Goal: Information Seeking & Learning: Learn about a topic

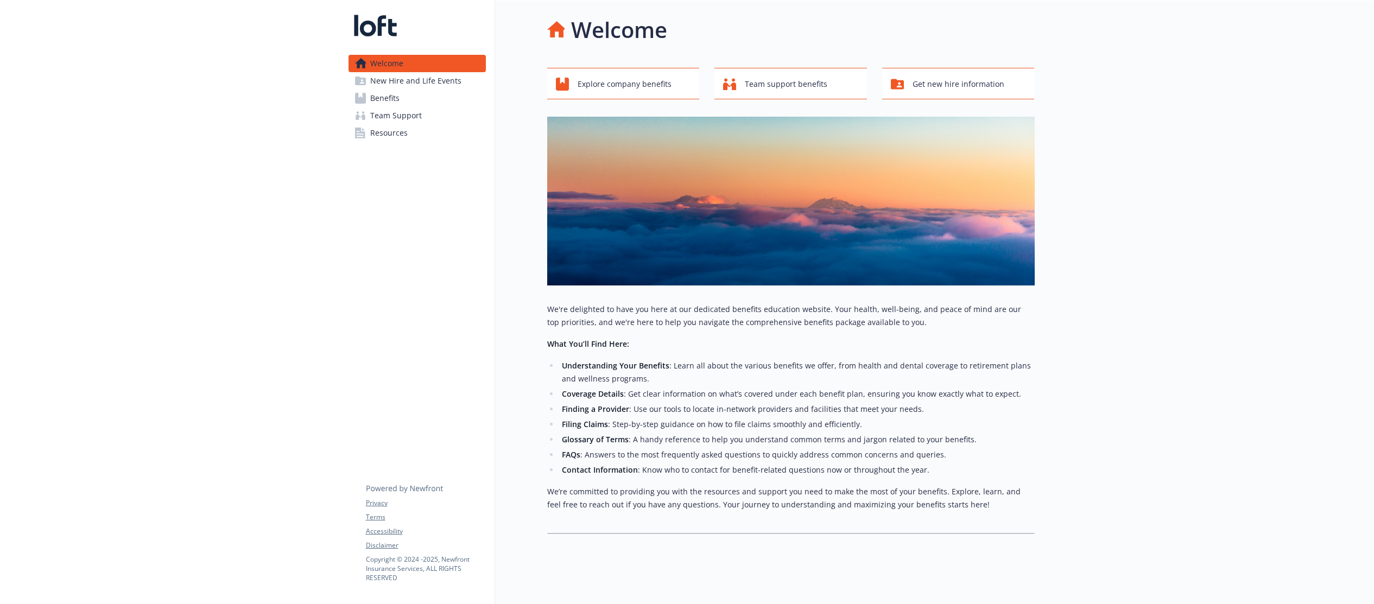
scroll to position [8, 0]
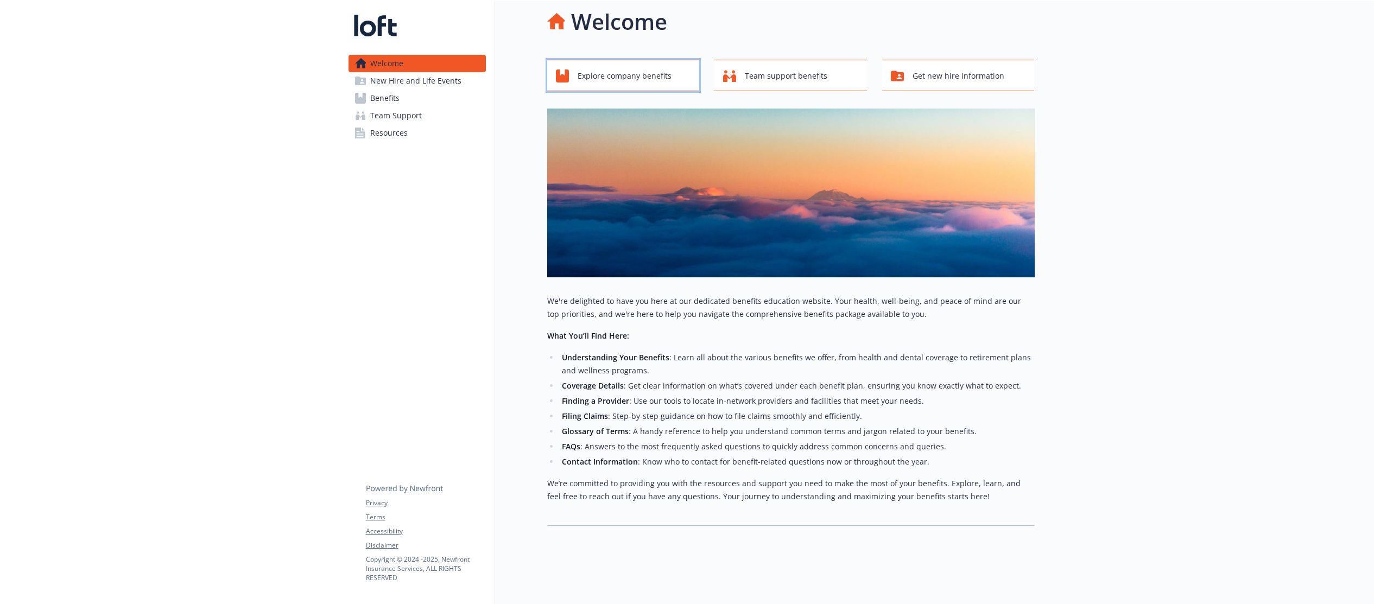
click at [622, 80] on span "Explore company benefits" at bounding box center [625, 76] width 94 height 21
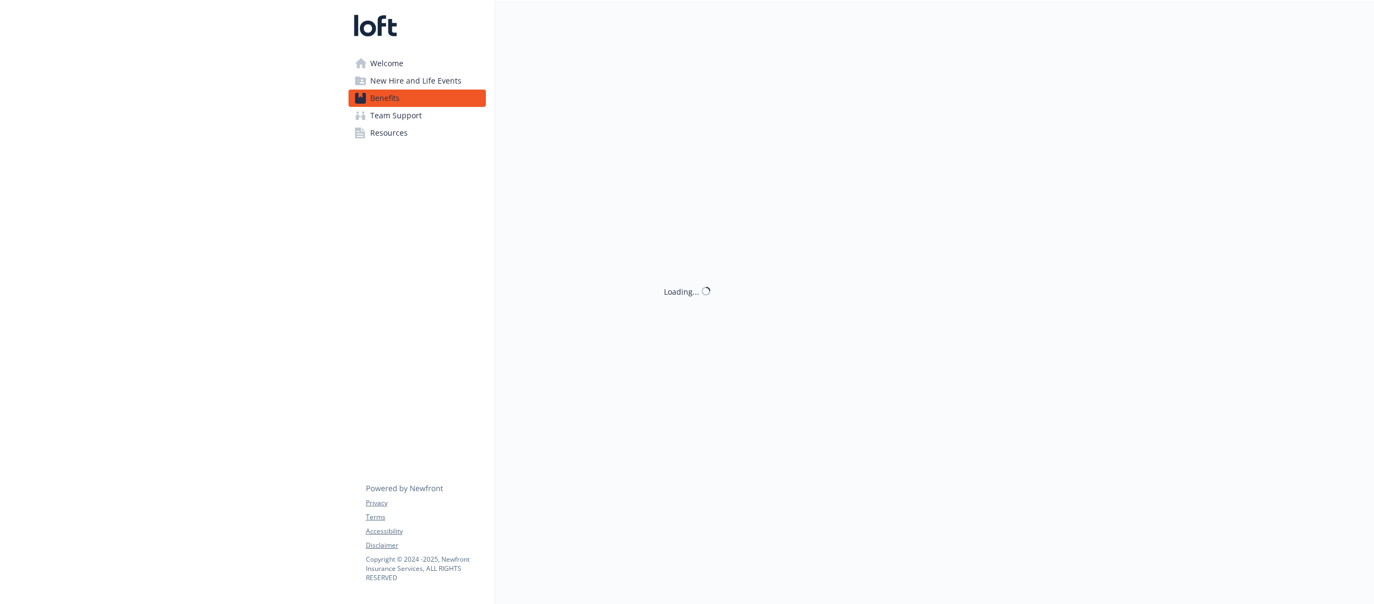
scroll to position [8, 0]
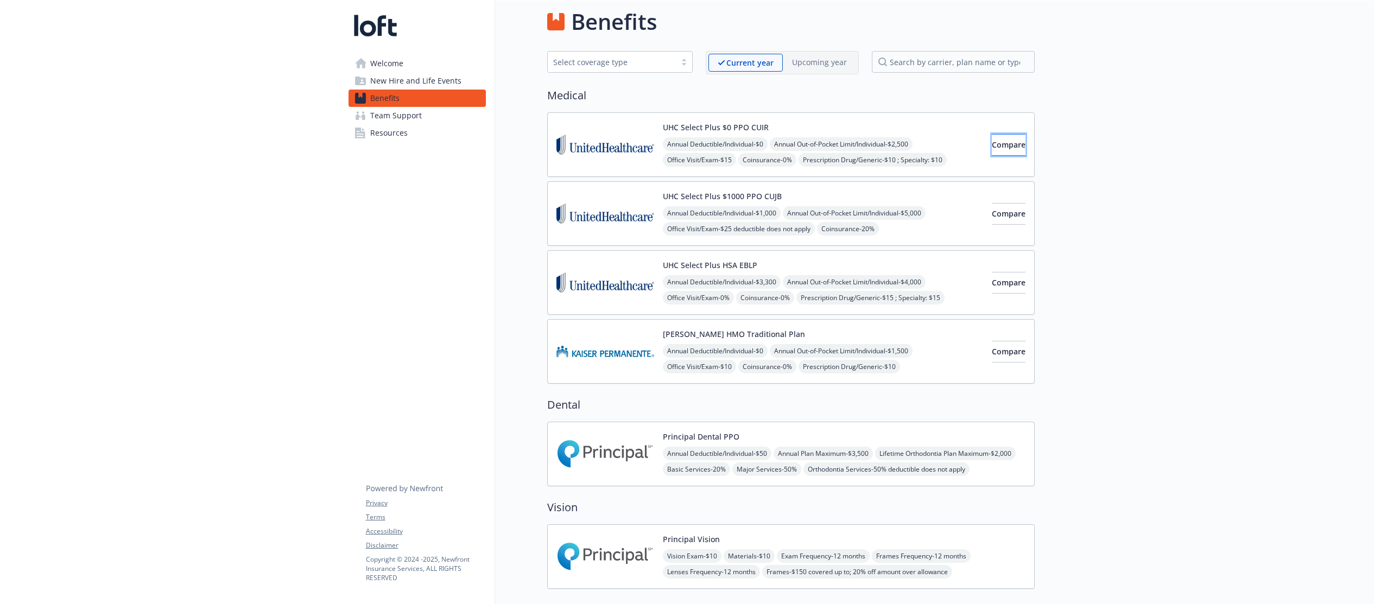
click at [992, 152] on button "Compare" at bounding box center [1009, 145] width 34 height 22
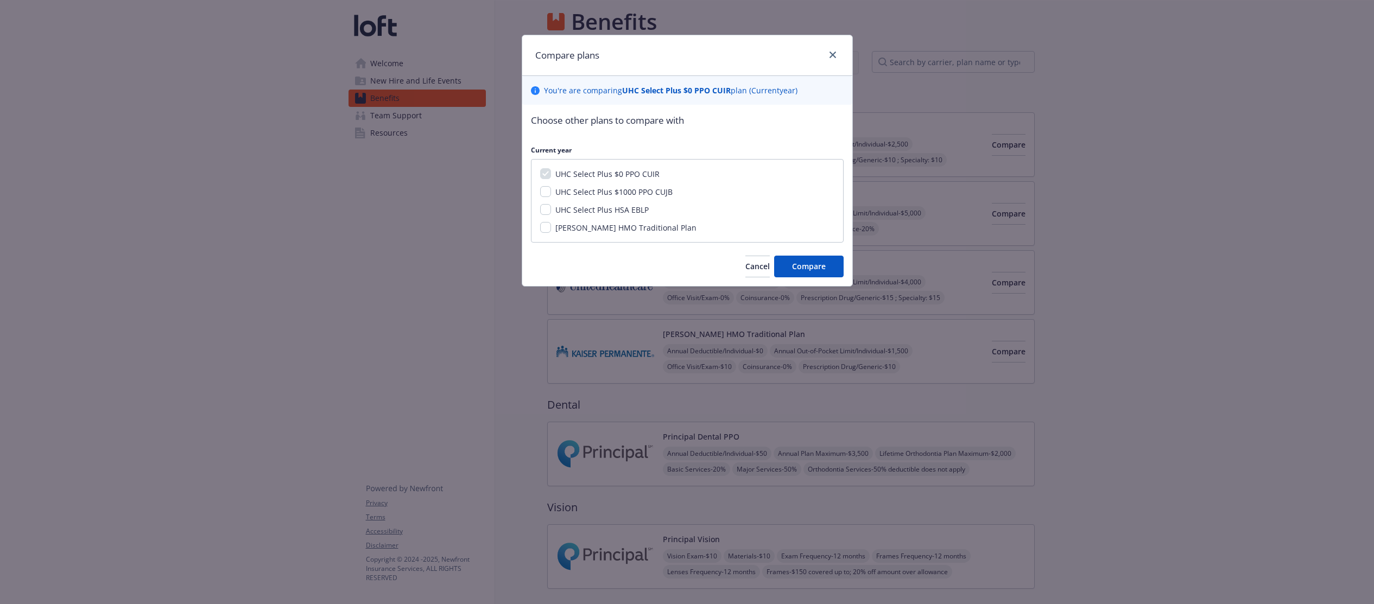
click at [642, 193] on span "UHC Select Plus $1000 PPO CUJB" at bounding box center [613, 192] width 117 height 10
click at [551, 193] on input "UHC Select Plus $1000 PPO CUJB" at bounding box center [545, 191] width 11 height 11
checkbox input "true"
click at [631, 215] on div "UHC Select Plus $0 PPO CUIR UHC Select Plus $1000 PPO CUJB UHC Select Plus HSA …" at bounding box center [687, 201] width 313 height 84
click at [638, 212] on span "UHC Select Plus HSA EBLP" at bounding box center [601, 210] width 93 height 10
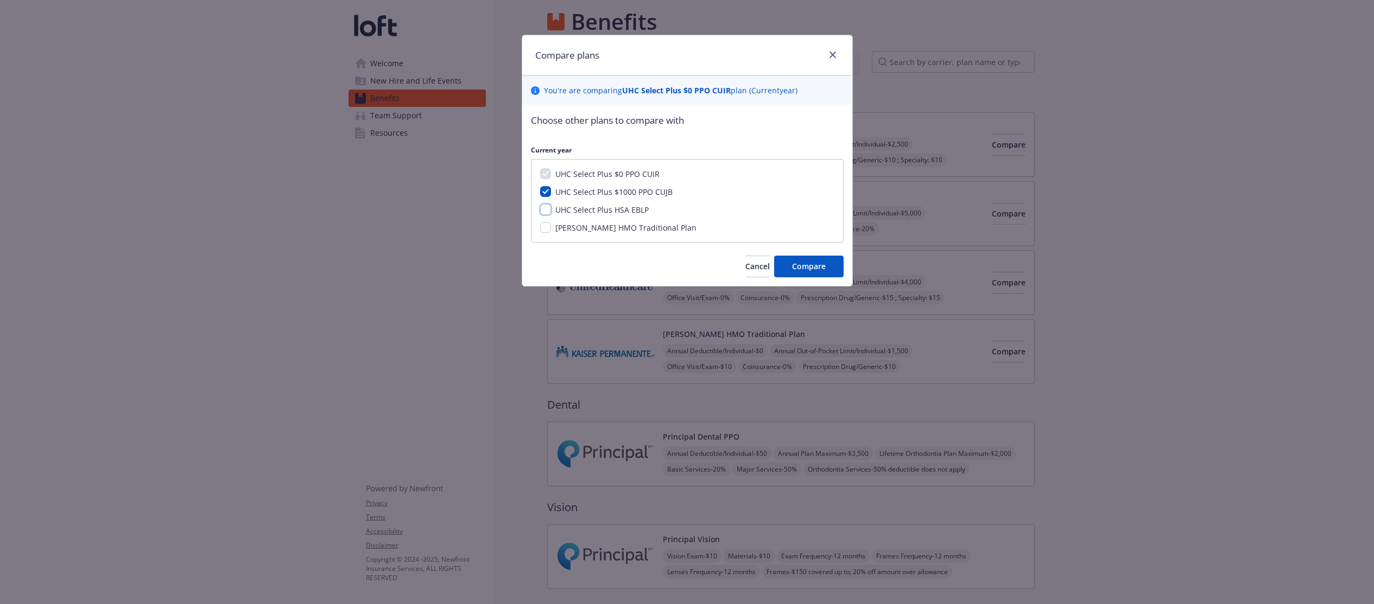
click at [551, 212] on input "UHC Select Plus HSA EBLP" at bounding box center [545, 209] width 11 height 11
checkbox input "true"
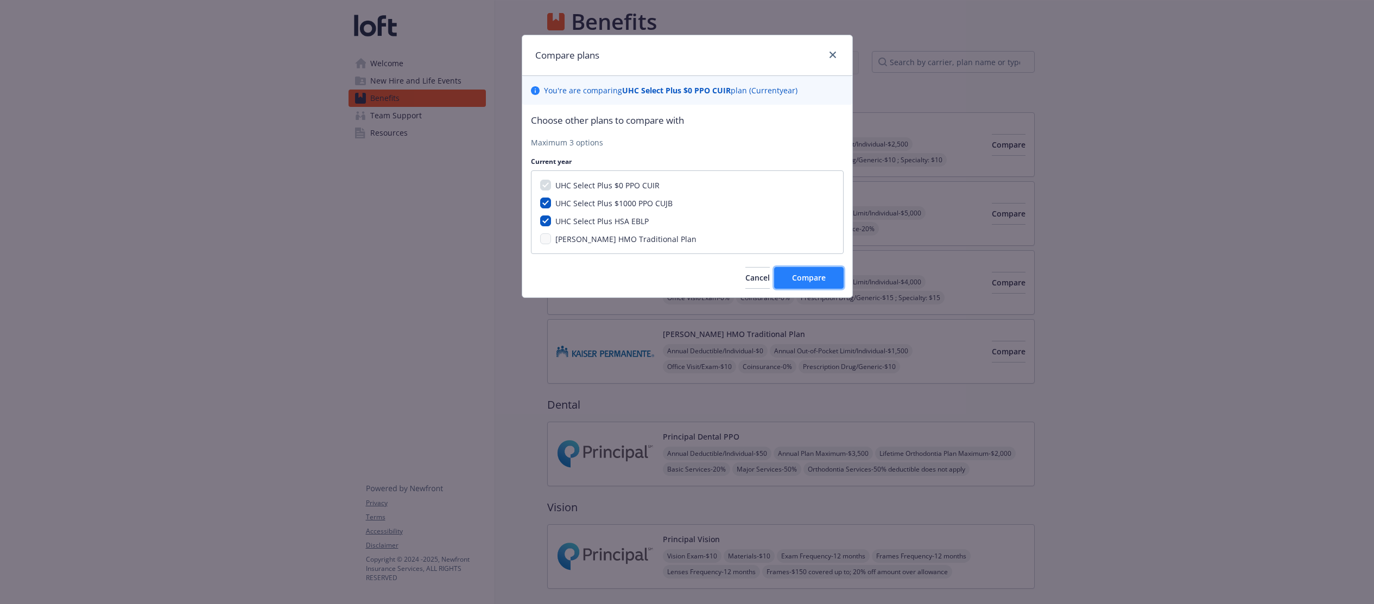
click at [814, 277] on span "Compare" at bounding box center [809, 277] width 34 height 10
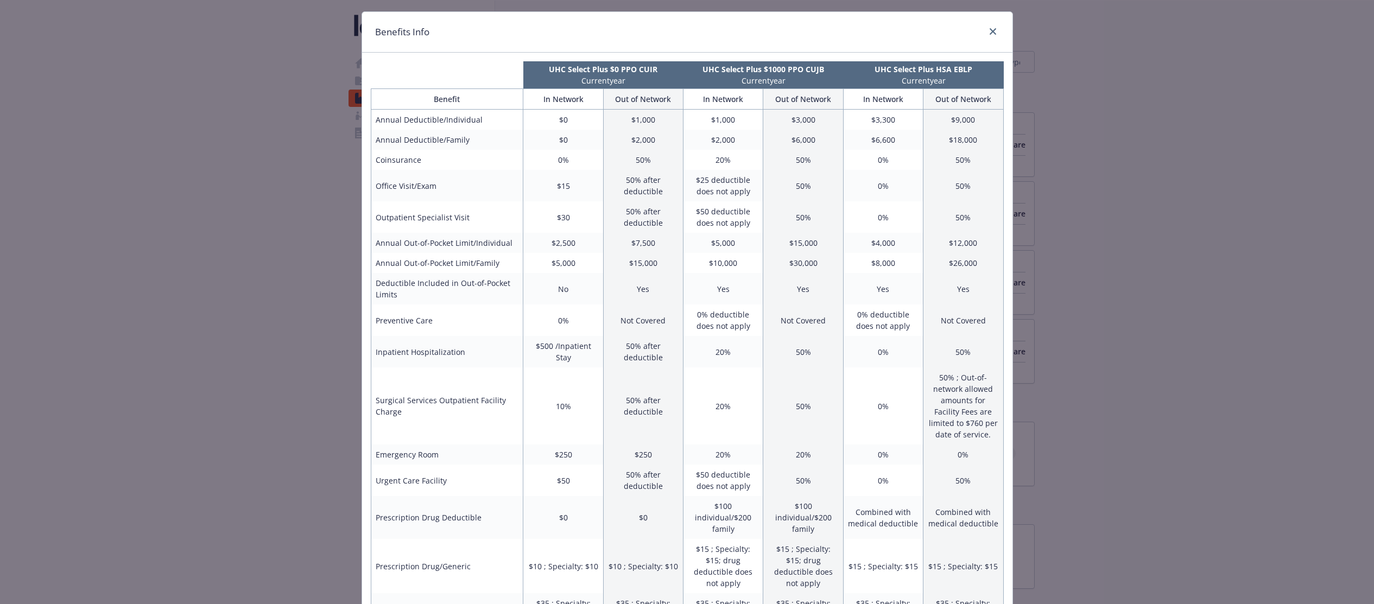
scroll to position [0, 0]
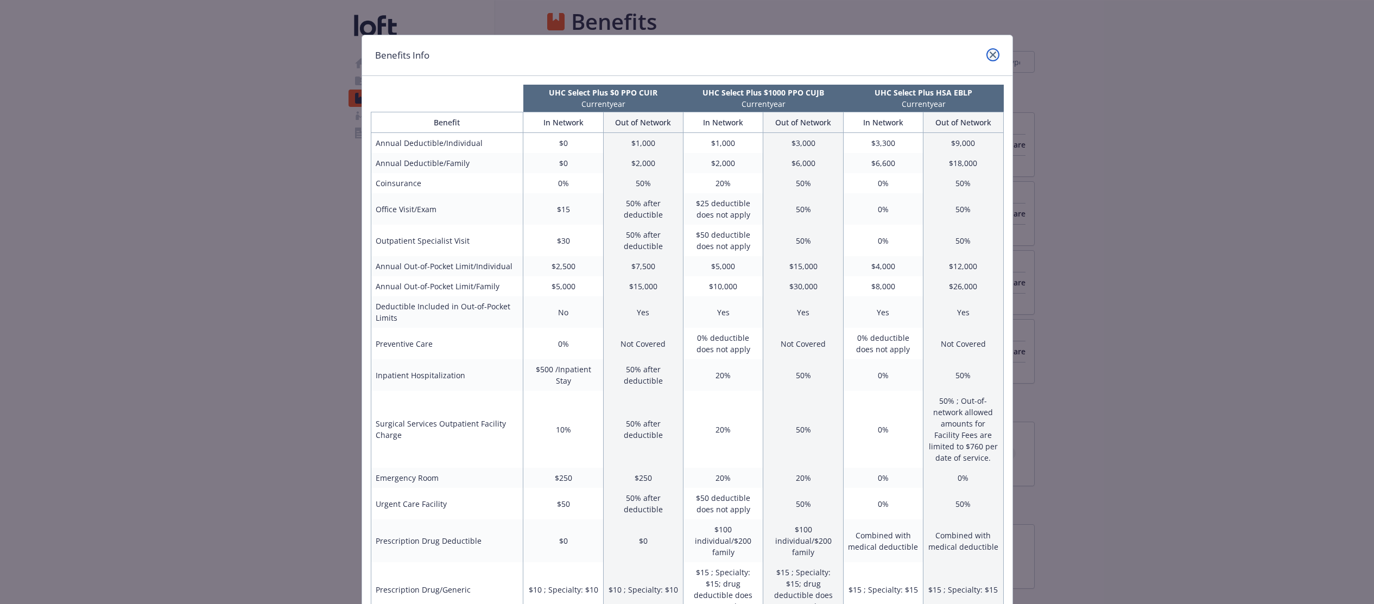
click at [994, 54] on icon "close" at bounding box center [993, 55] width 7 height 7
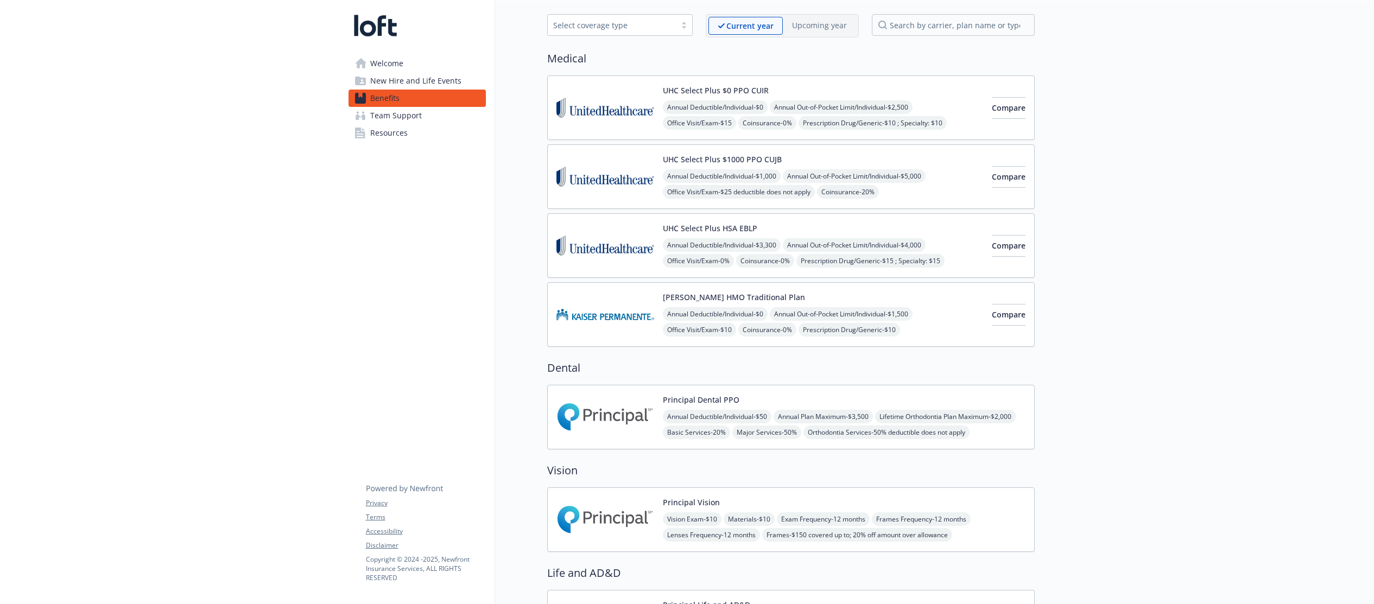
scroll to position [40, 0]
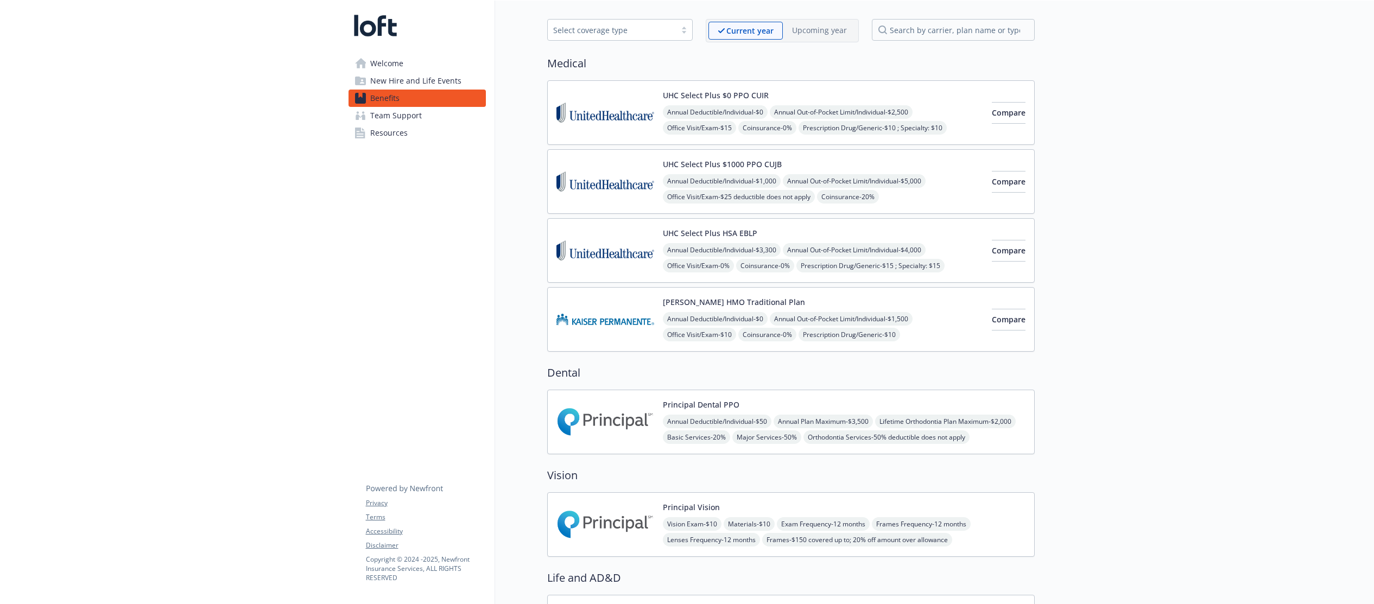
click at [616, 236] on img at bounding box center [605, 250] width 98 height 46
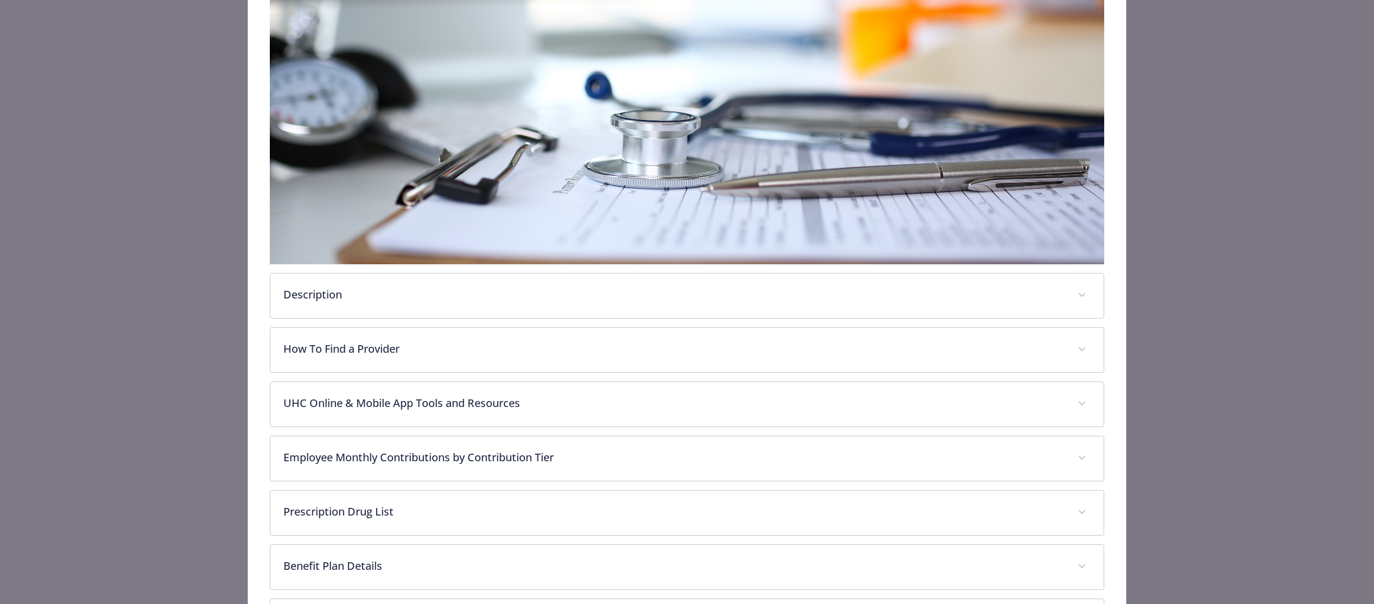
scroll to position [217, 0]
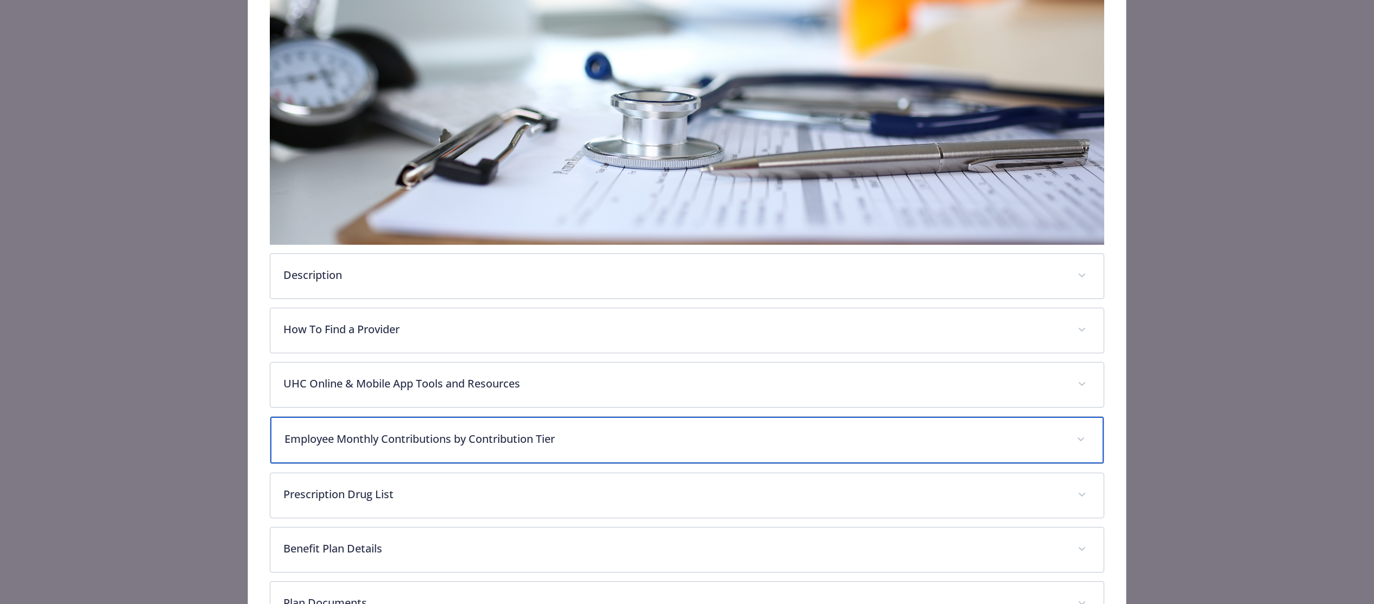
click at [463, 437] on p "Employee Monthly Contributions by Contribution Tier" at bounding box center [673, 439] width 779 height 16
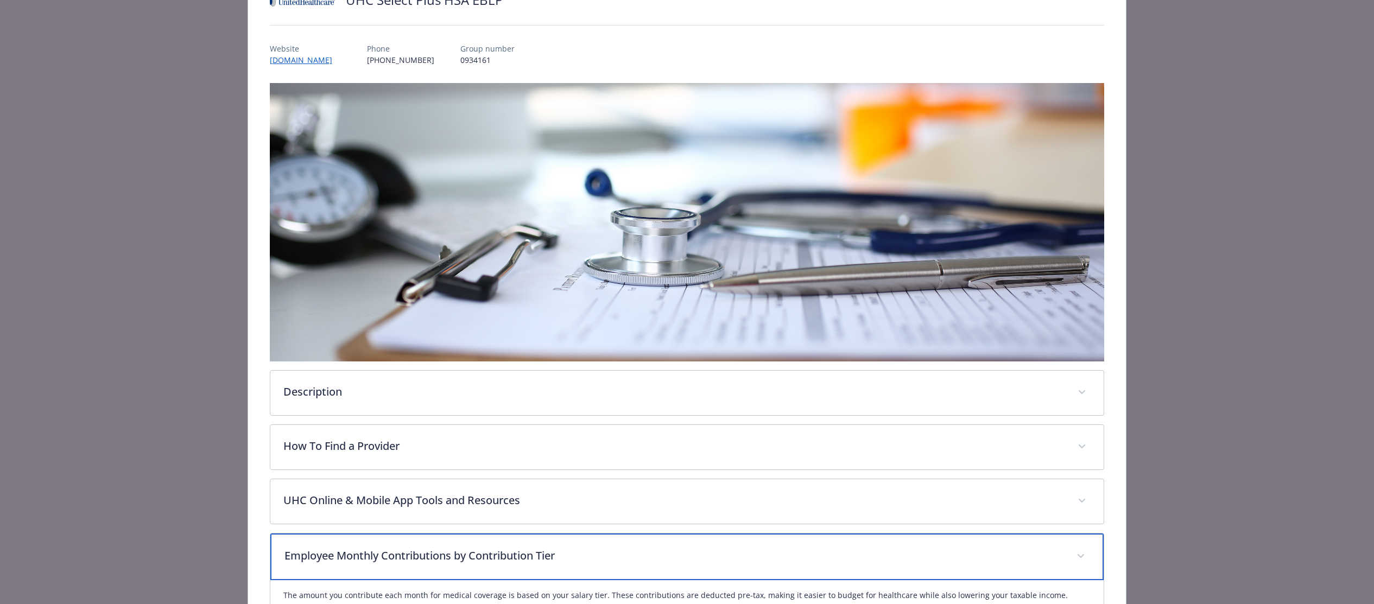
scroll to position [0, 0]
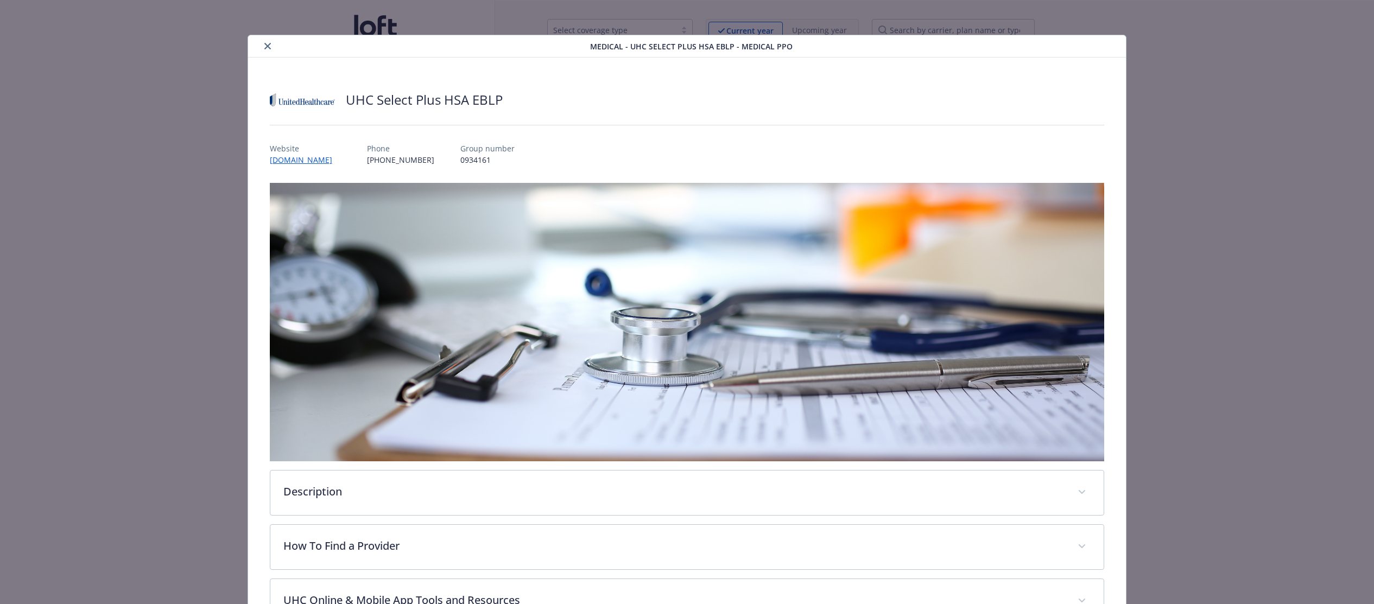
click at [269, 46] on icon "close" at bounding box center [267, 46] width 7 height 7
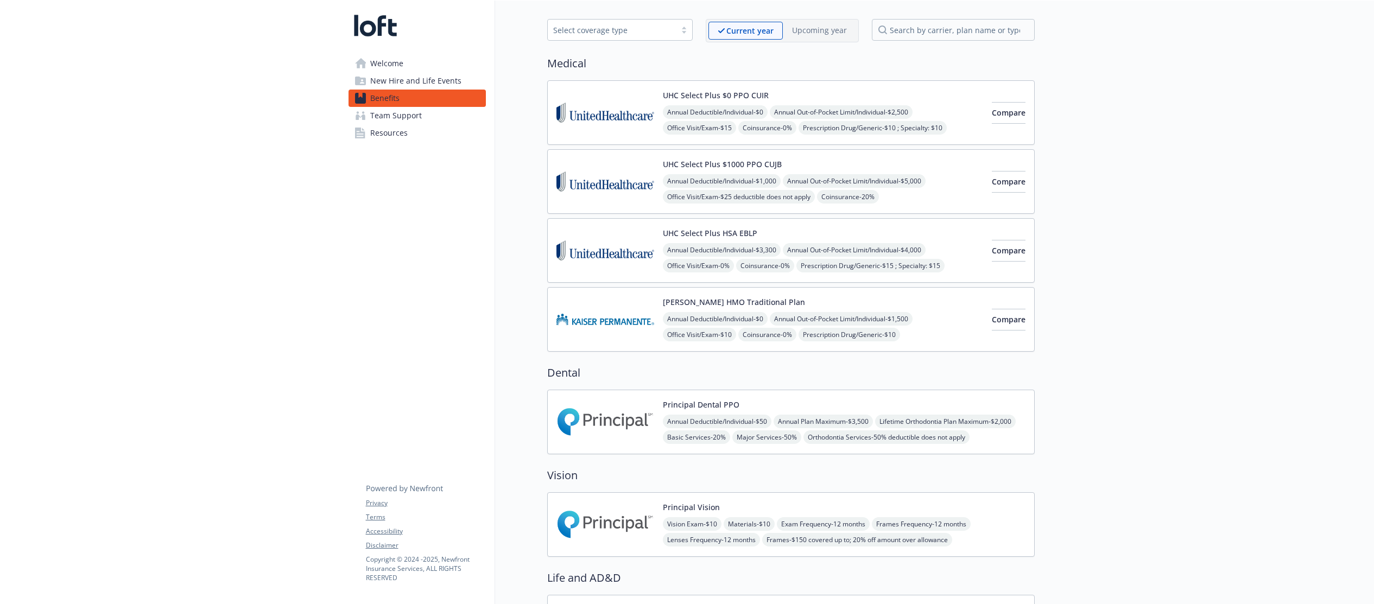
click at [624, 174] on img at bounding box center [605, 181] width 98 height 46
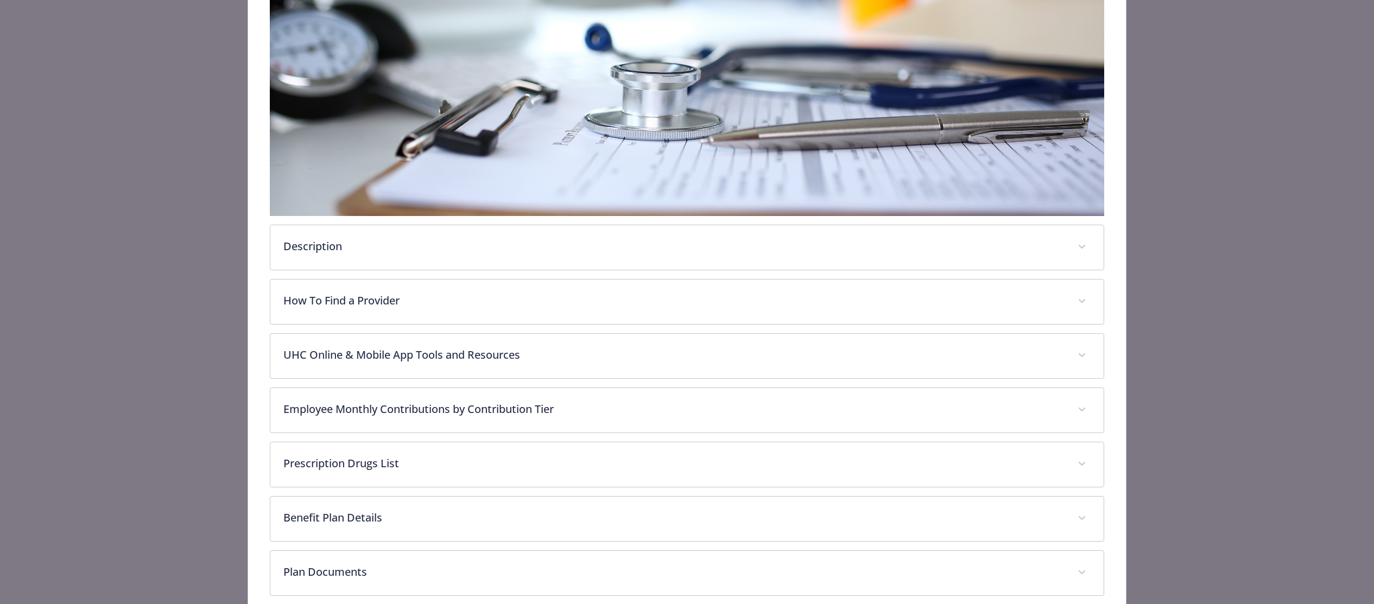
scroll to position [255, 0]
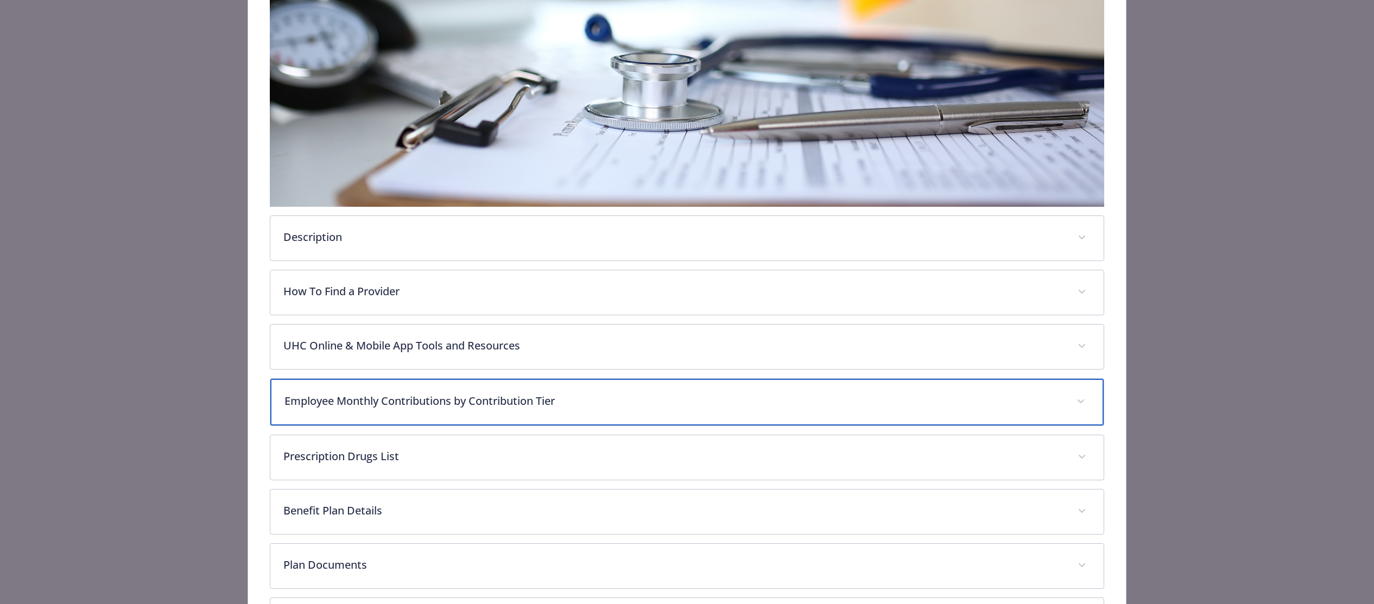
click at [422, 408] on div "Employee Monthly Contributions by Contribution Tier" at bounding box center [687, 402] width 834 height 47
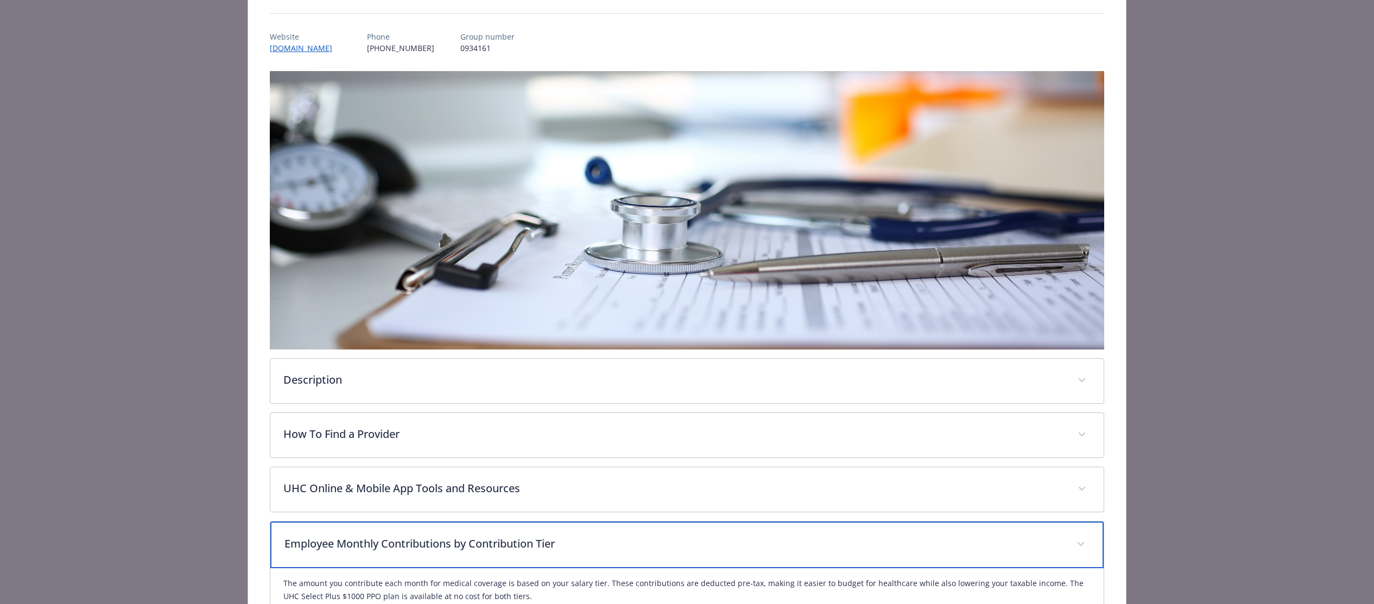
scroll to position [0, 0]
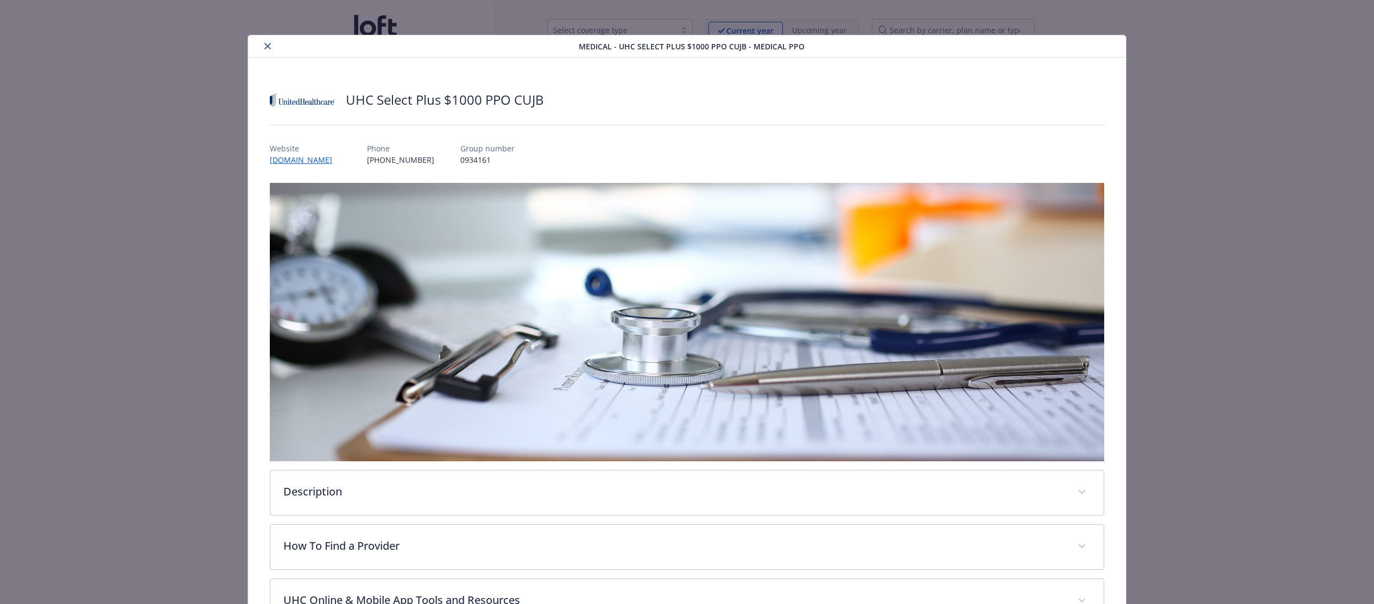
click at [268, 48] on icon "close" at bounding box center [267, 46] width 7 height 7
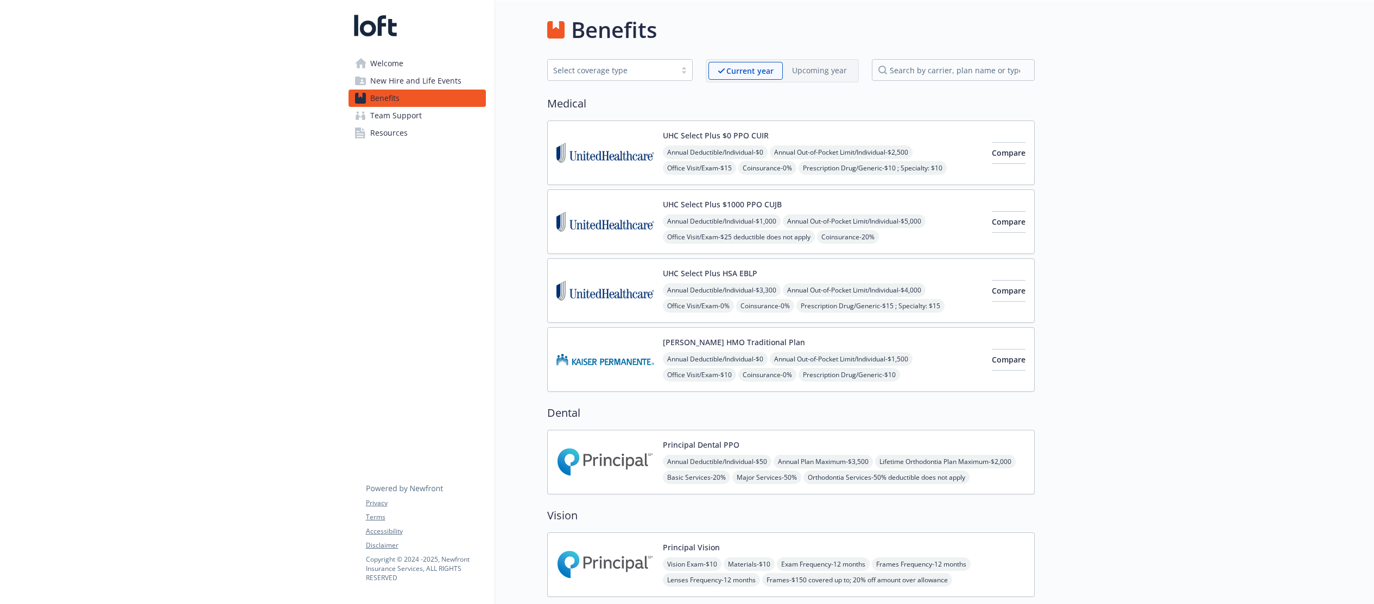
click at [777, 299] on span "Coinsurance - 0%" at bounding box center [765, 306] width 58 height 14
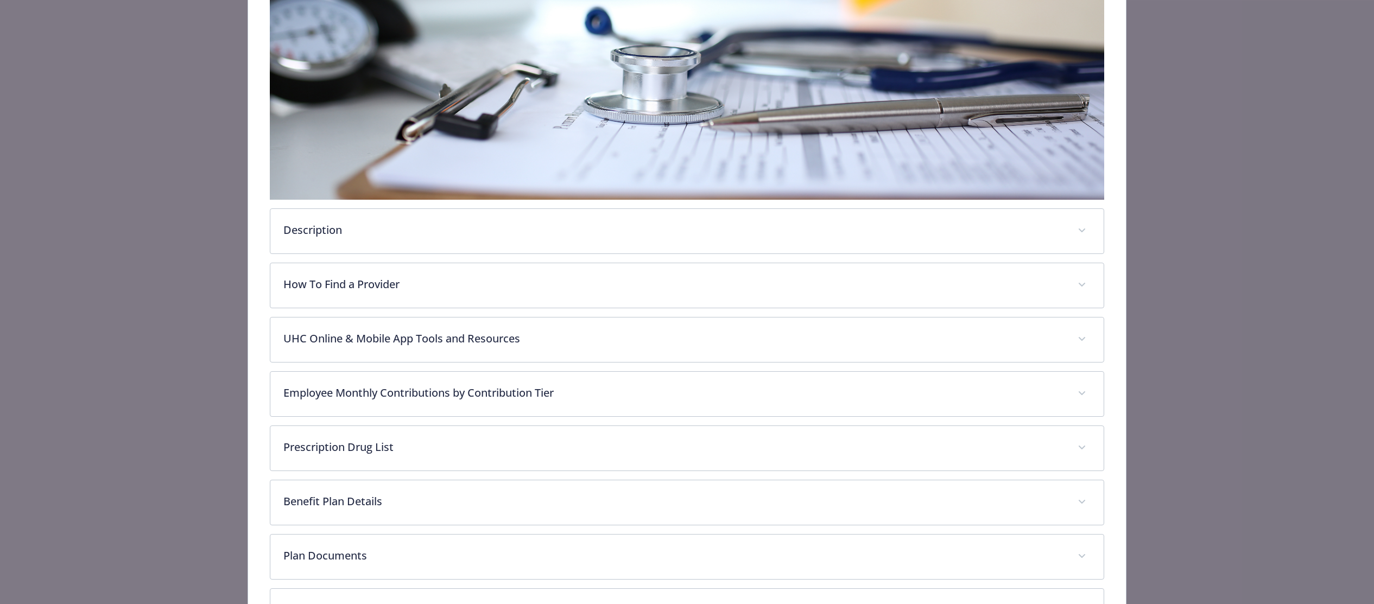
scroll to position [271, 0]
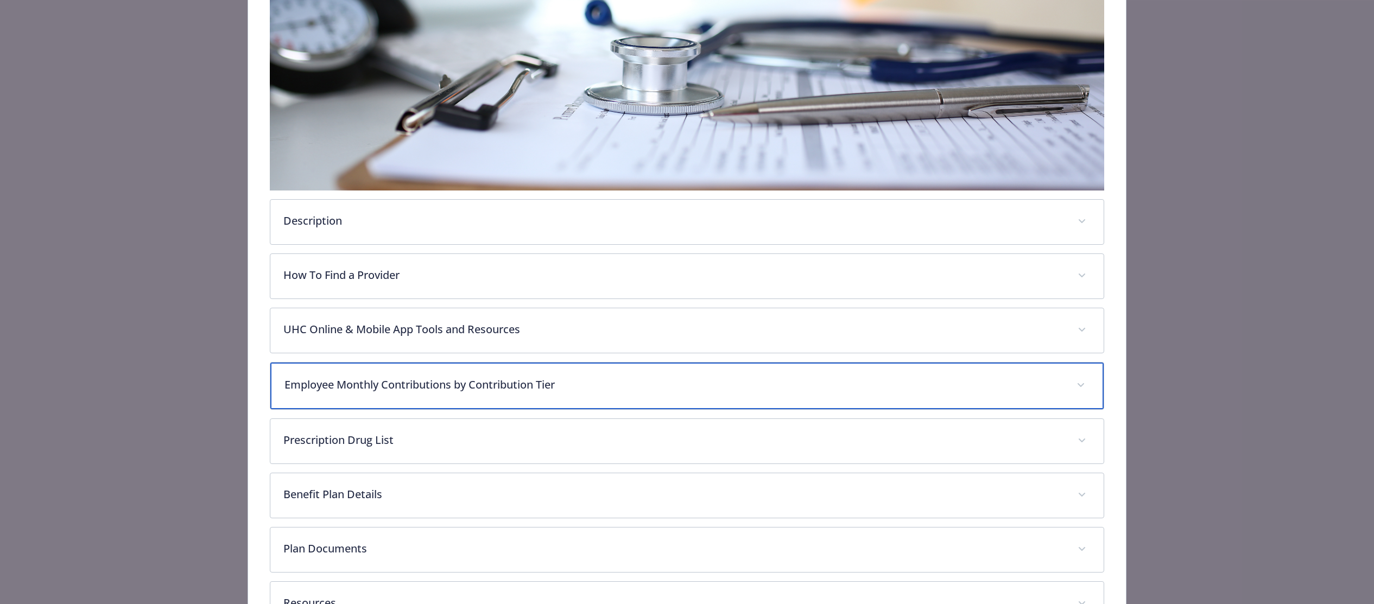
click at [451, 364] on div "Employee Monthly Contributions by Contribution Tier" at bounding box center [687, 386] width 834 height 47
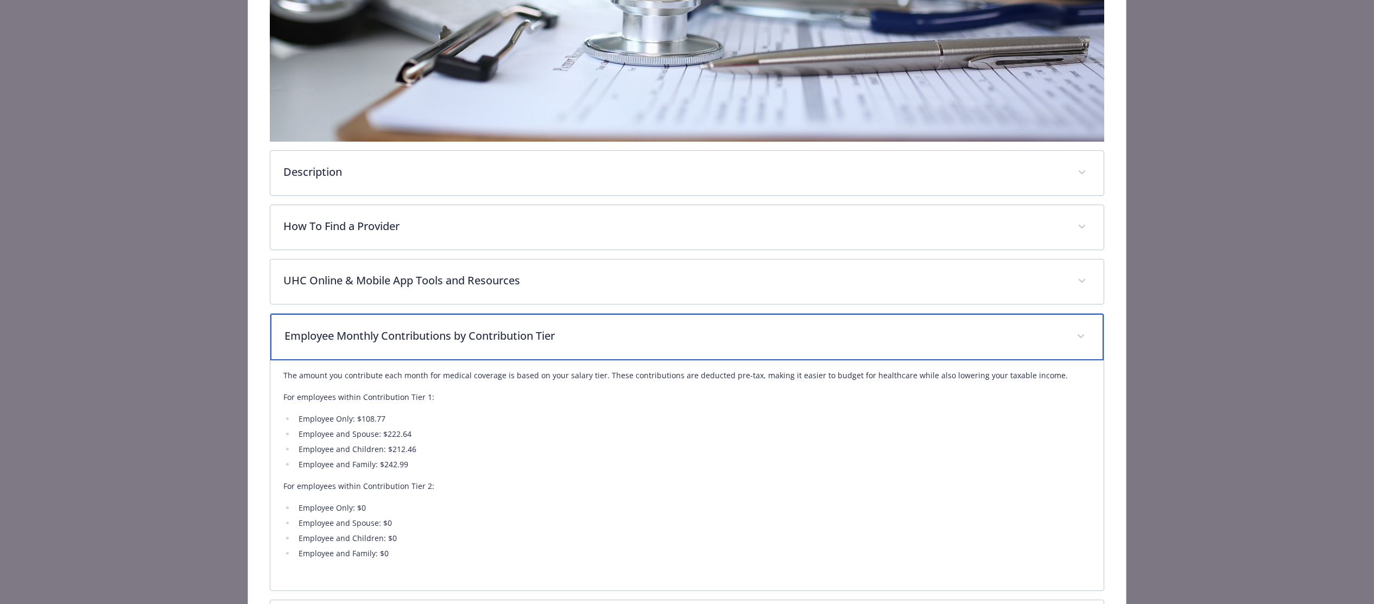
scroll to position [315, 0]
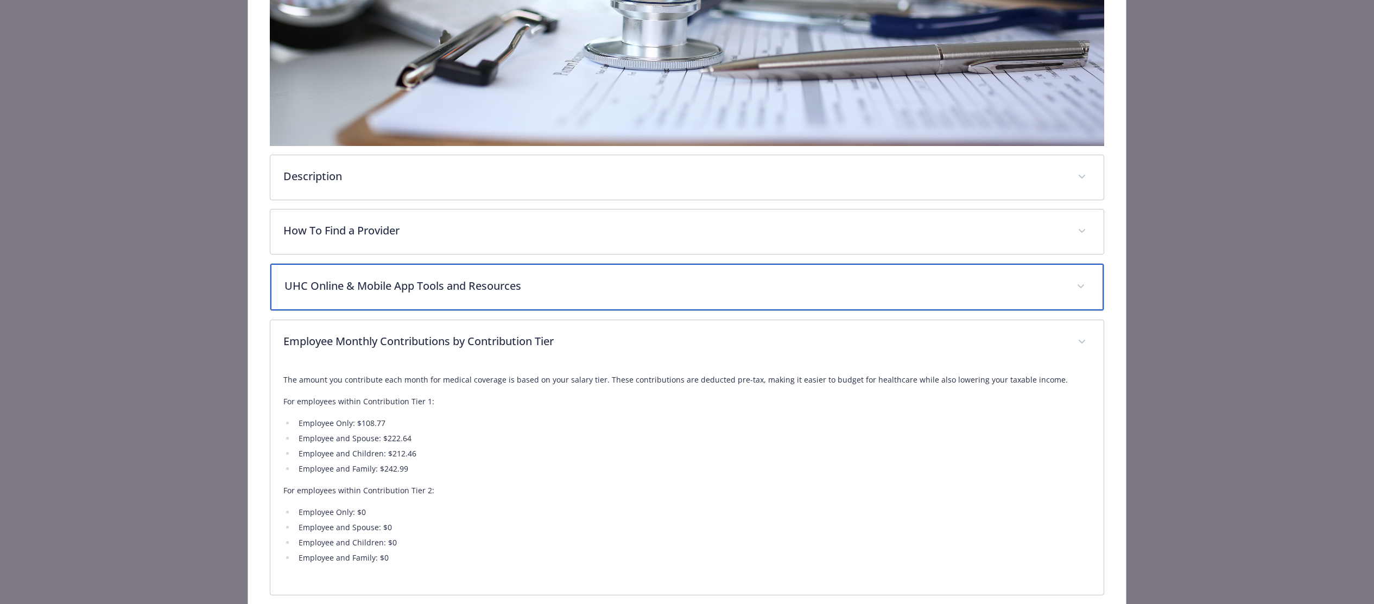
click at [450, 276] on div "UHC Online & Mobile App Tools and Resources" at bounding box center [687, 287] width 834 height 47
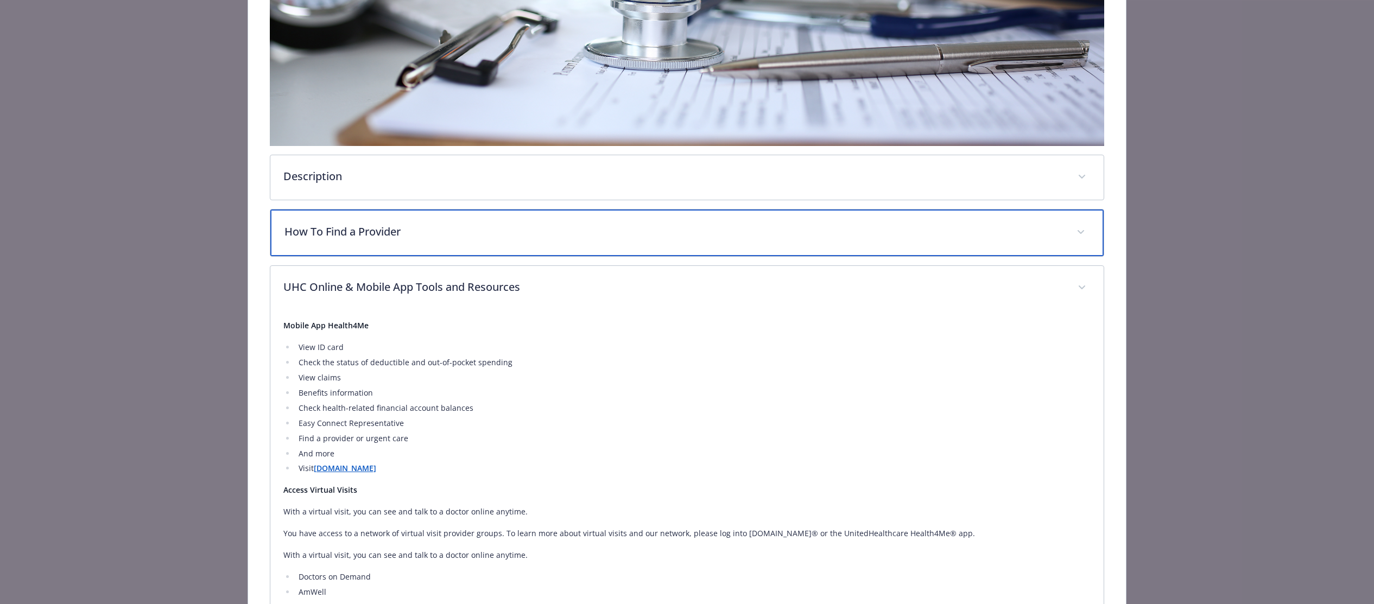
click at [453, 218] on div "How To Find a Provider" at bounding box center [687, 233] width 834 height 47
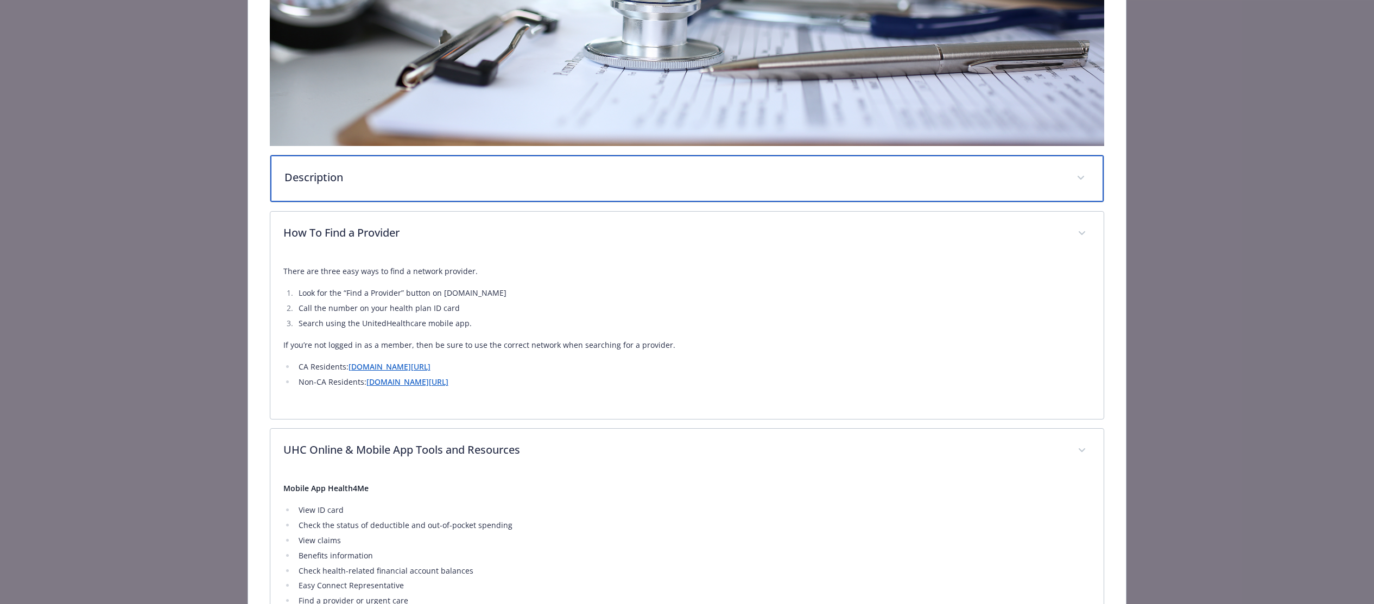
click at [452, 168] on div "Description" at bounding box center [687, 178] width 834 height 47
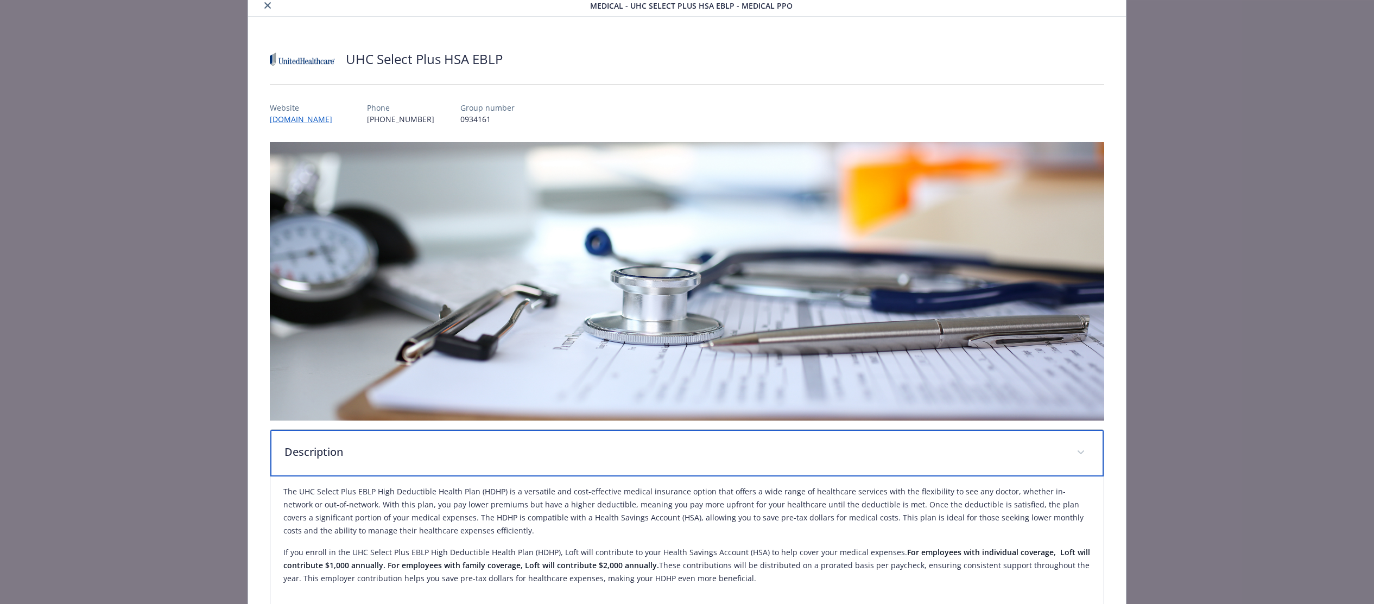
scroll to position [0, 0]
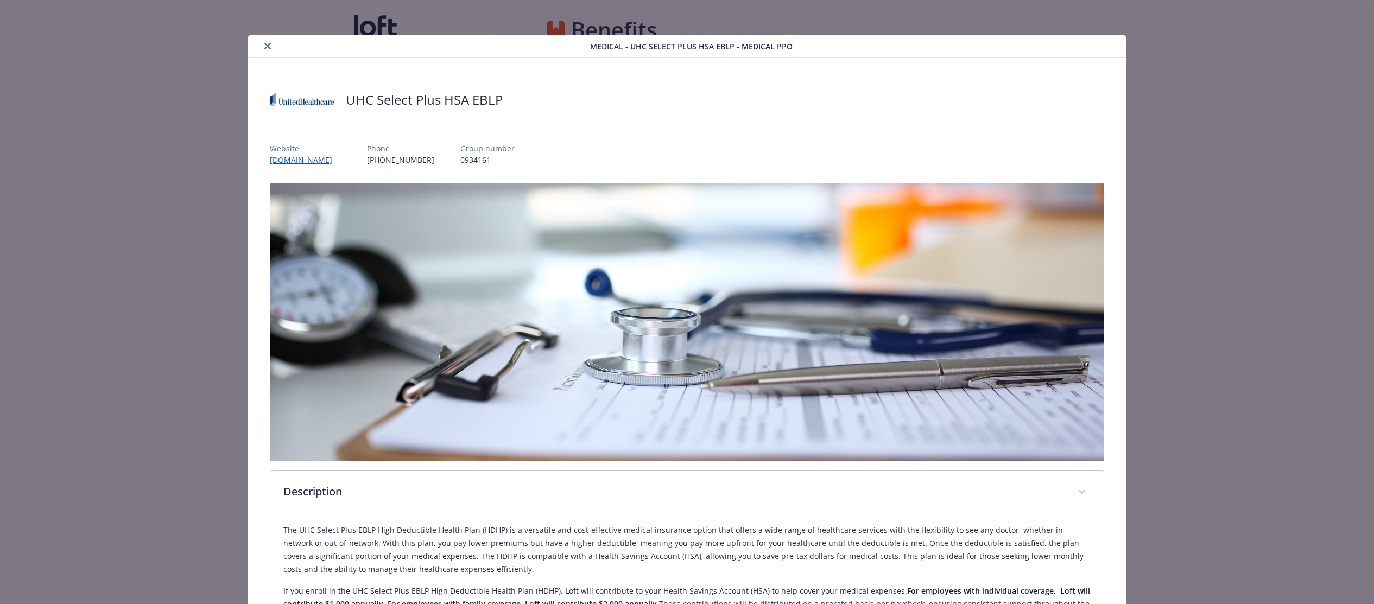
click at [268, 45] on icon "close" at bounding box center [267, 46] width 7 height 7
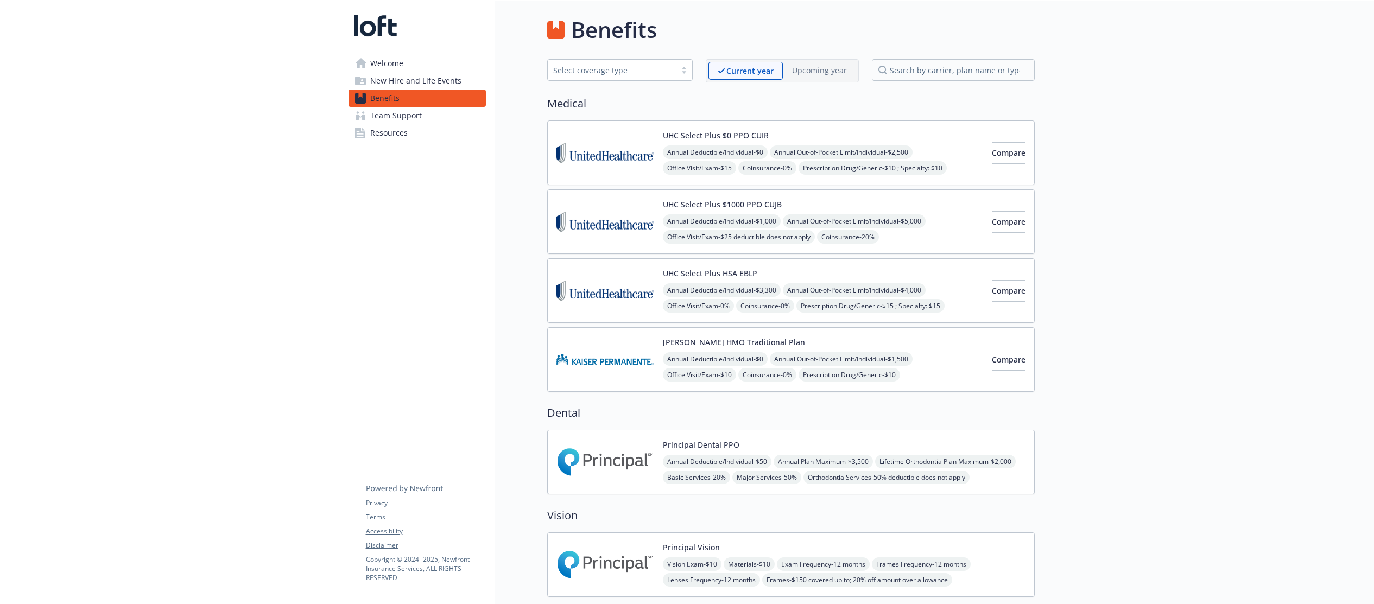
click at [391, 81] on span "New Hire and Life Events" at bounding box center [415, 80] width 91 height 17
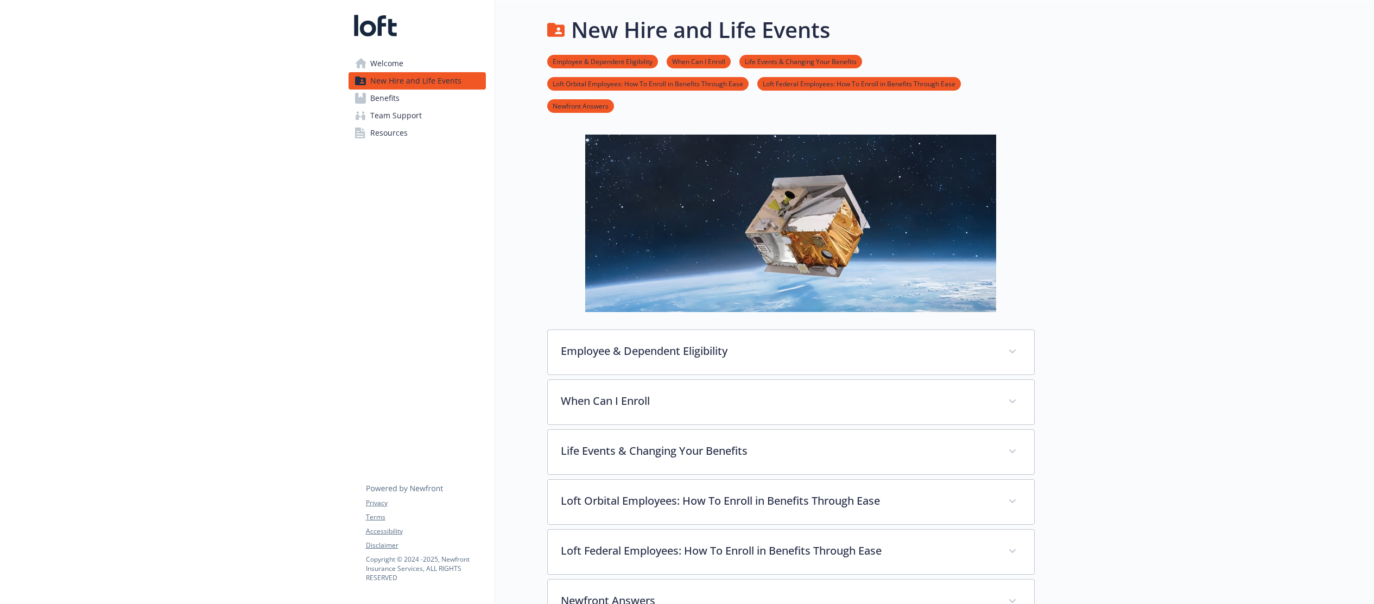
scroll to position [99, 0]
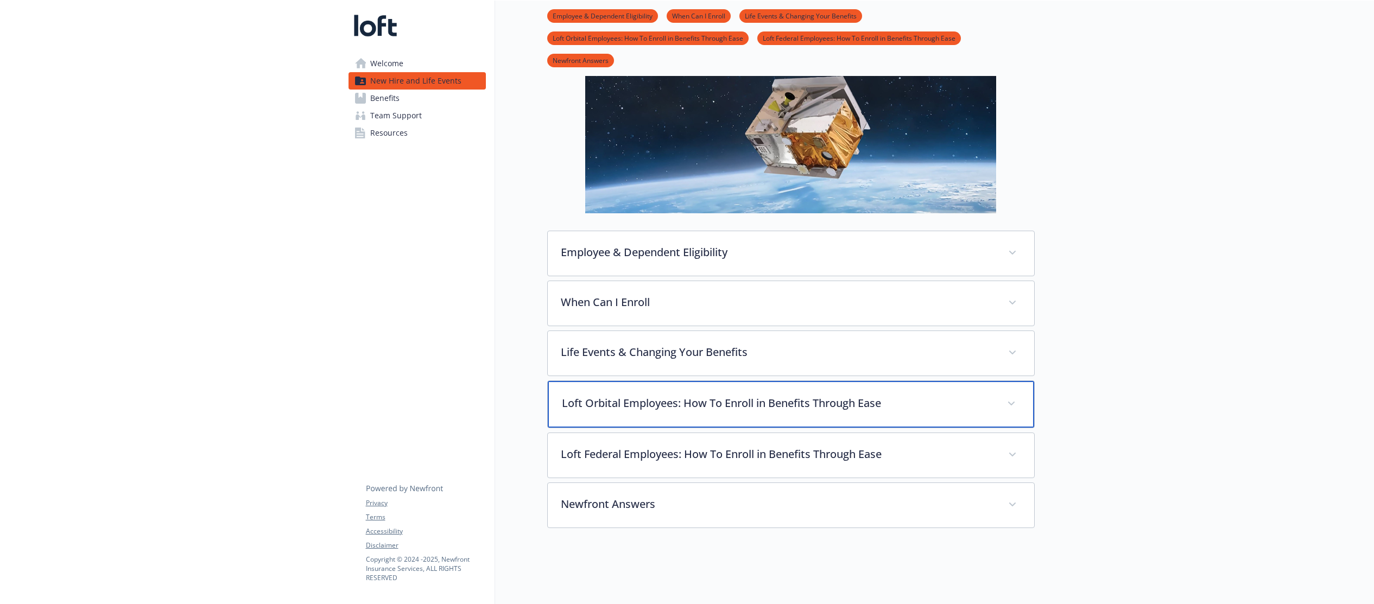
click at [751, 402] on p "Loft Orbital Employees: How To Enroll in Benefits Through Ease" at bounding box center [778, 403] width 432 height 16
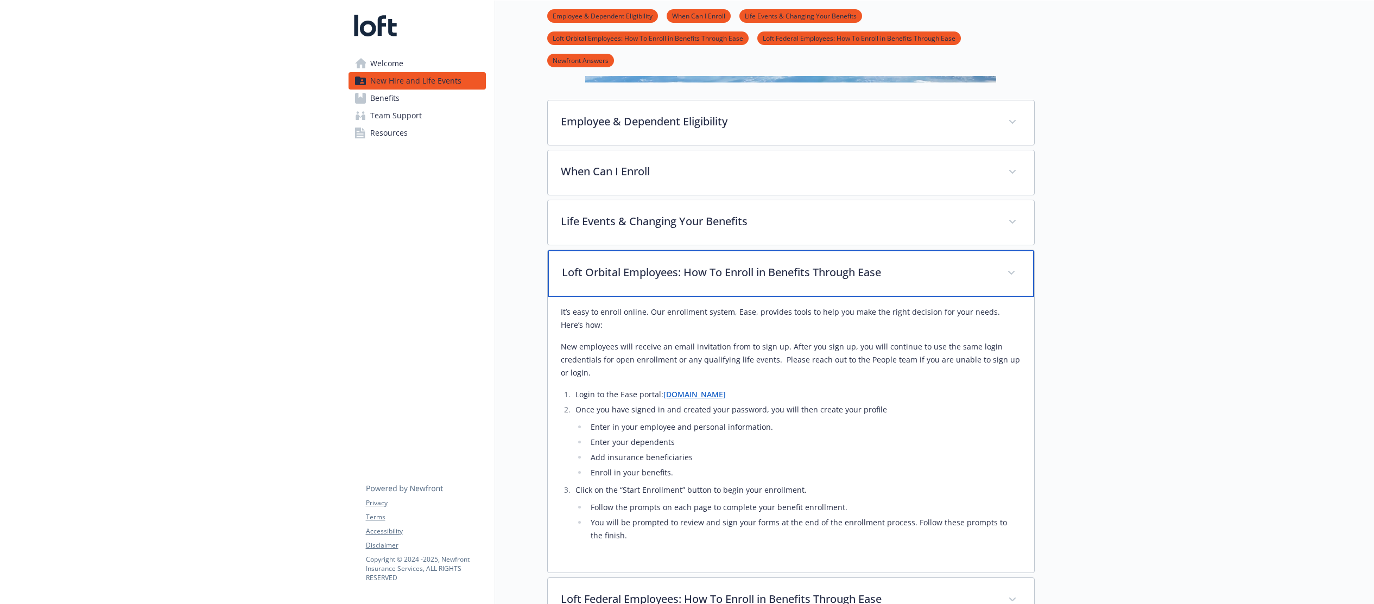
scroll to position [234, 0]
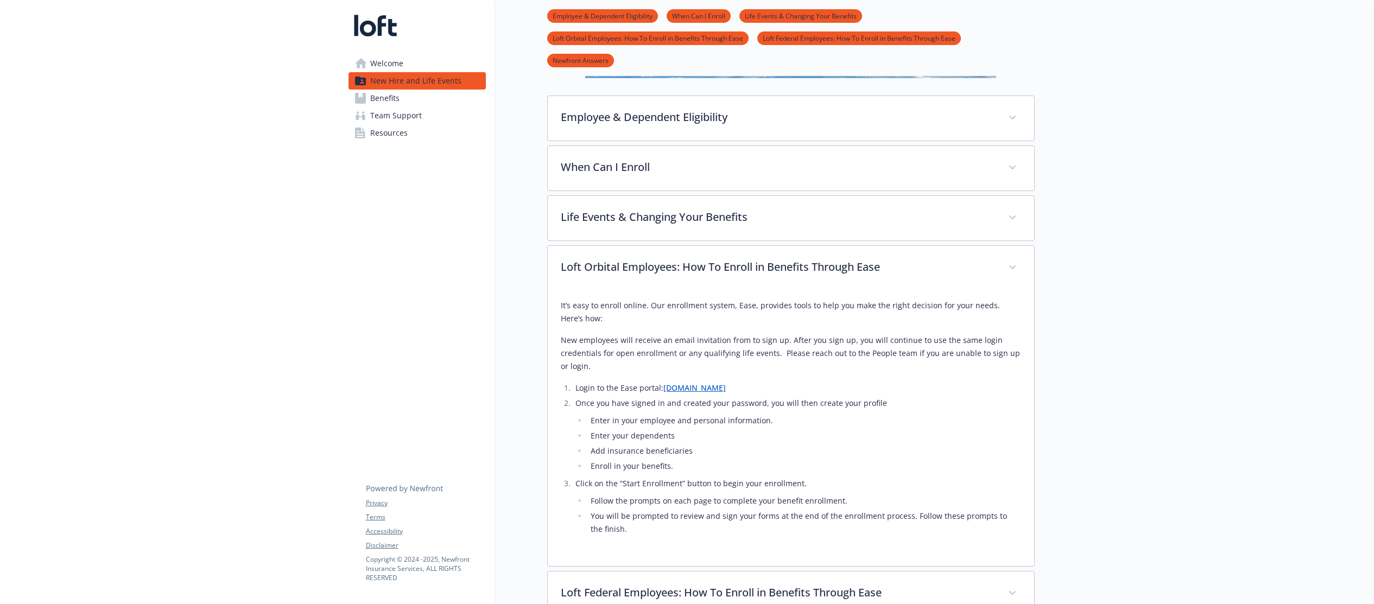
click at [699, 388] on link "[DOMAIN_NAME]" at bounding box center [694, 388] width 62 height 10
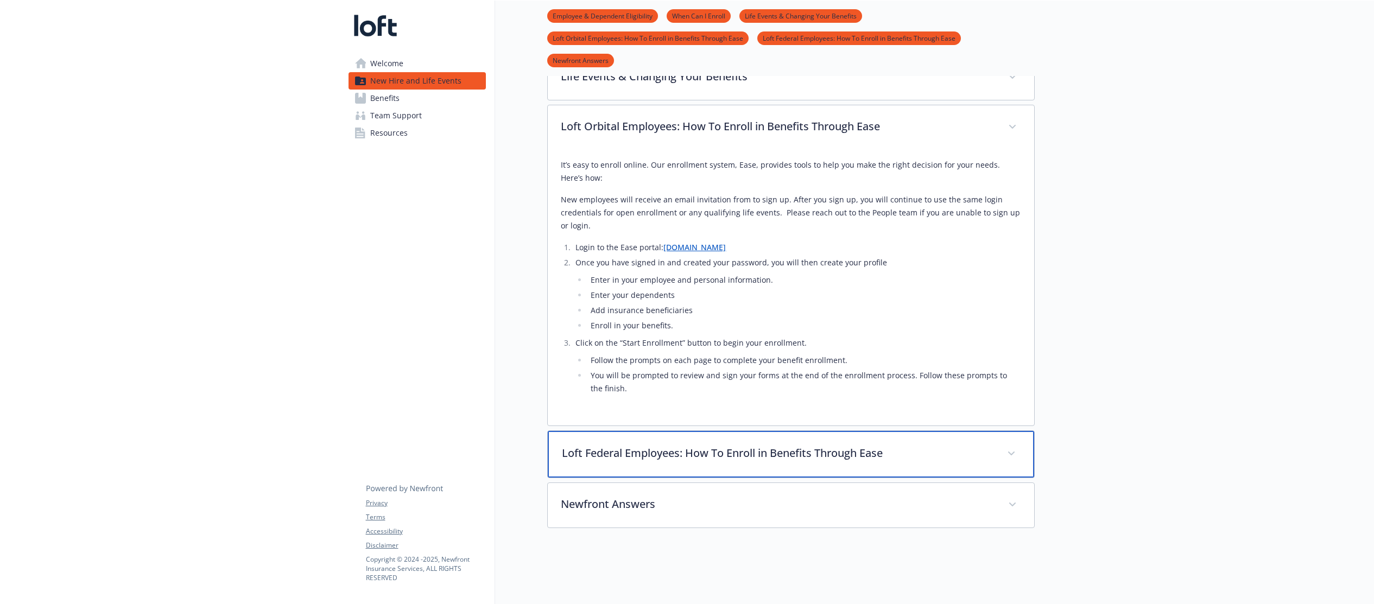
click at [649, 448] on p "Loft Federal Employees: How To Enroll in Benefits Through Ease" at bounding box center [778, 453] width 432 height 16
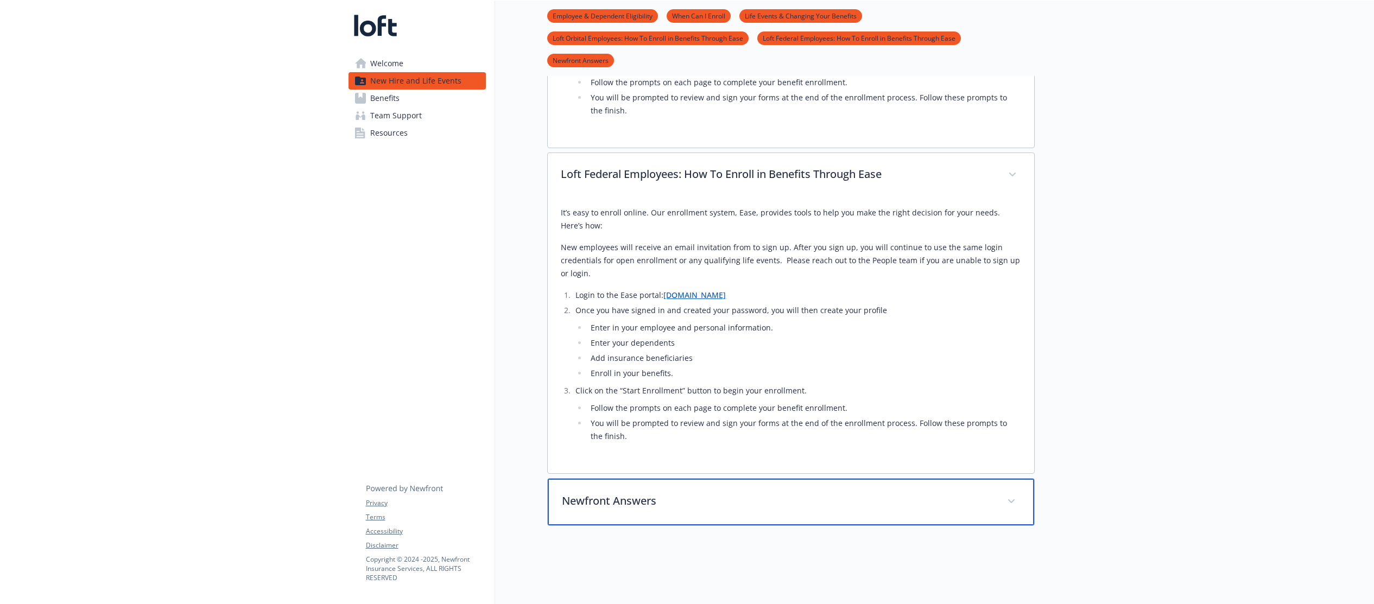
click at [642, 496] on p "Newfront Answers" at bounding box center [778, 501] width 432 height 16
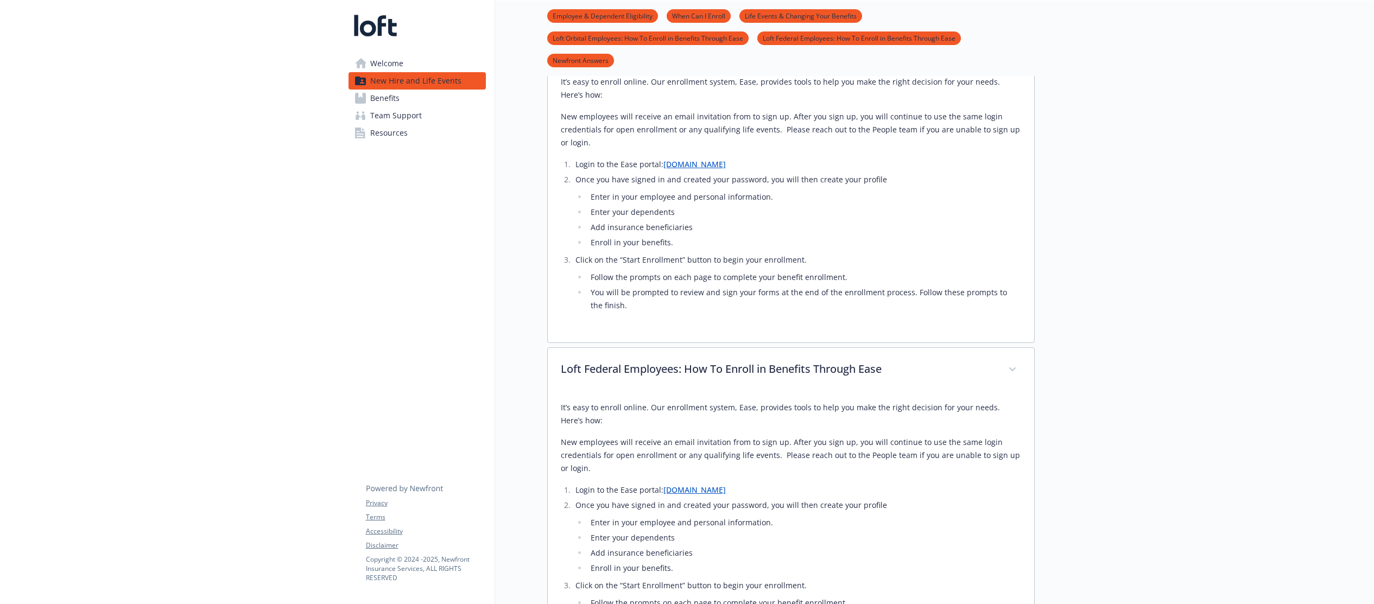
scroll to position [0, 0]
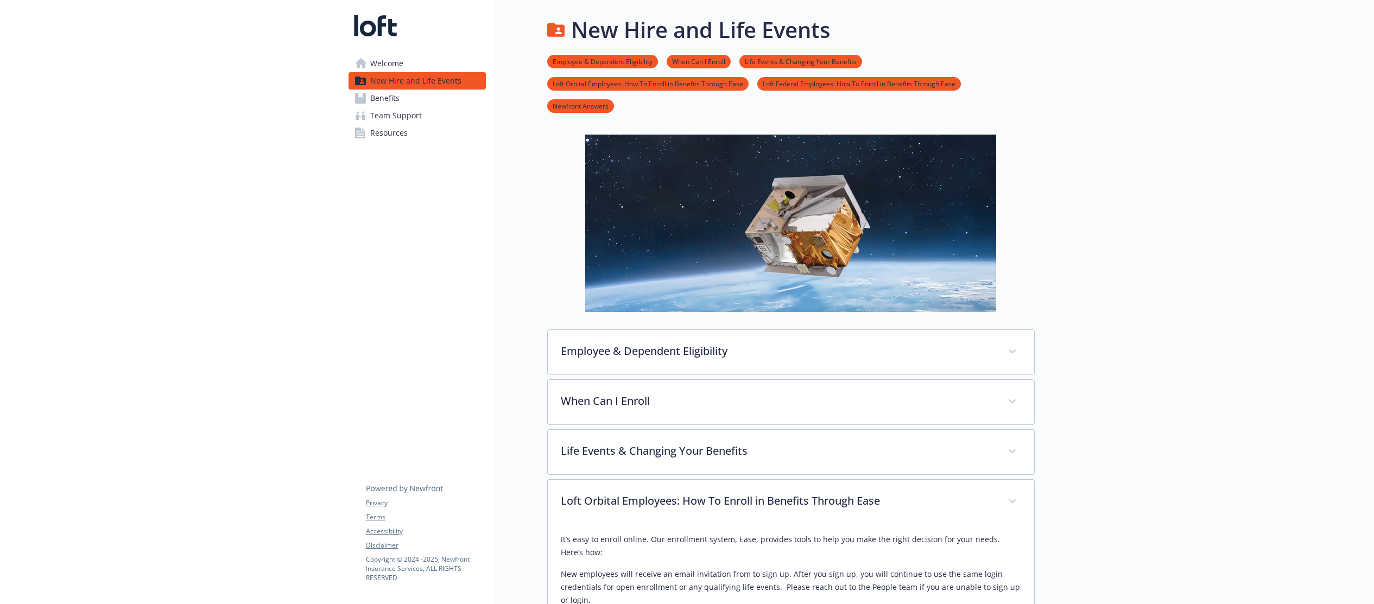
click at [422, 90] on link "Benefits" at bounding box center [416, 98] width 137 height 17
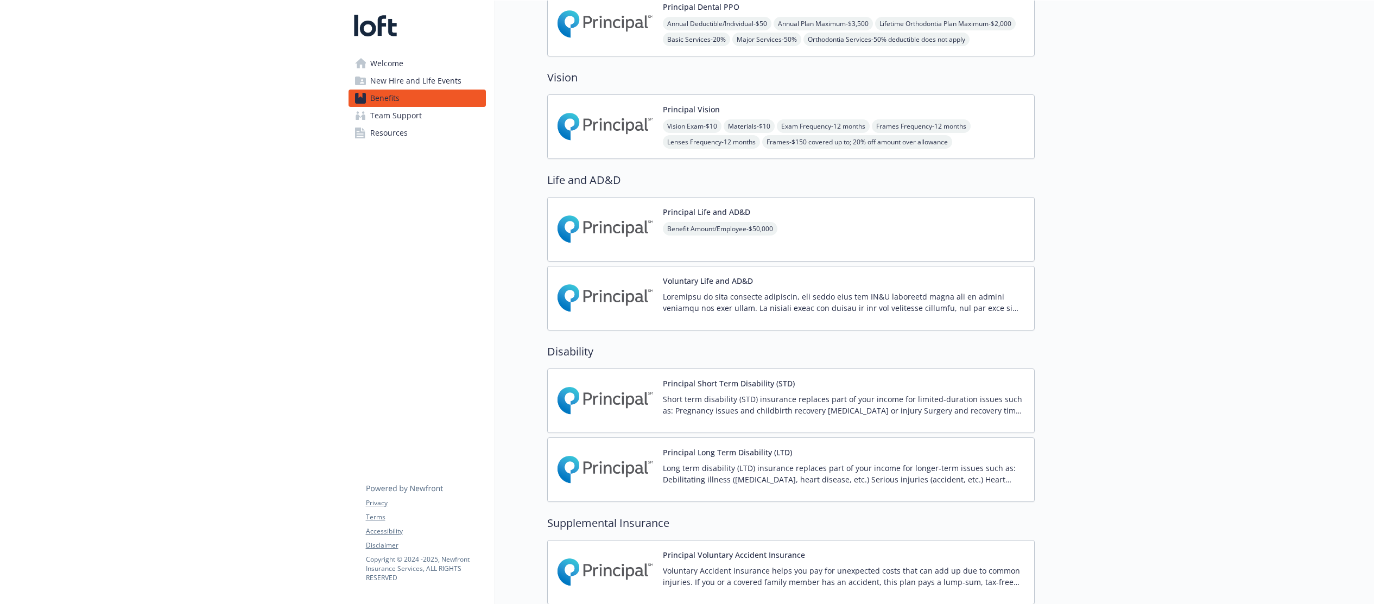
scroll to position [438, 0]
click at [766, 327] on div "Voluntary Life and AD&D" at bounding box center [790, 298] width 487 height 65
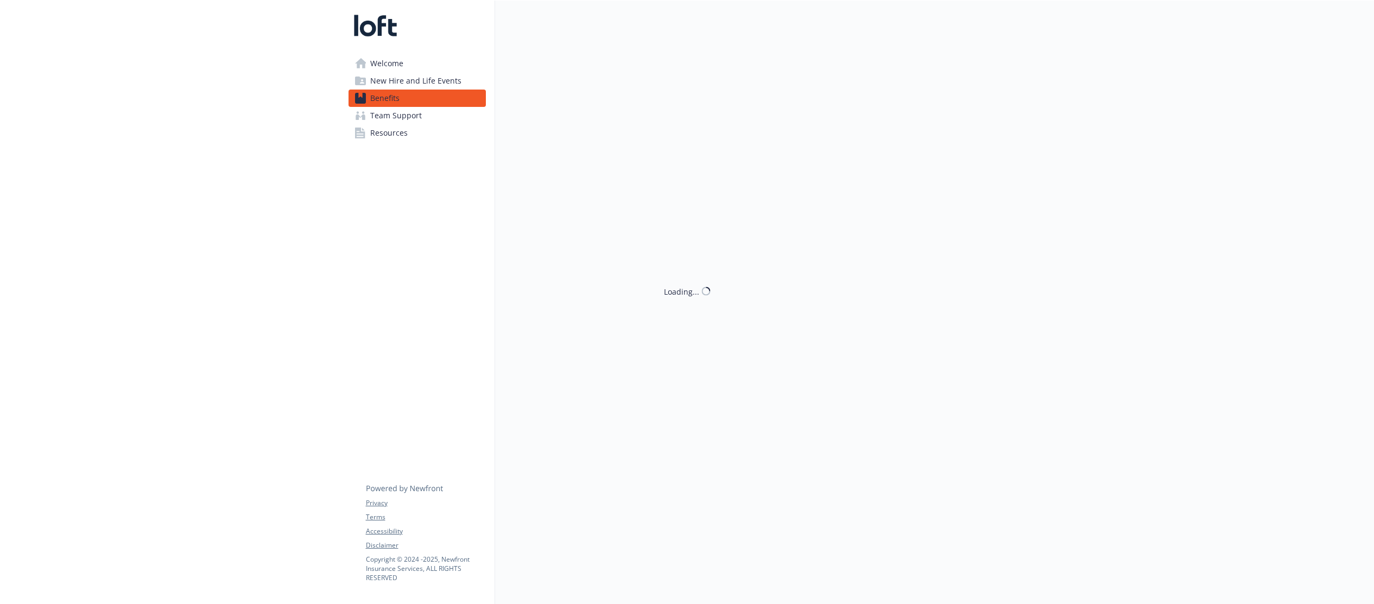
scroll to position [438, 0]
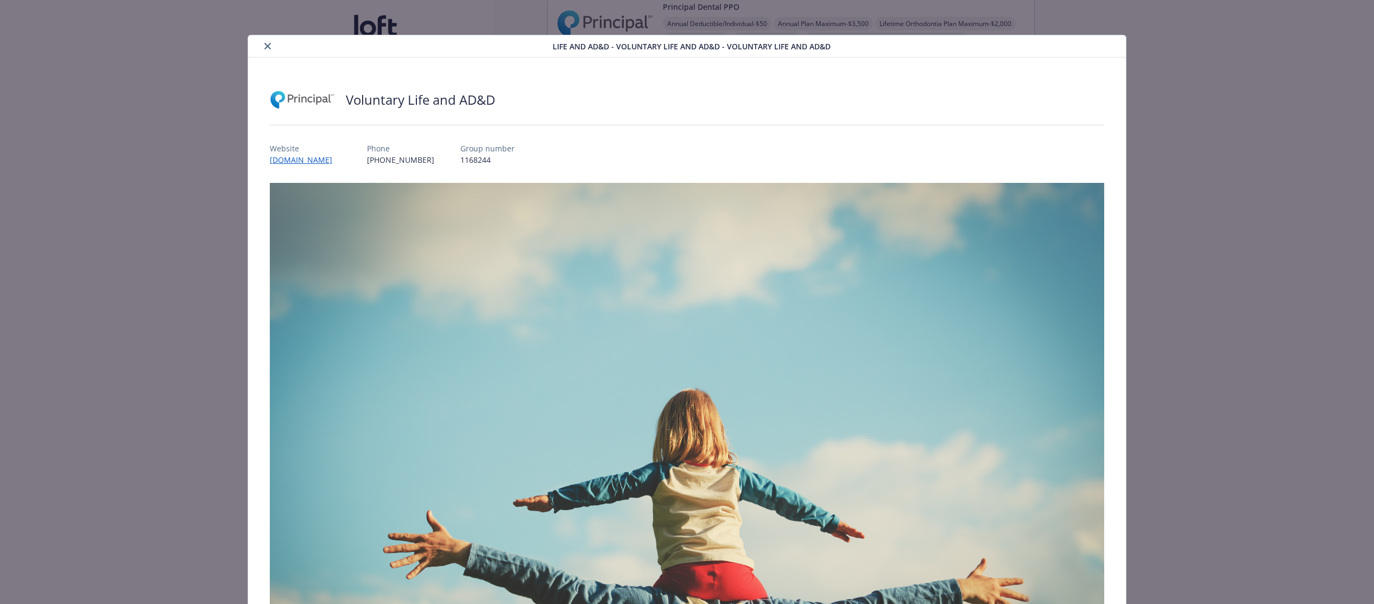
click at [267, 41] on button "close" at bounding box center [267, 46] width 13 height 13
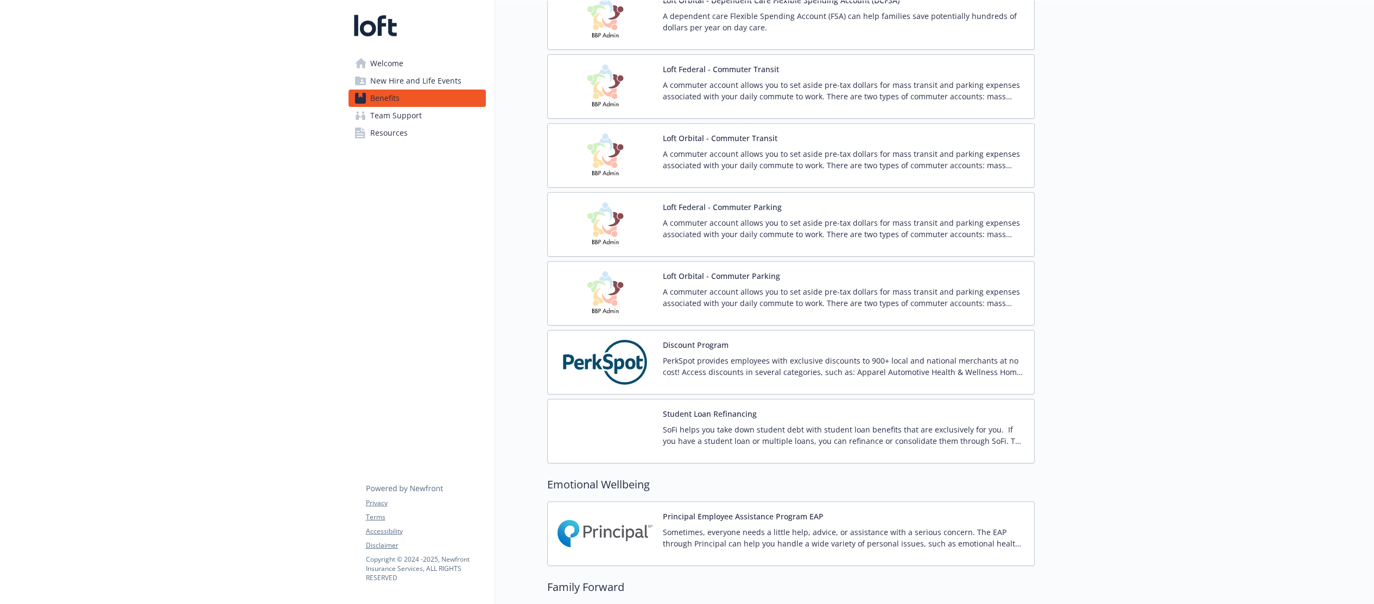
scroll to position [1717, 0]
click at [936, 312] on div "A commuter account allows you to set aside pre-tax dollars for mass transit and…" at bounding box center [844, 300] width 363 height 30
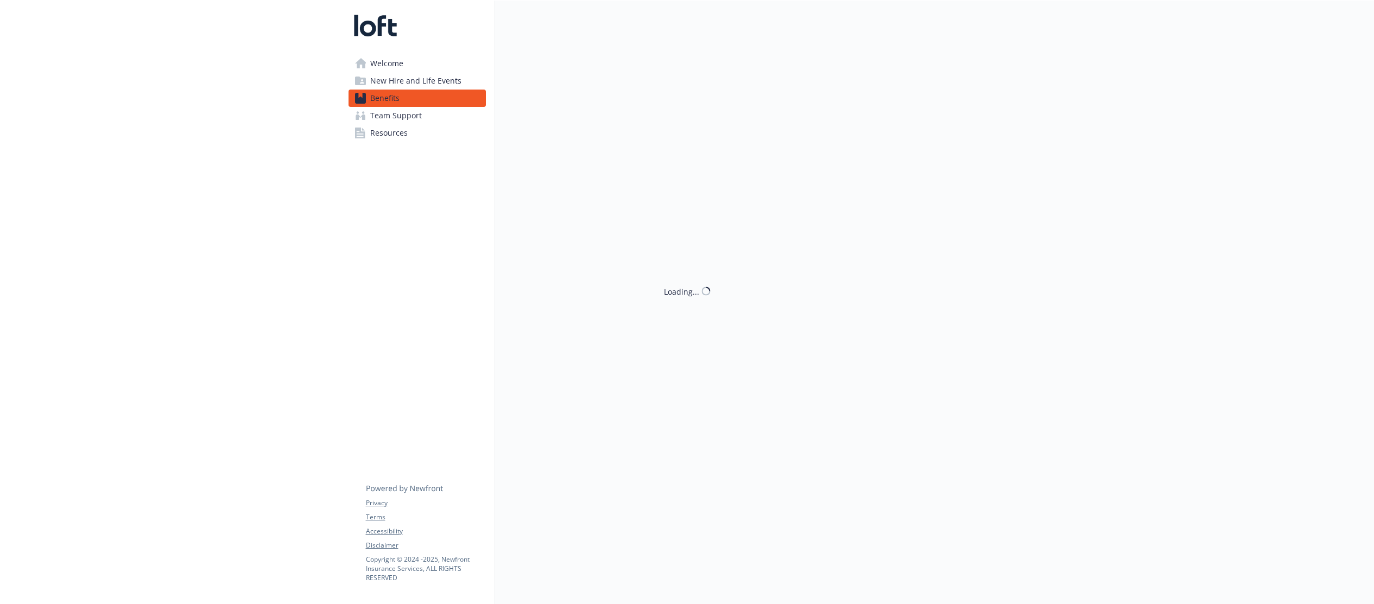
scroll to position [1717, 0]
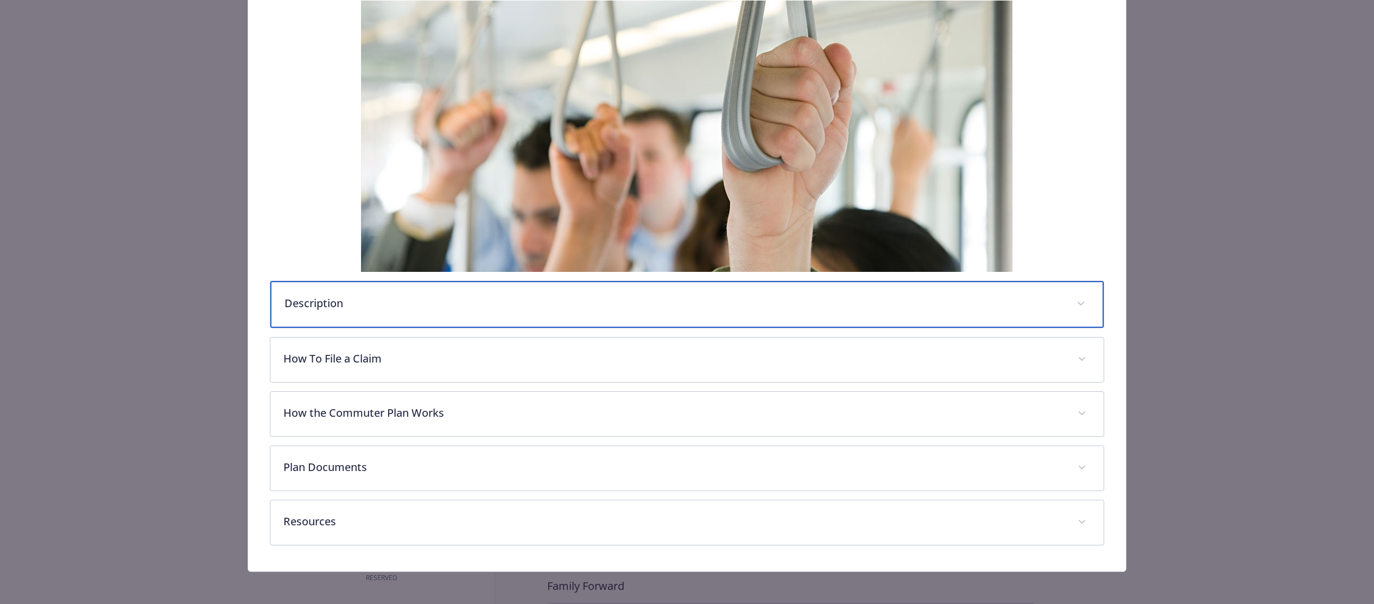
click at [597, 303] on p "Description" at bounding box center [673, 303] width 779 height 16
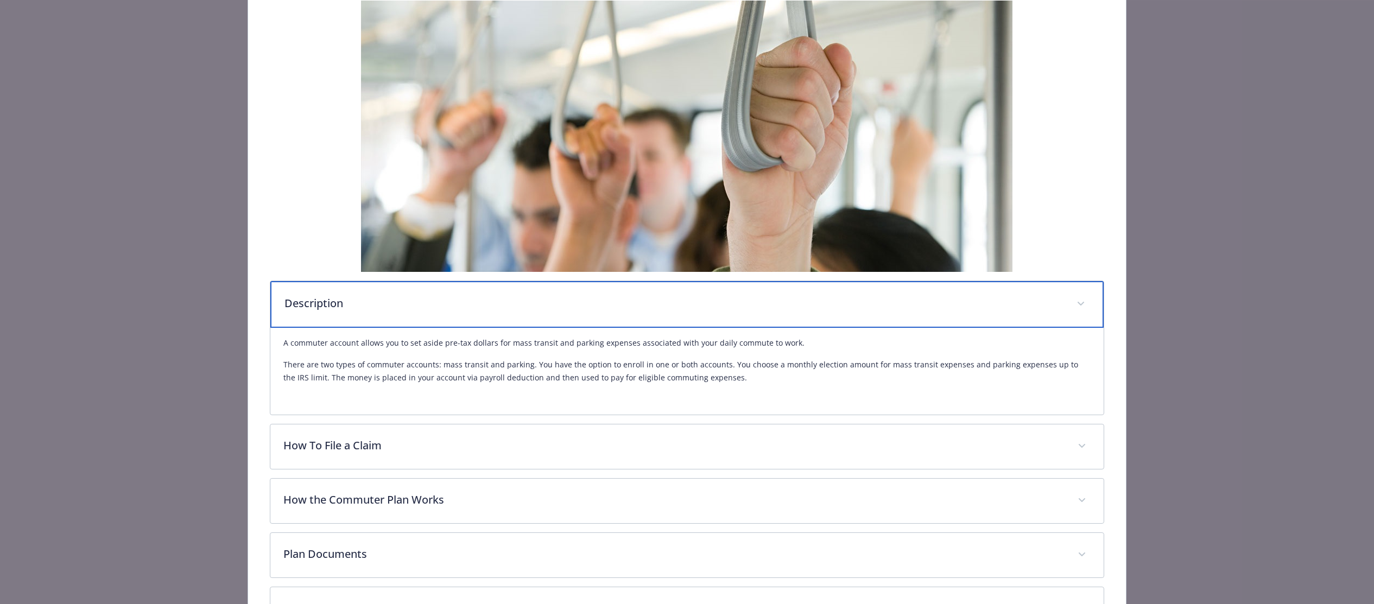
scroll to position [272, 0]
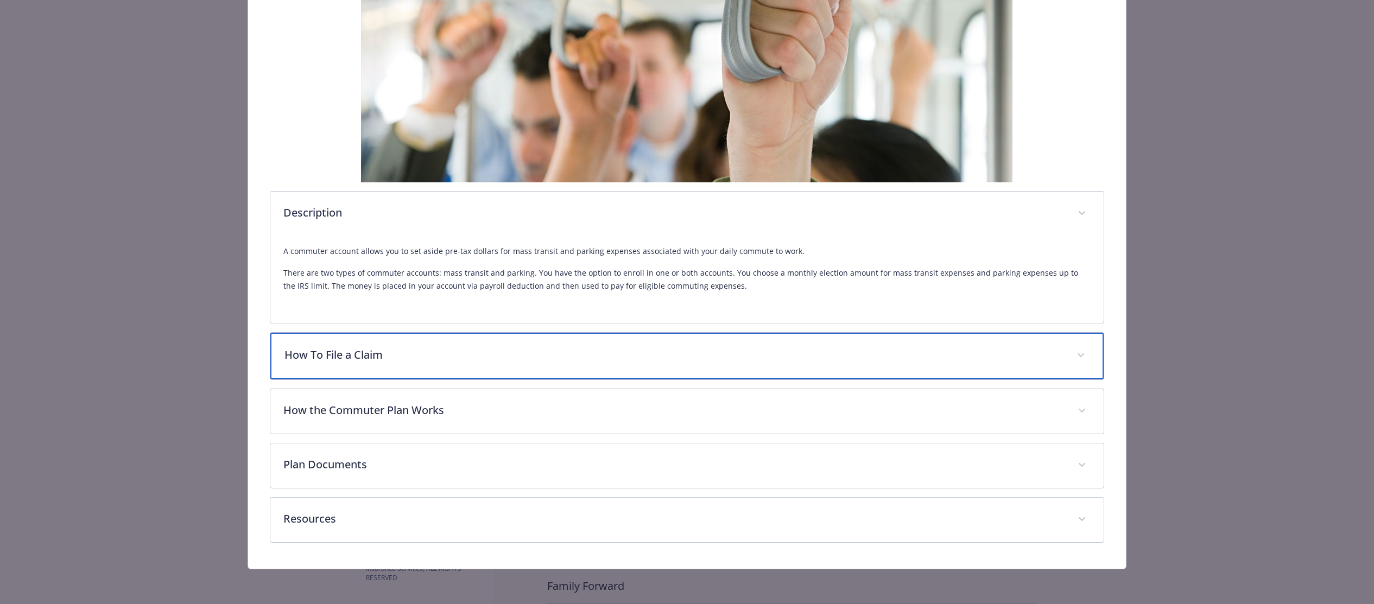
click at [555, 353] on p "How To File a Claim" at bounding box center [673, 355] width 779 height 16
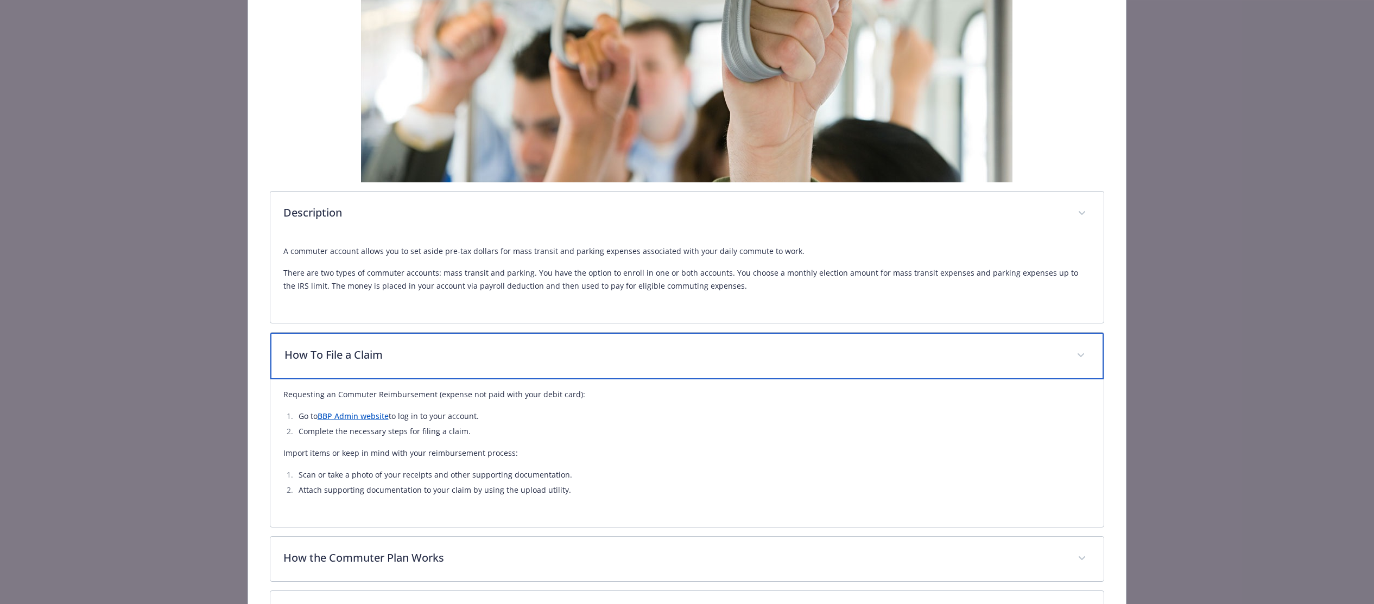
click at [555, 353] on p "How To File a Claim" at bounding box center [673, 355] width 779 height 16
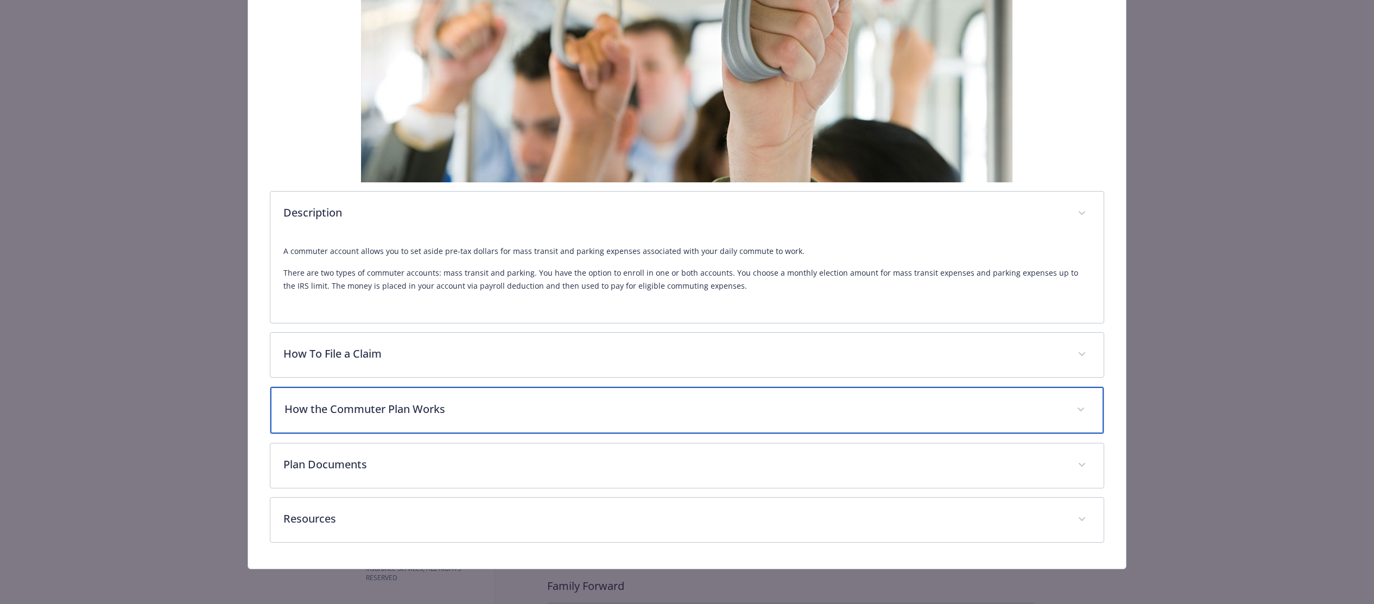
click at [542, 396] on div "How the Commuter Plan Works" at bounding box center [687, 410] width 834 height 47
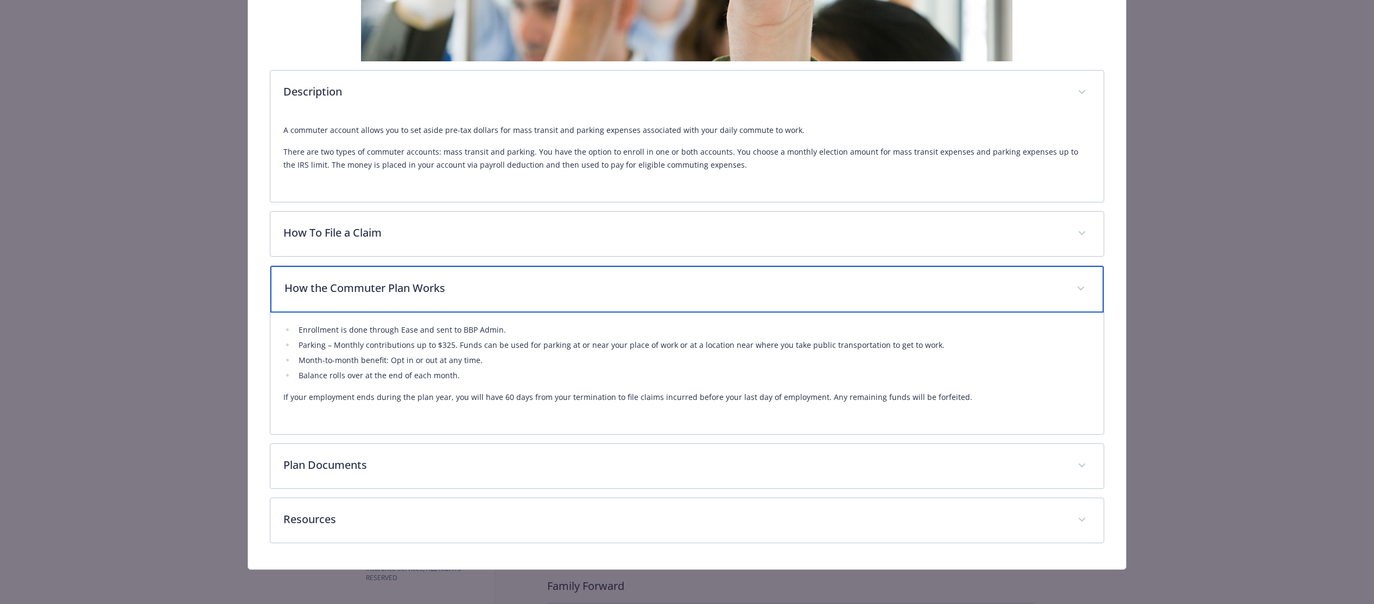
scroll to position [394, 0]
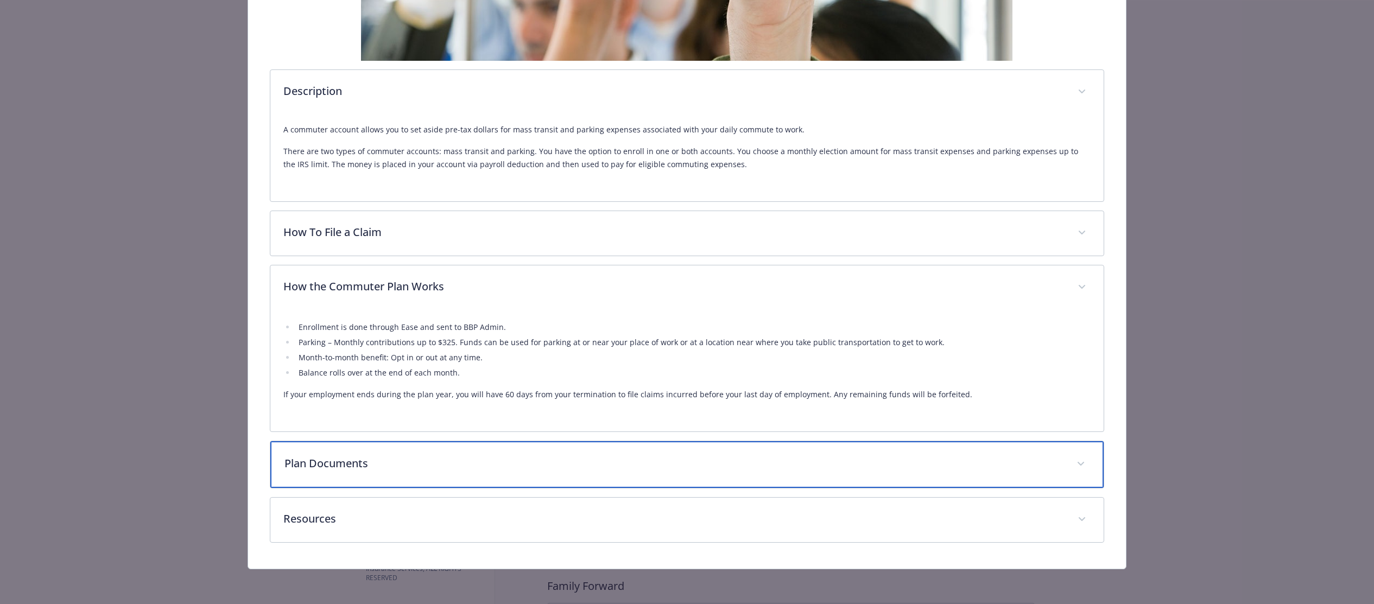
click at [415, 481] on div "Plan Documents" at bounding box center [687, 464] width 834 height 47
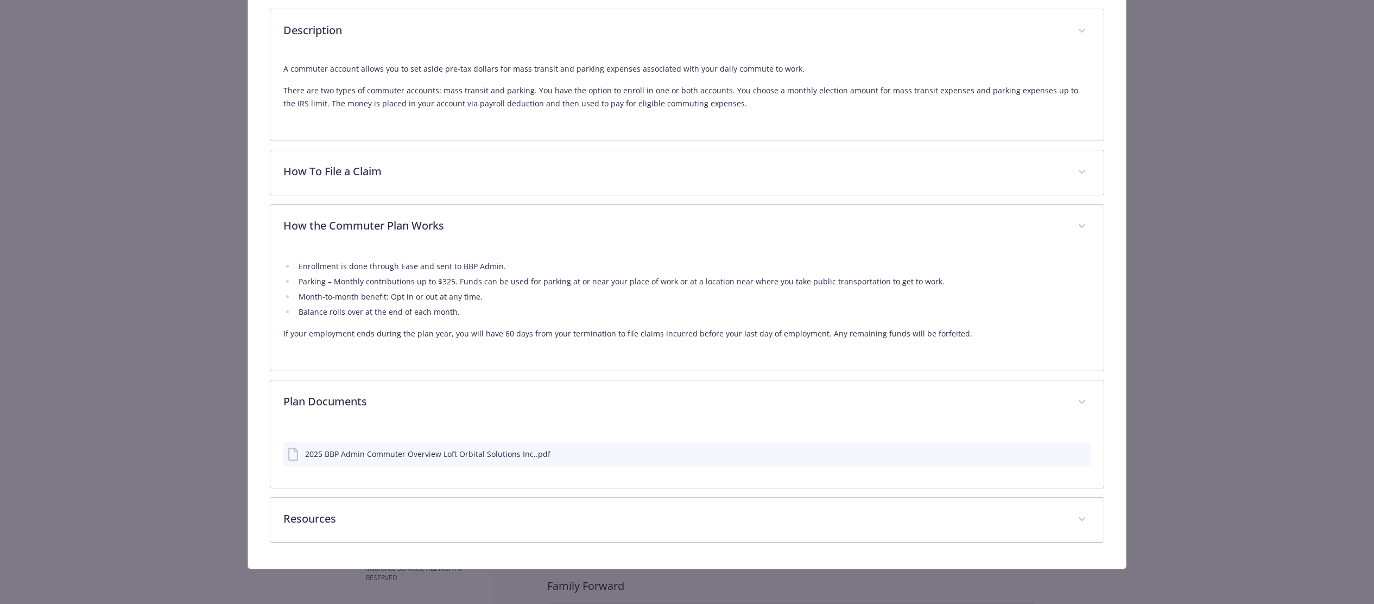
scroll to position [454, 0]
click at [437, 456] on div "2025 BBP Admin Commuter Overview Loft Orbital Solutions Inc..pdf" at bounding box center [427, 453] width 245 height 11
click at [1082, 451] on icon "preview file" at bounding box center [1080, 454] width 10 height 8
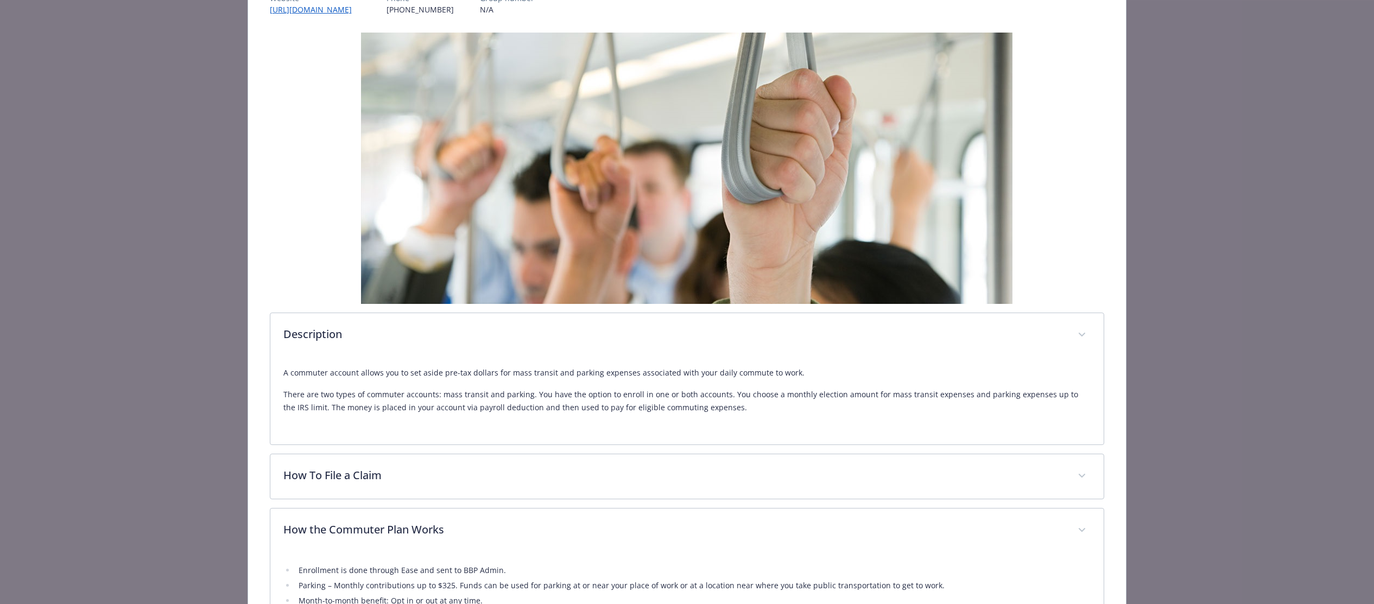
scroll to position [0, 0]
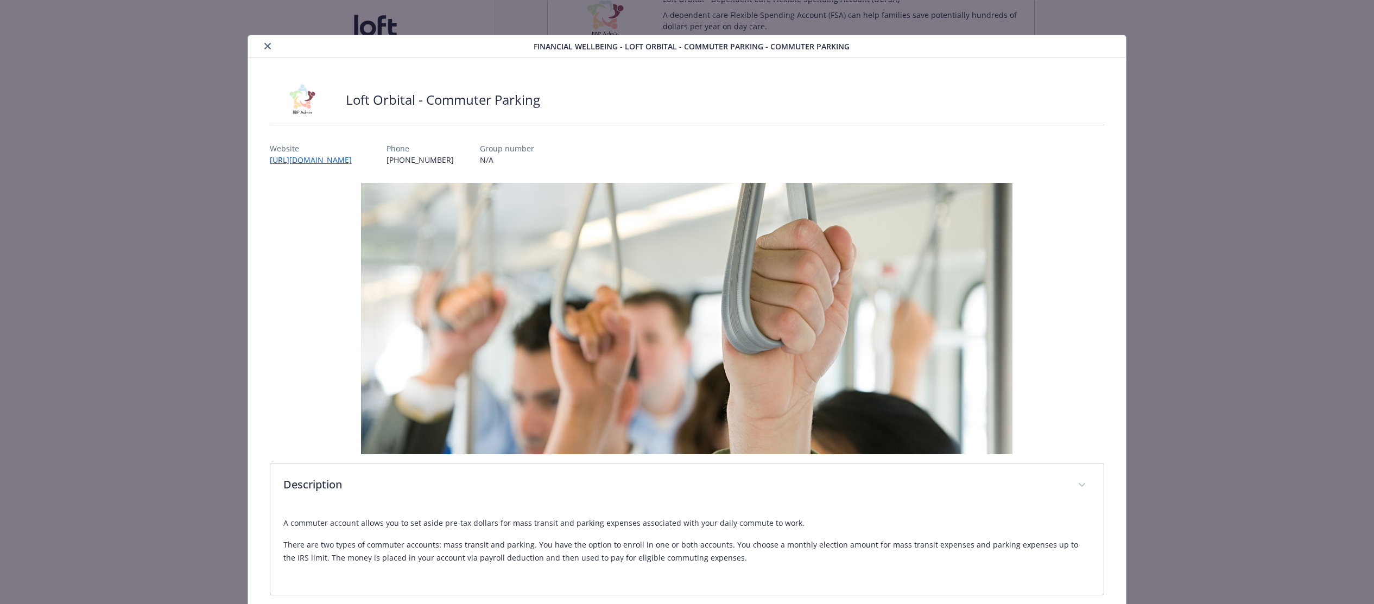
click at [259, 49] on div "details for plan Financial Wellbeing - Loft Orbital - Commuter Parking - Commut…" at bounding box center [392, 46] width 281 height 13
click at [272, 45] on button "close" at bounding box center [267, 46] width 13 height 13
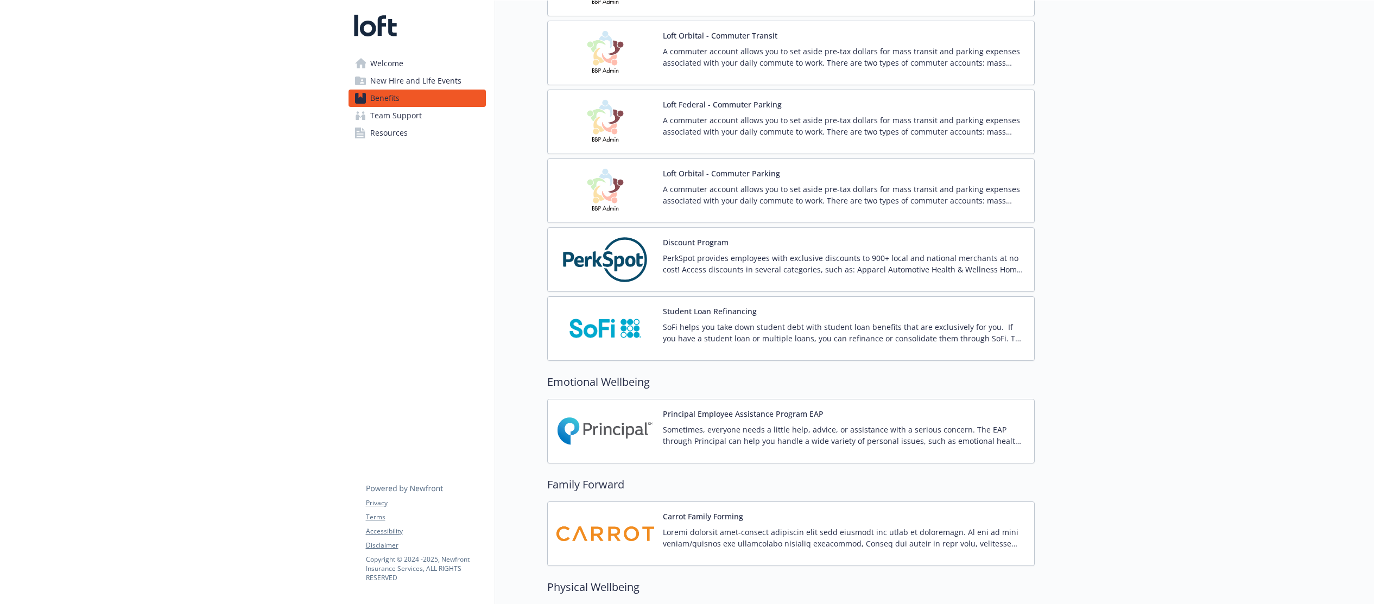
scroll to position [1821, 0]
click at [834, 327] on p "SoFi helps you take down student debt with student loan benefits that are exclu…" at bounding box center [844, 330] width 363 height 23
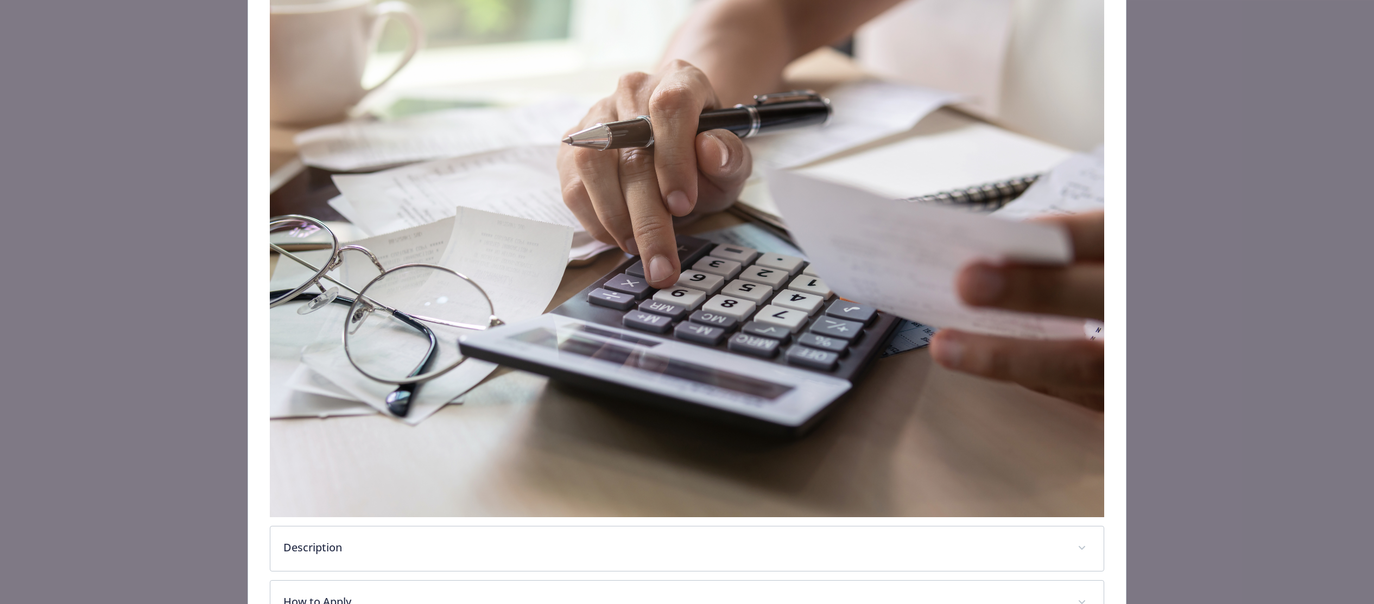
scroll to position [359, 0]
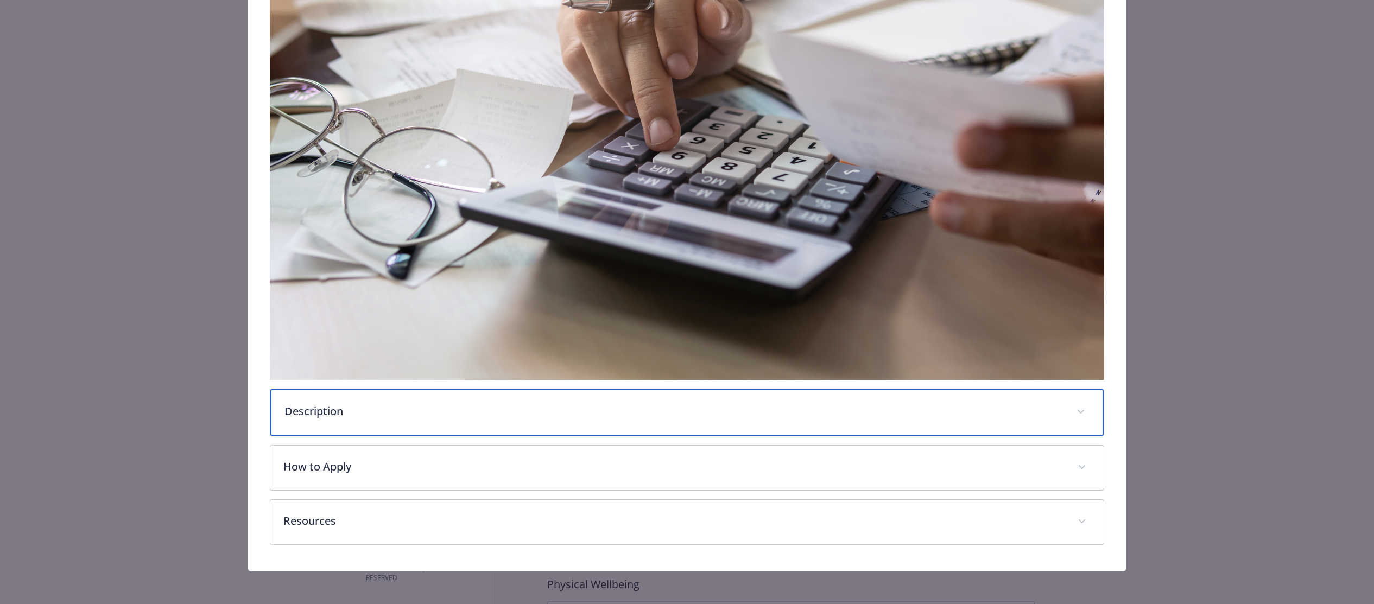
click at [713, 404] on p "Description" at bounding box center [673, 411] width 779 height 16
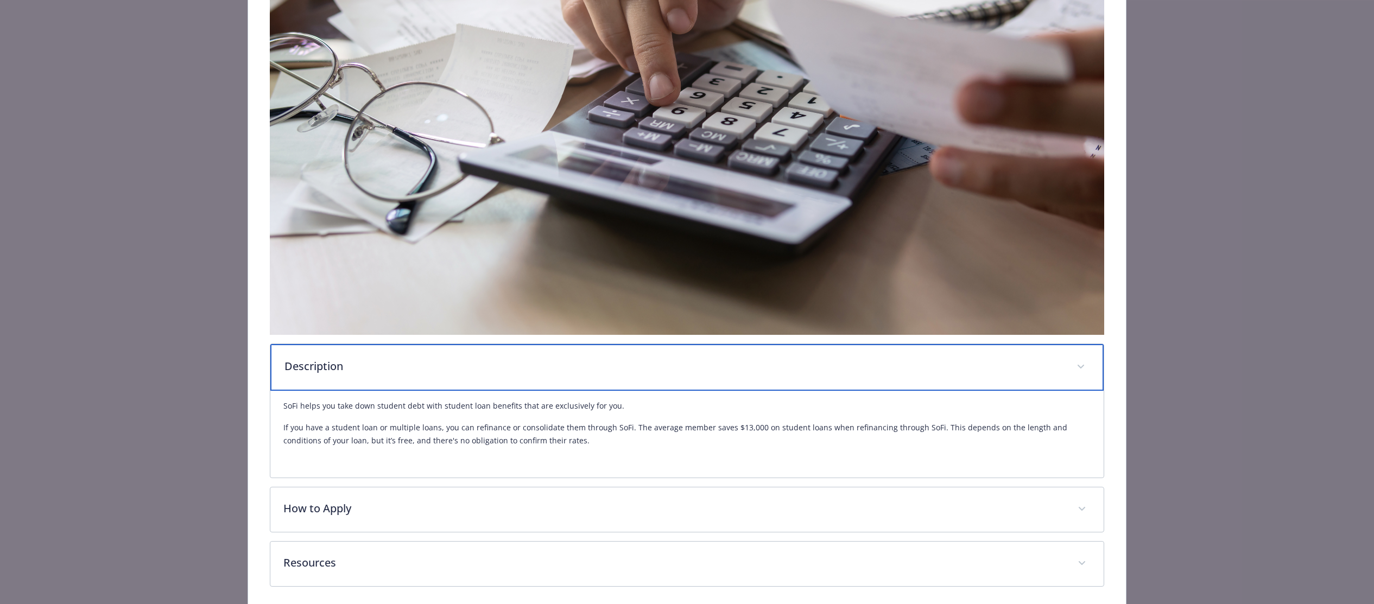
scroll to position [448, 0]
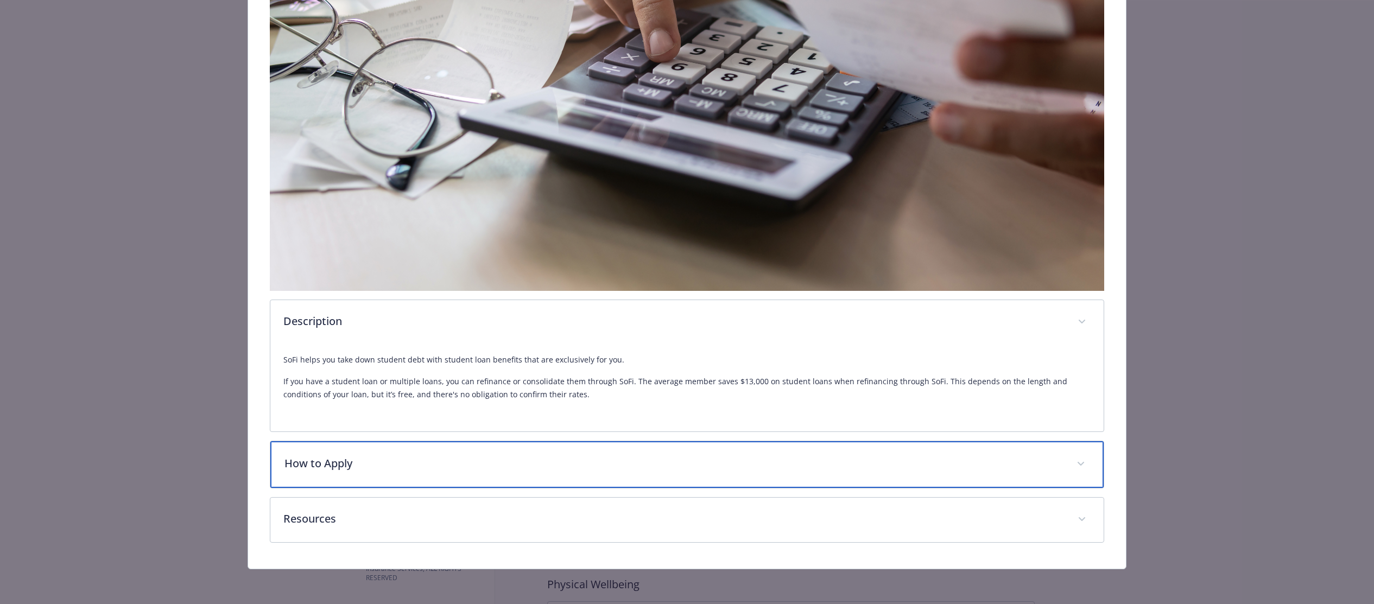
click at [670, 460] on p "How to Apply" at bounding box center [673, 463] width 779 height 16
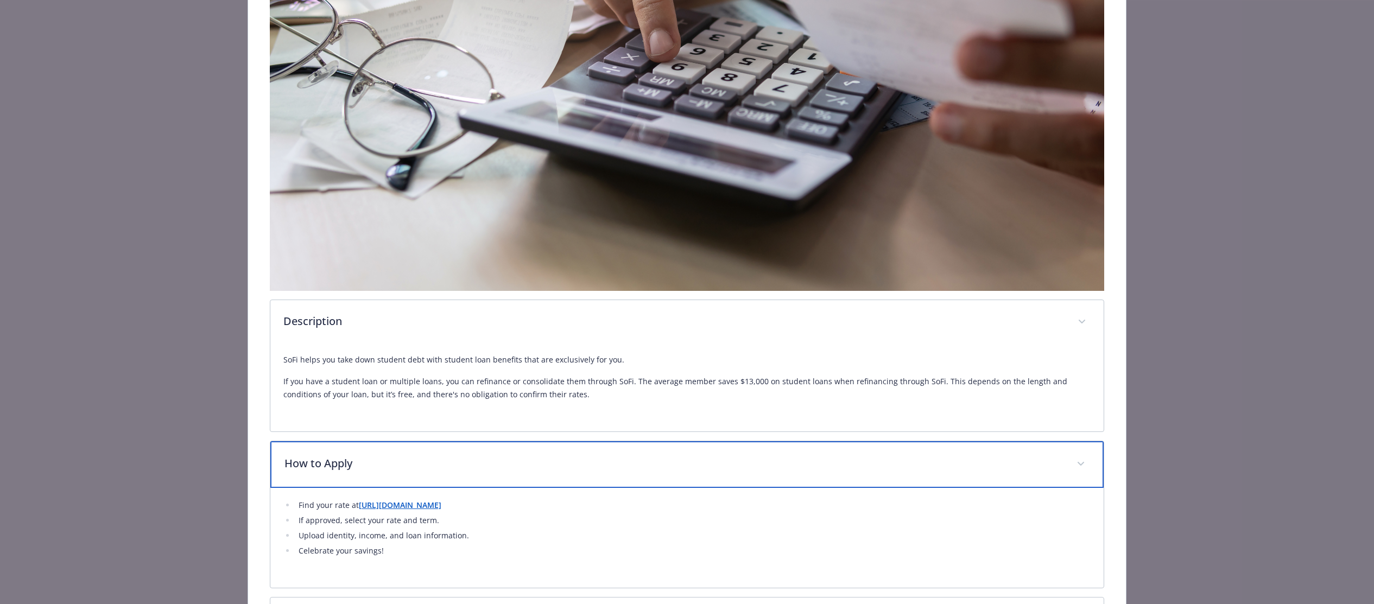
scroll to position [548, 0]
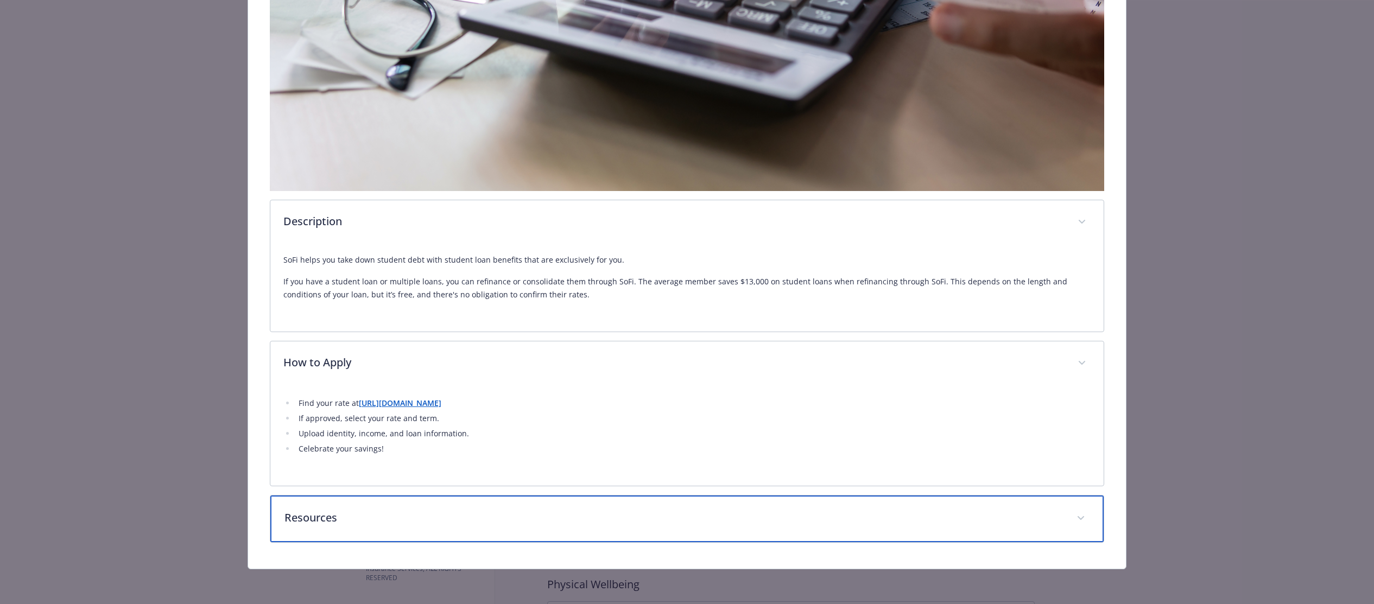
click at [651, 513] on p "Resources" at bounding box center [673, 518] width 779 height 16
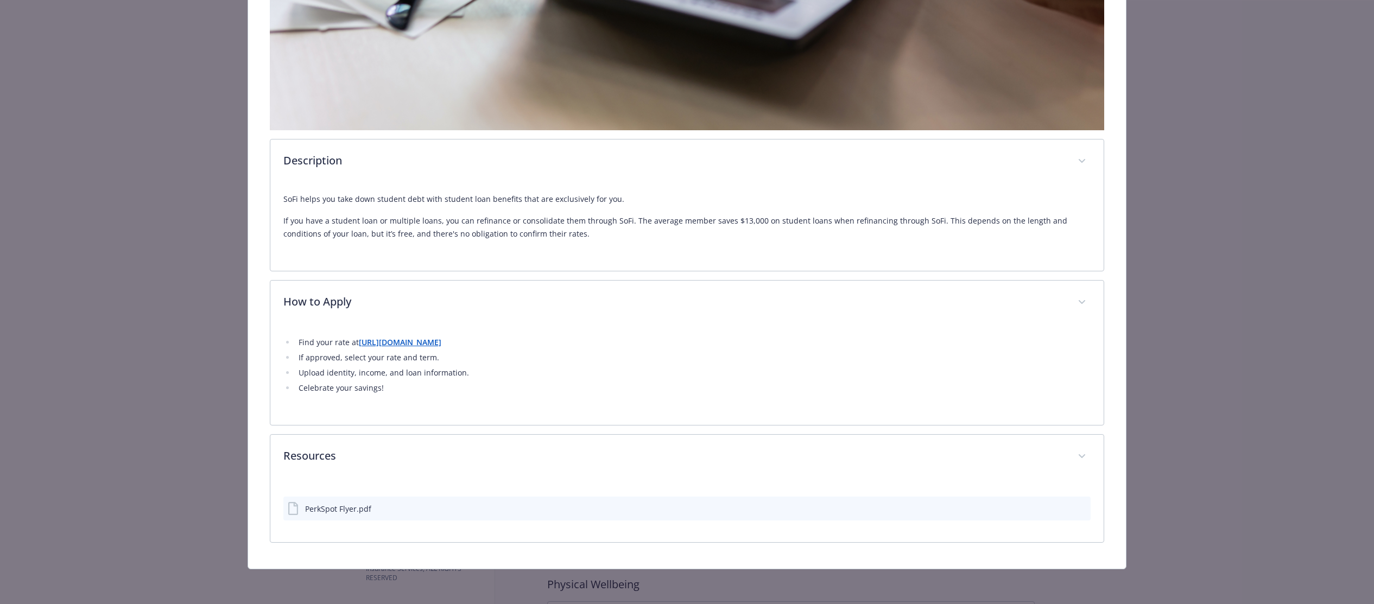
scroll to position [609, 0]
click at [1081, 509] on icon "preview file" at bounding box center [1080, 508] width 10 height 8
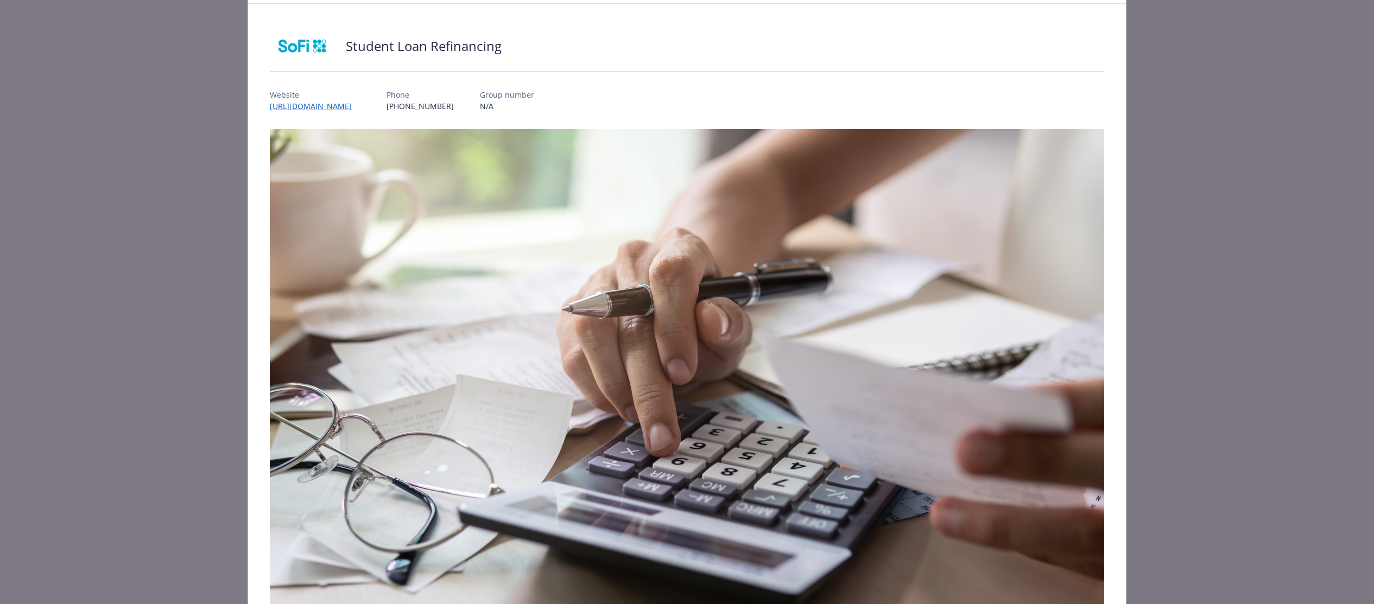
scroll to position [0, 0]
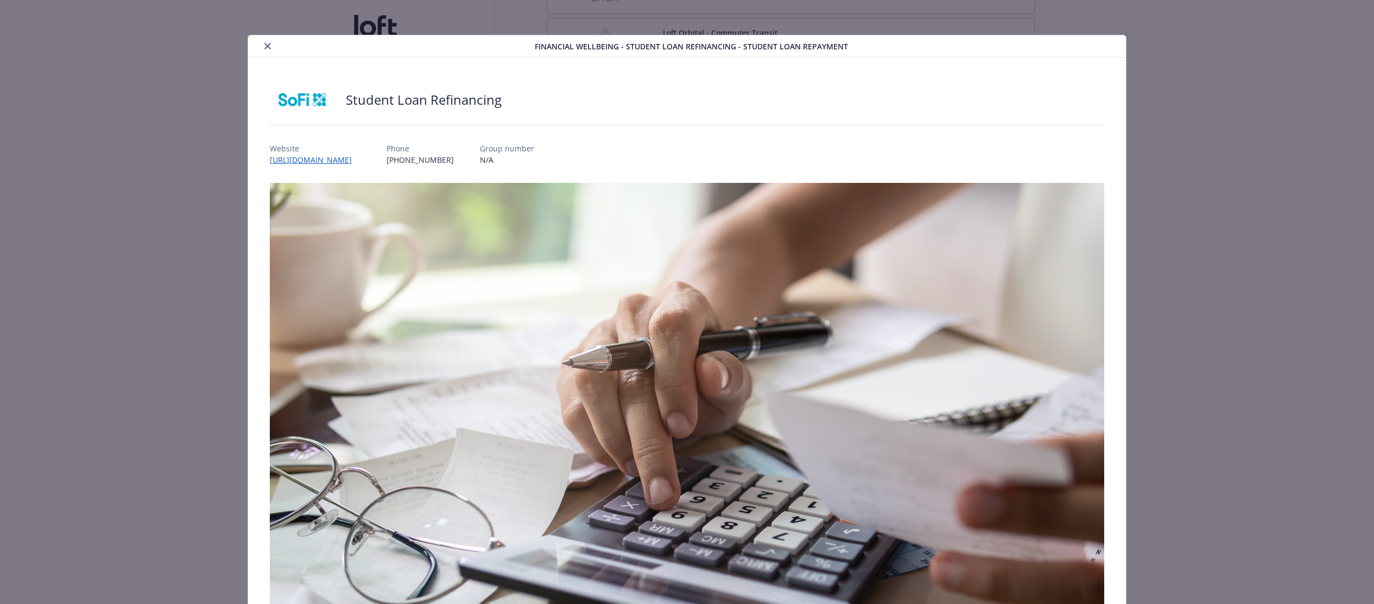
click at [259, 47] on div "details for plan Financial Wellbeing - Student Loan Refinancing - Student Loan …" at bounding box center [393, 46] width 282 height 13
click at [272, 50] on button "close" at bounding box center [267, 46] width 13 height 13
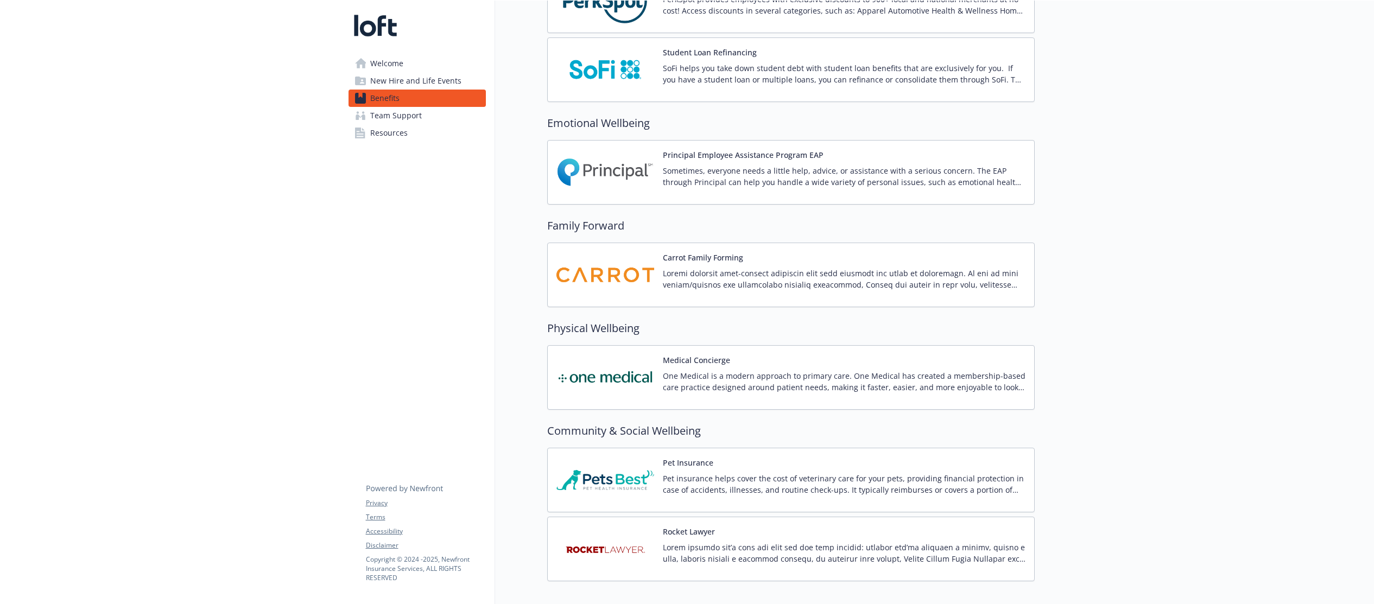
scroll to position [2133, 0]
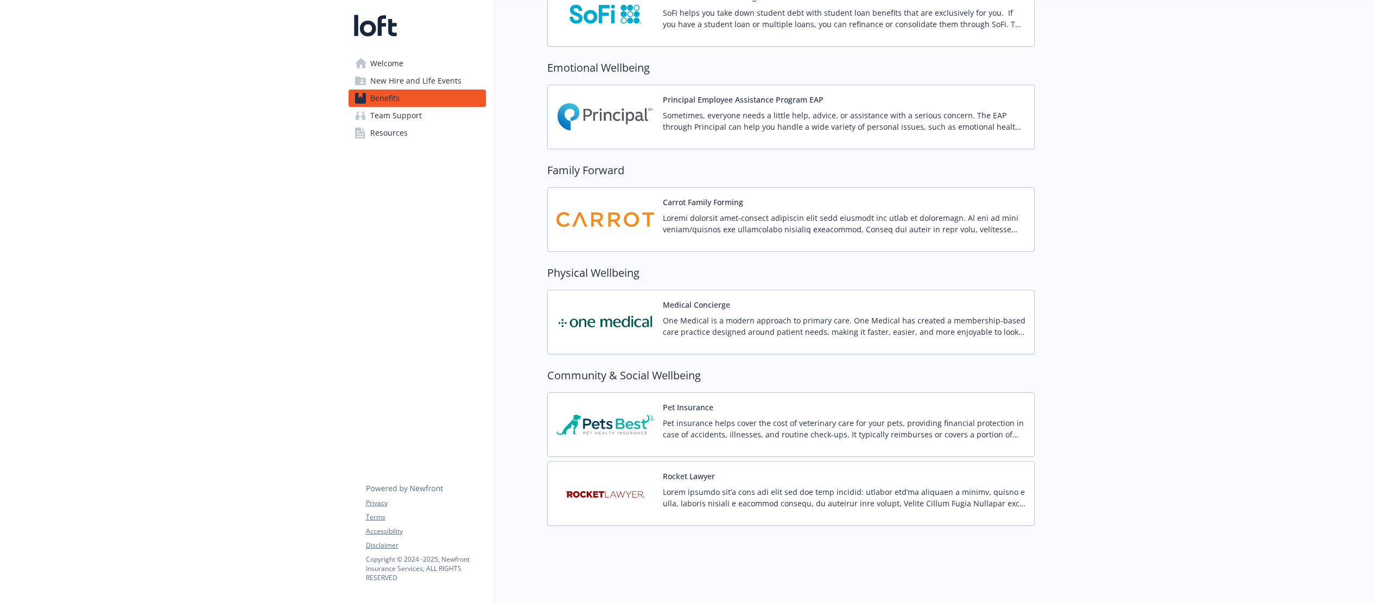
click at [900, 419] on p "Pet insurance helps cover the cost of veterinary care for your pets, providing …" at bounding box center [844, 428] width 363 height 23
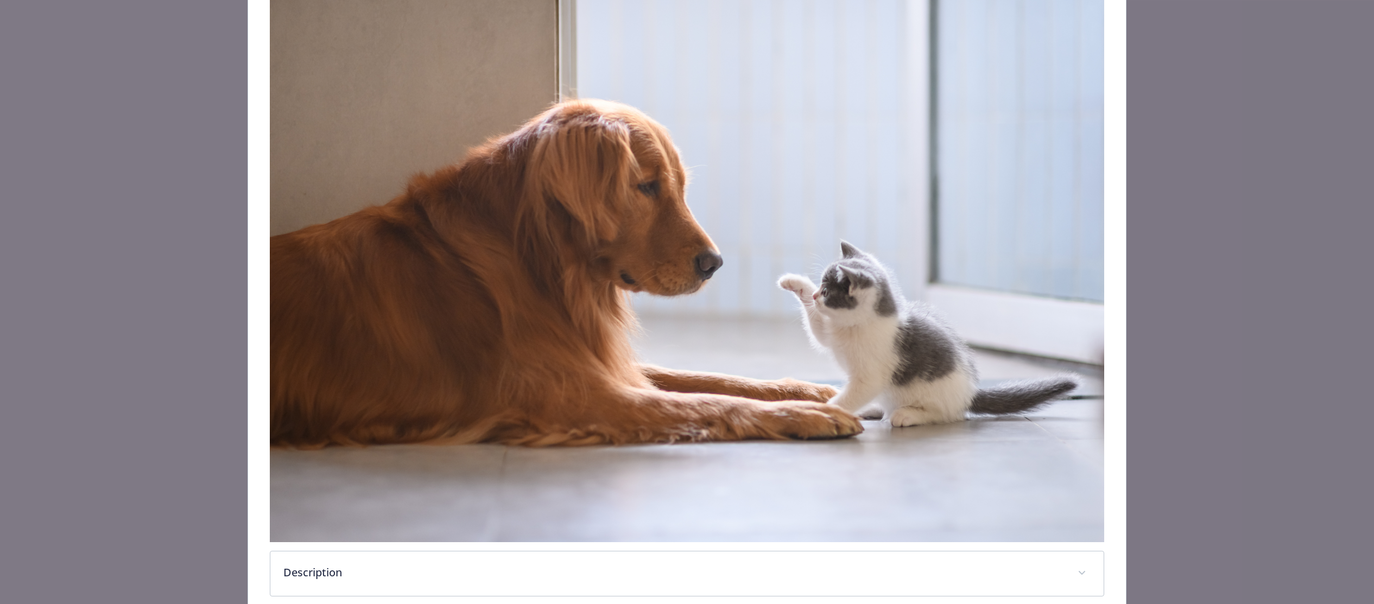
scroll to position [359, 0]
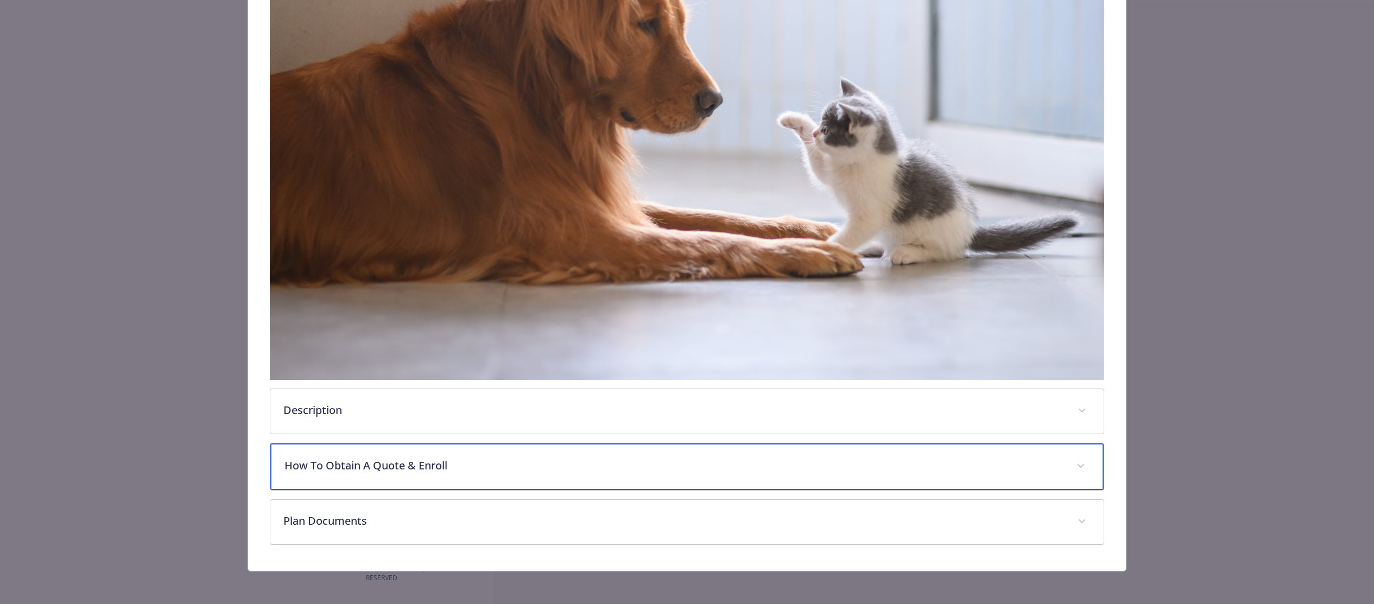
click at [549, 459] on p "How To Obtain A Quote & Enroll" at bounding box center [673, 466] width 779 height 16
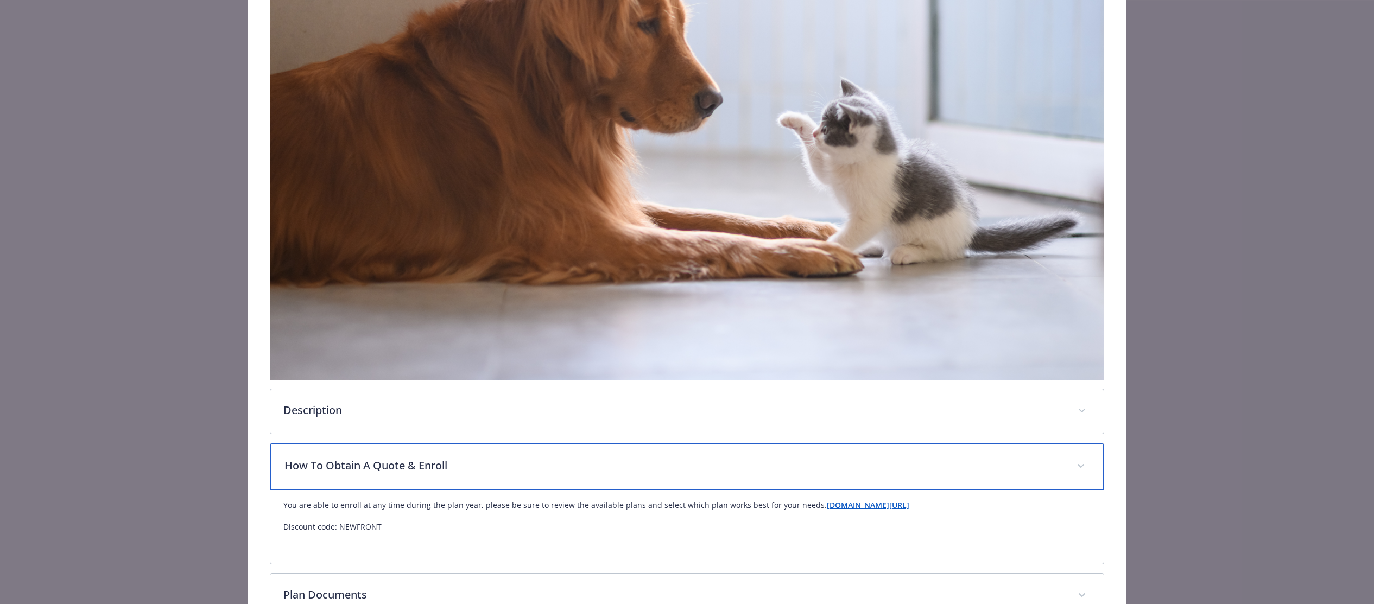
scroll to position [435, 0]
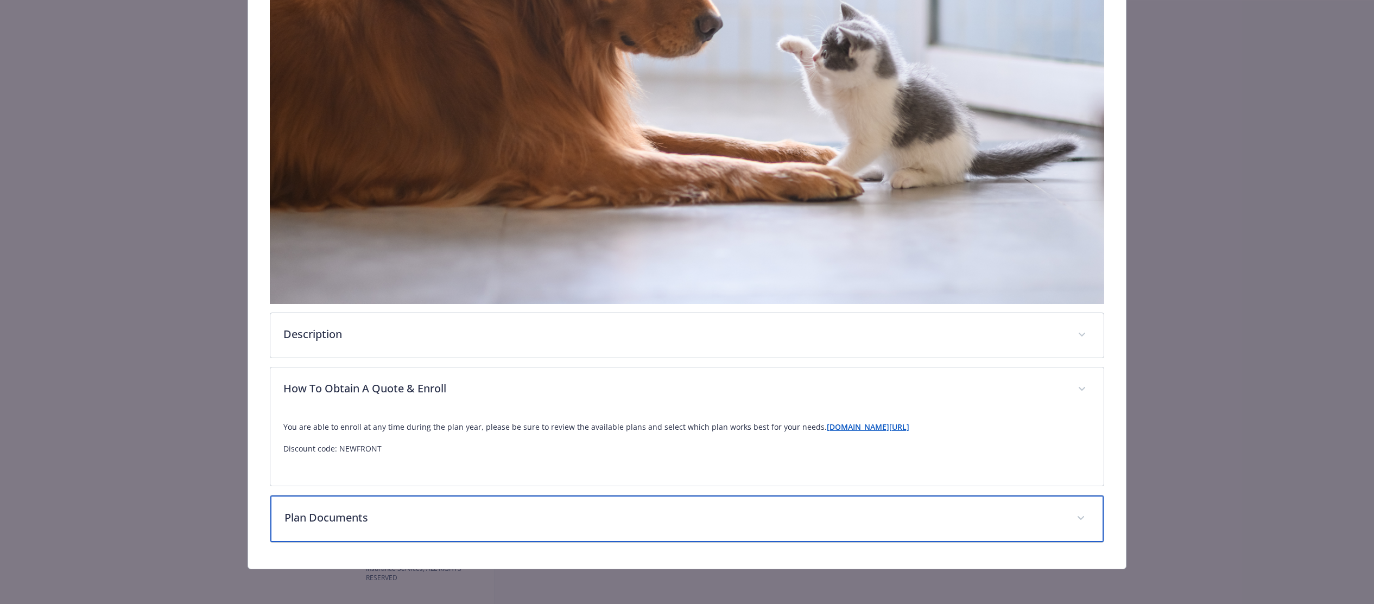
click at [547, 499] on div "Plan Documents" at bounding box center [687, 519] width 834 height 47
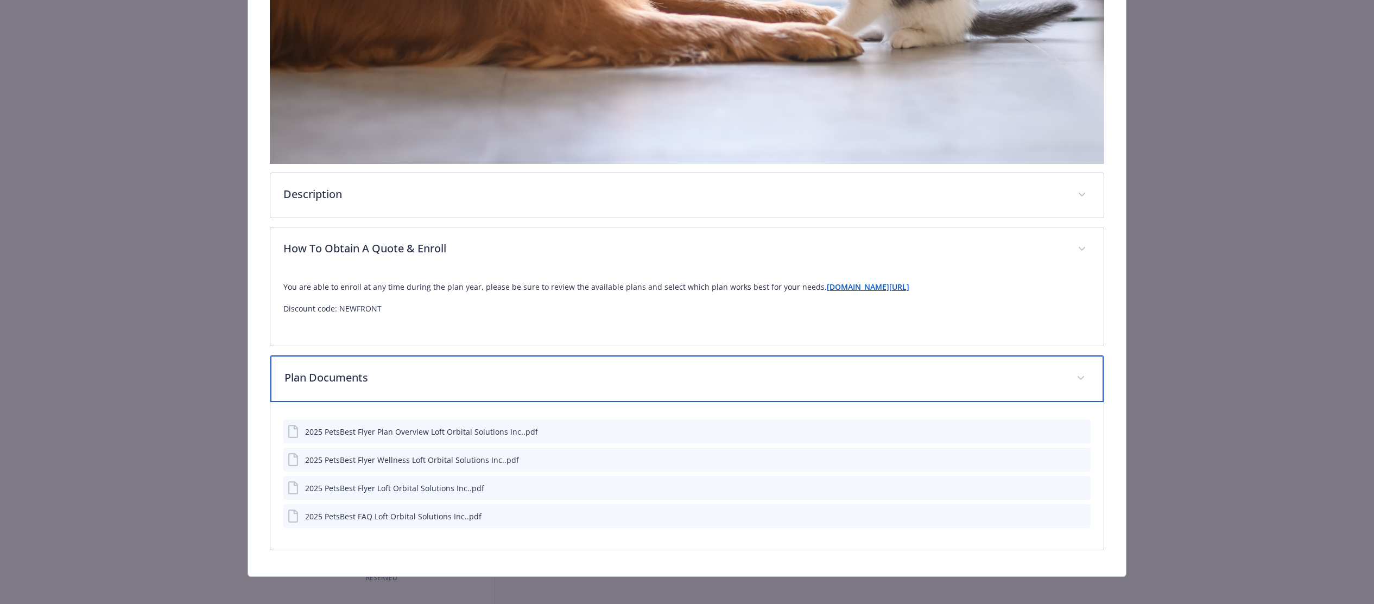
scroll to position [576, 0]
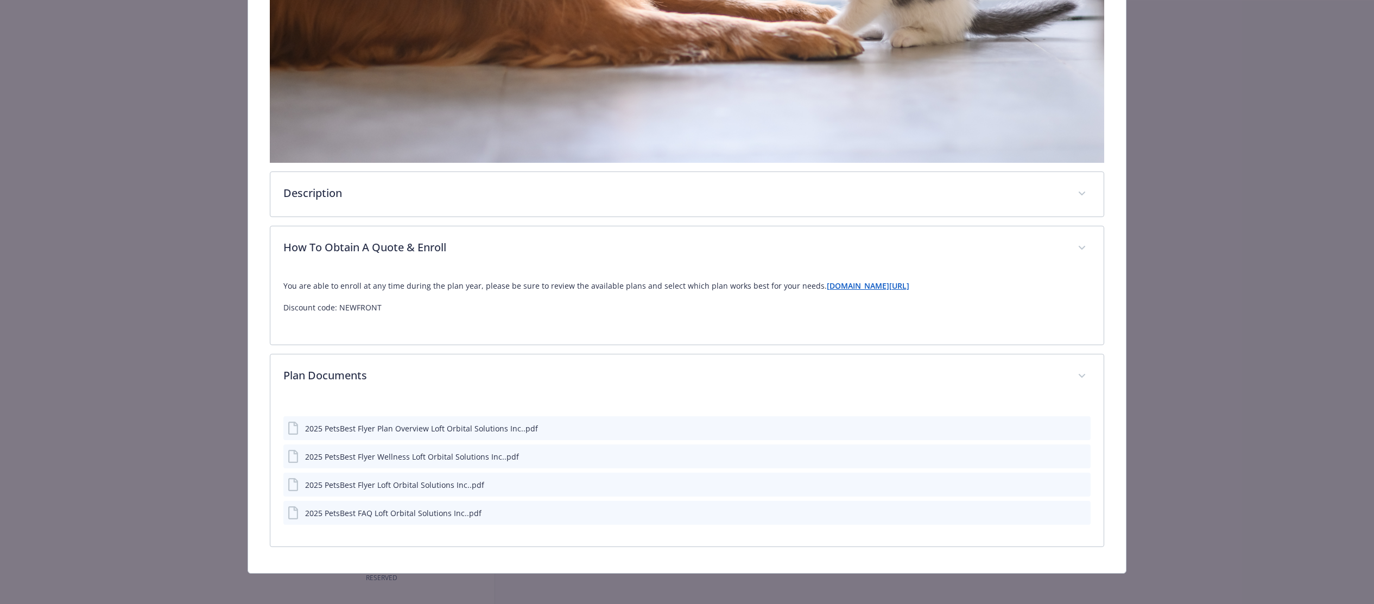
click at [1081, 429] on icon "preview file" at bounding box center [1080, 428] width 10 height 8
click at [1082, 457] on icon "preview file" at bounding box center [1080, 456] width 10 height 8
click at [1085, 485] on button "preview file" at bounding box center [1080, 484] width 12 height 10
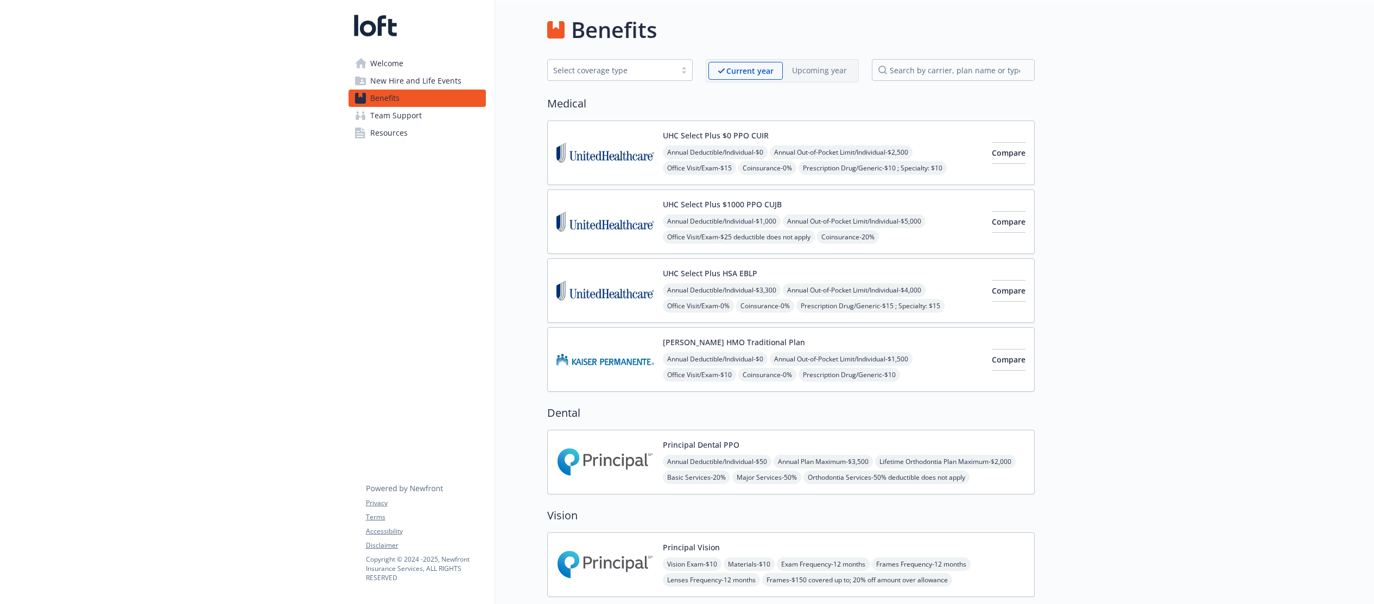
click at [442, 114] on link "Team Support" at bounding box center [416, 115] width 137 height 17
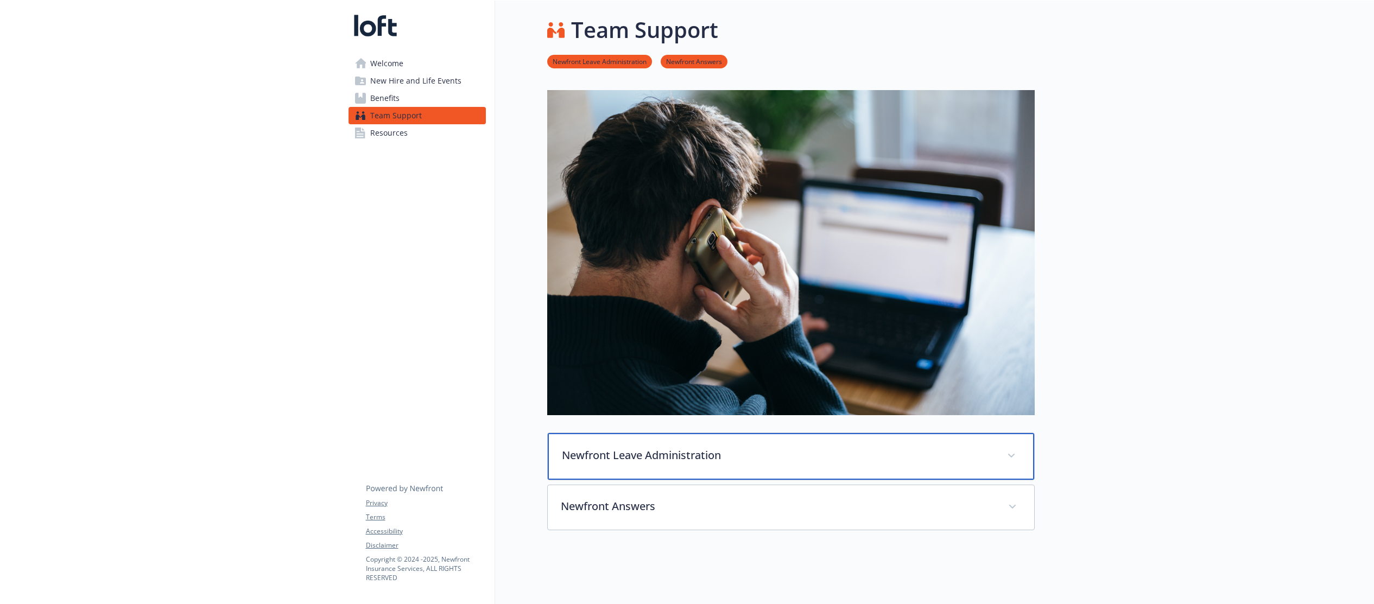
click at [620, 444] on div "Newfront Leave Administration" at bounding box center [791, 456] width 486 height 47
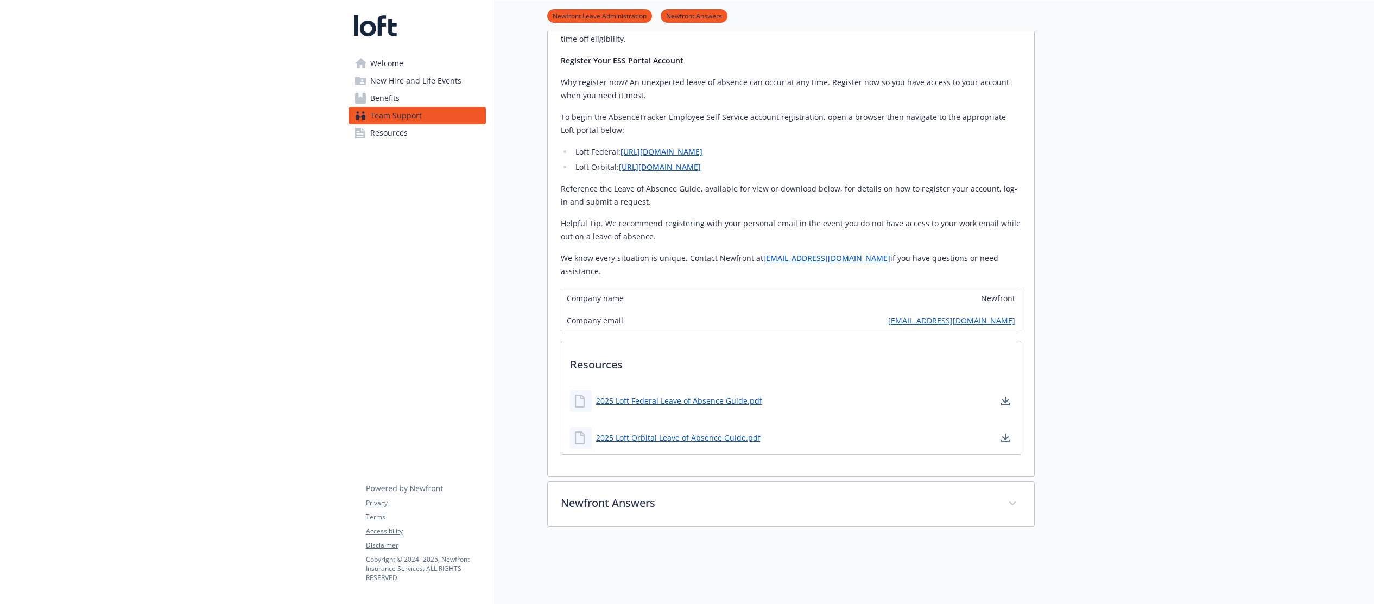
scroll to position [990, 0]
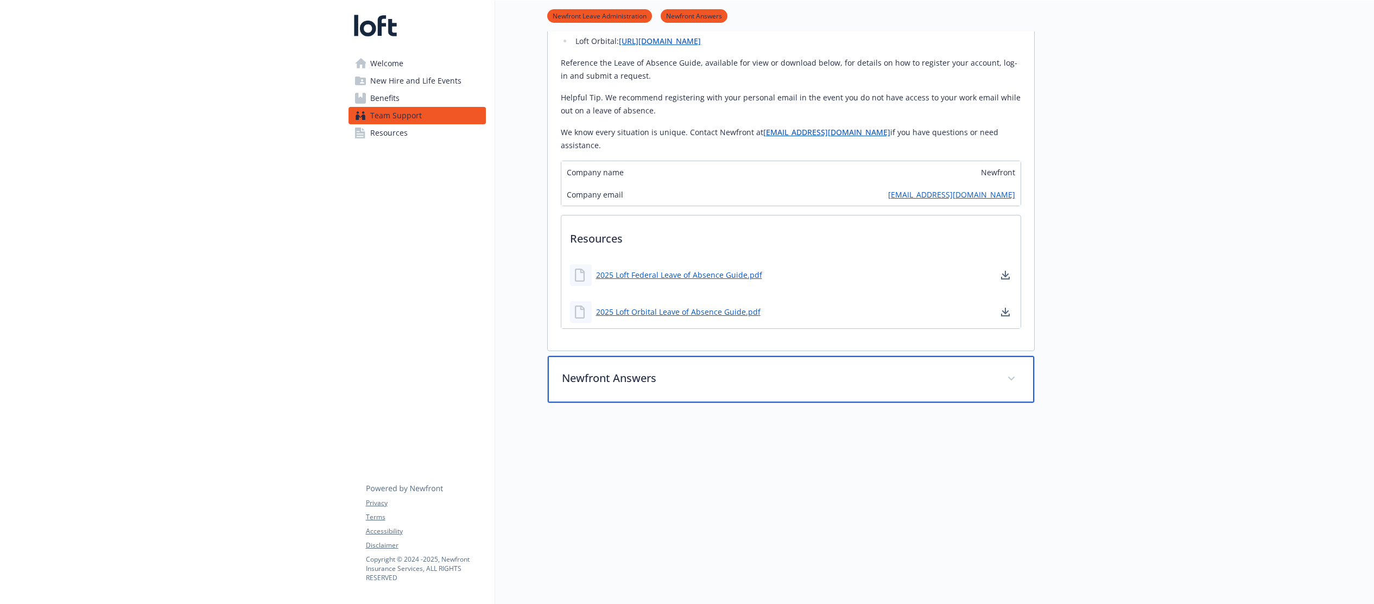
click at [633, 370] on p "Newfront Answers" at bounding box center [778, 378] width 432 height 16
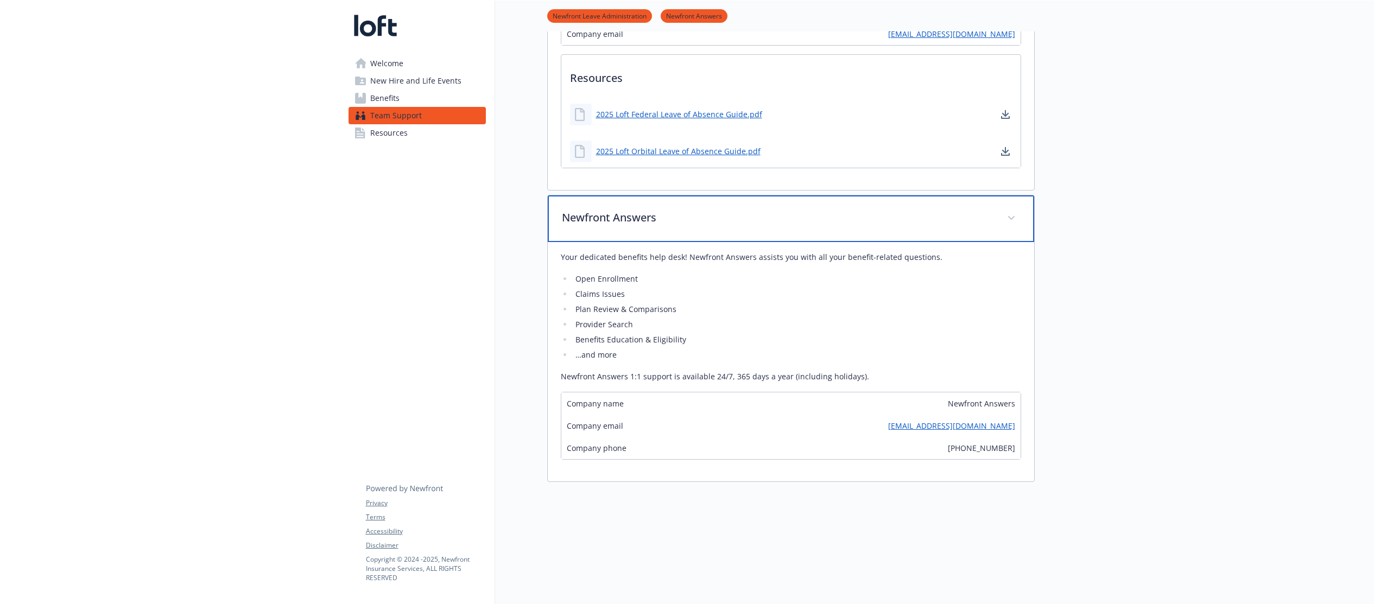
scroll to position [1162, 0]
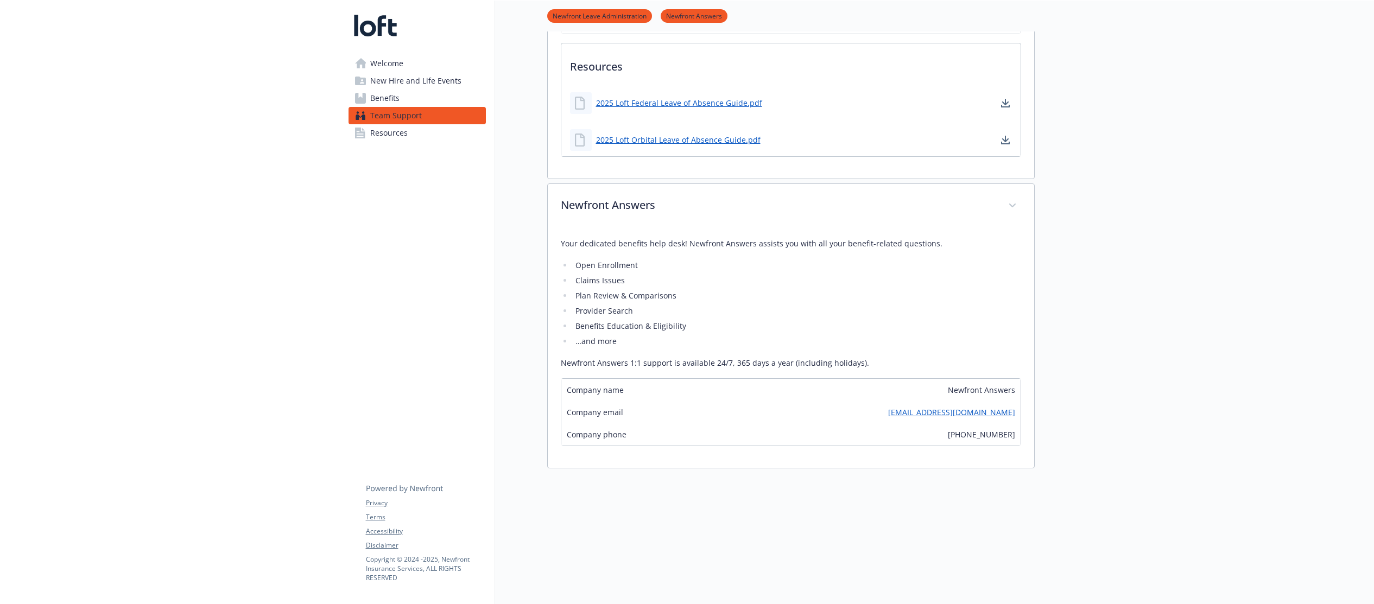
click at [427, 124] on link "Resources" at bounding box center [416, 132] width 137 height 17
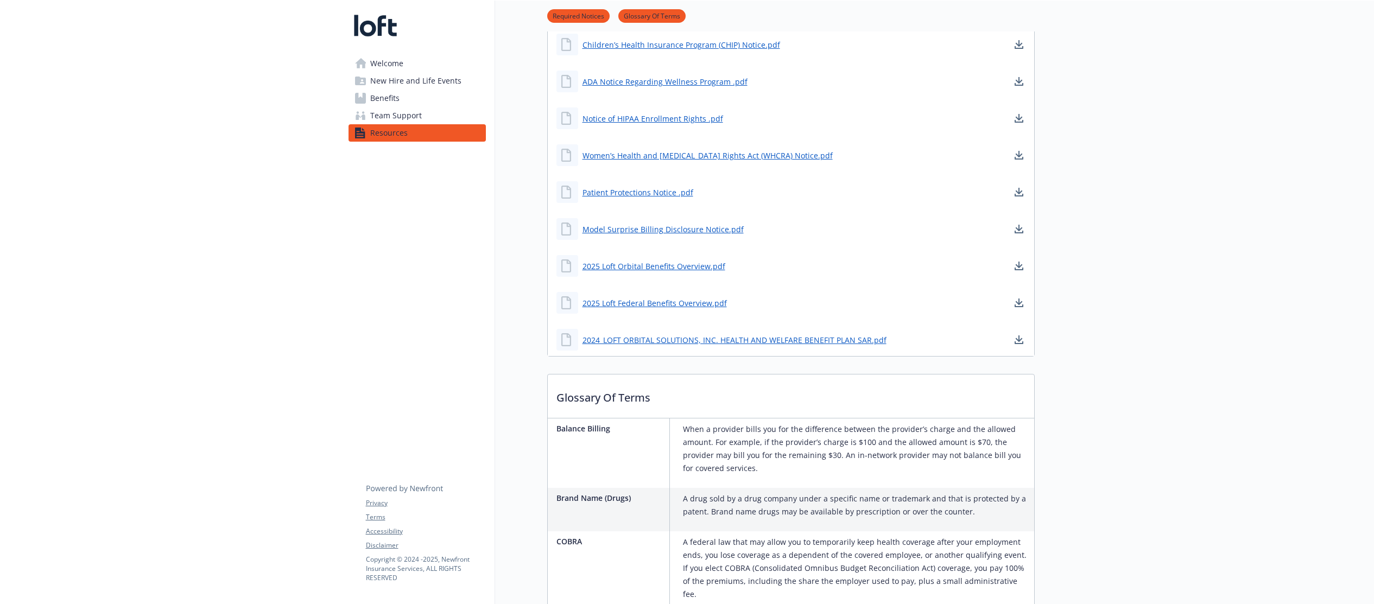
scroll to position [317, 0]
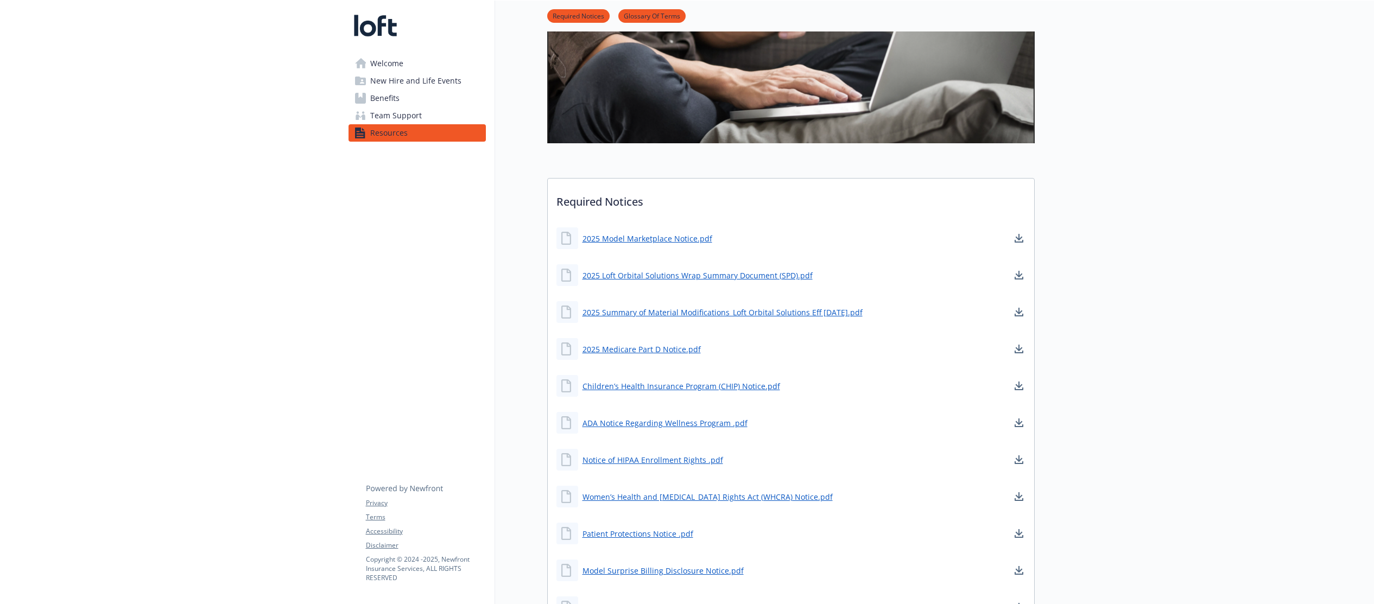
click at [400, 76] on span "New Hire and Life Events" at bounding box center [415, 80] width 91 height 17
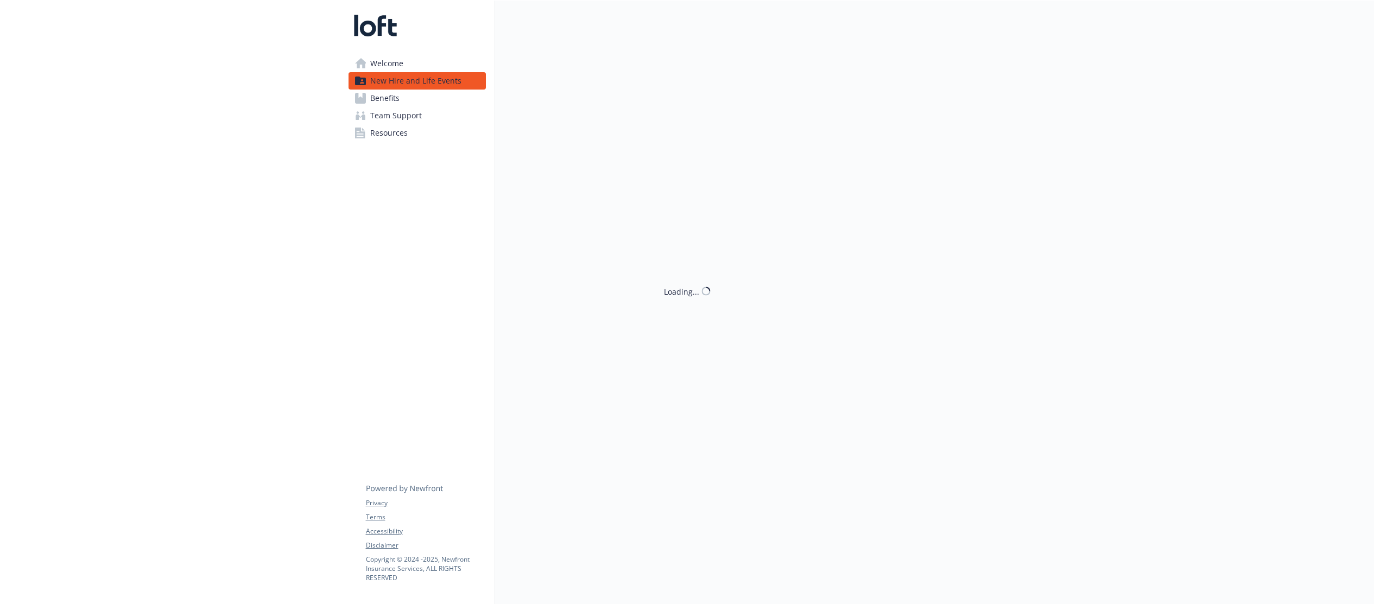
scroll to position [99, 0]
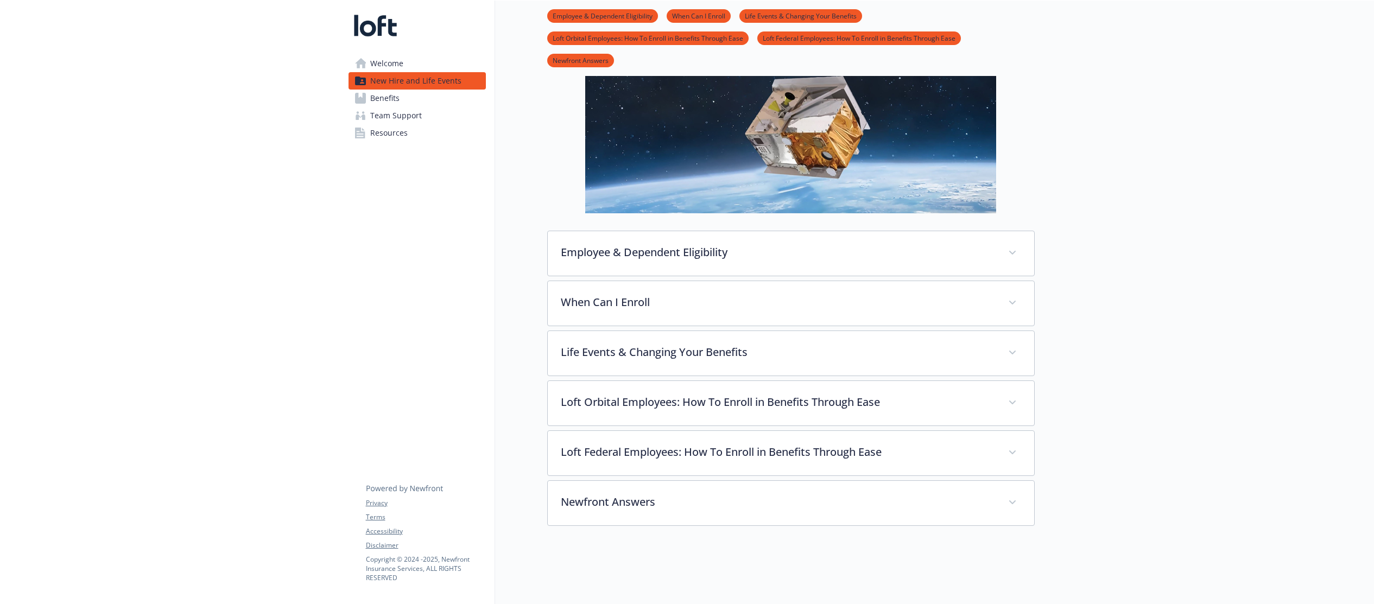
click at [430, 58] on link "Welcome" at bounding box center [416, 63] width 137 height 17
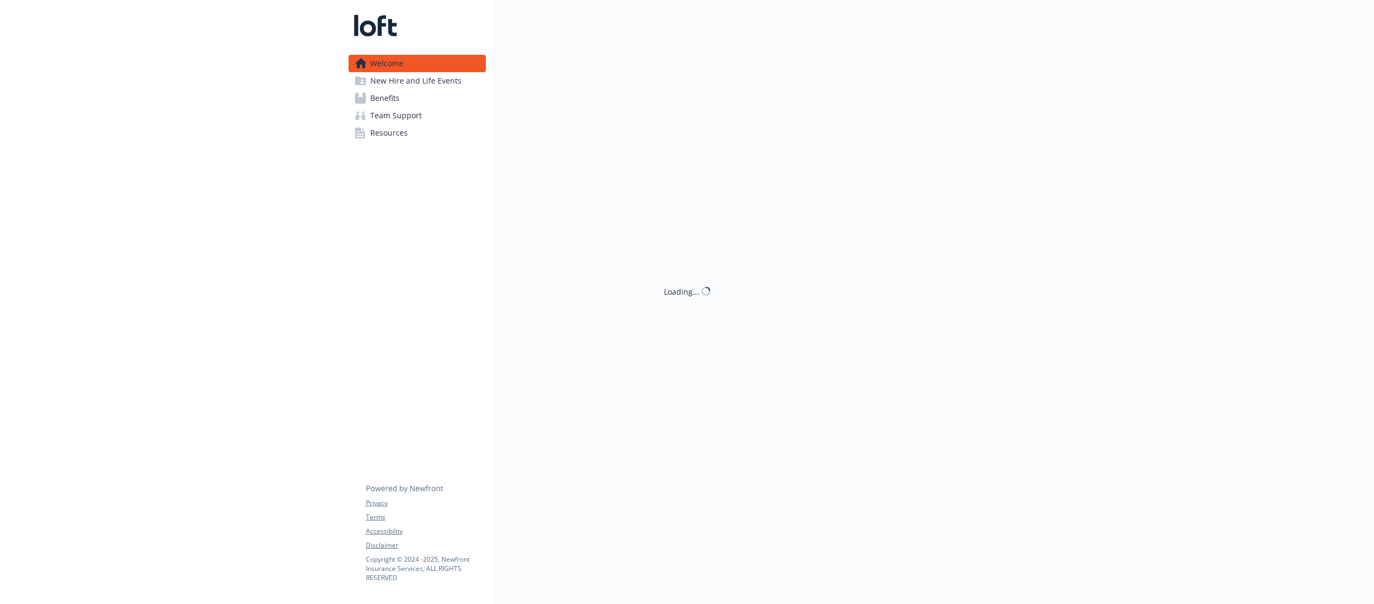
scroll to position [8, 0]
